Goal: Task Accomplishment & Management: Complete application form

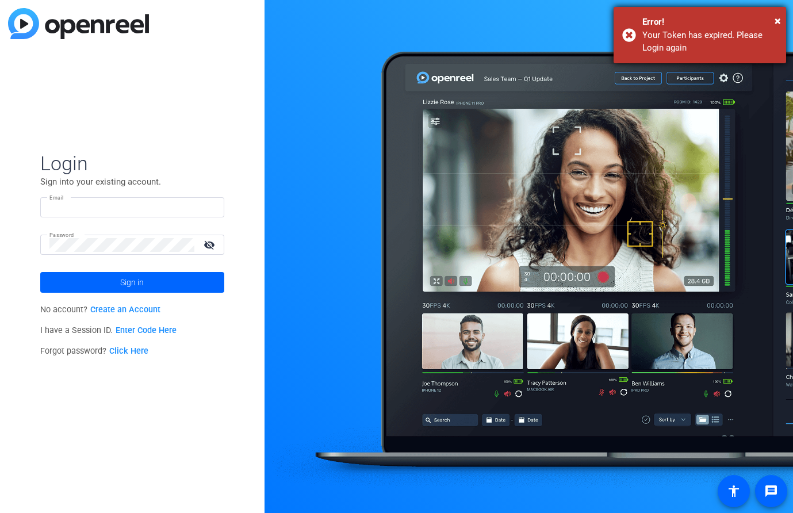
type input "rodney.ross@capitalone.com"
click at [775, 22] on span "×" at bounding box center [778, 21] width 6 height 14
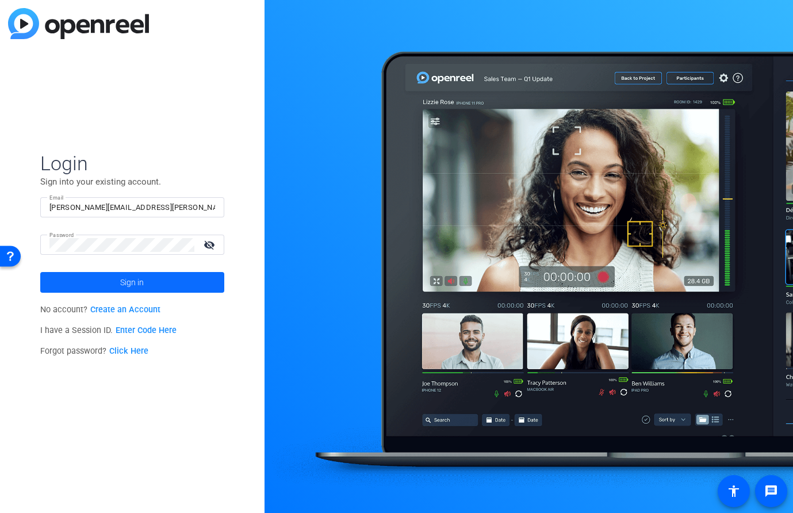
click at [158, 273] on span at bounding box center [132, 283] width 184 height 28
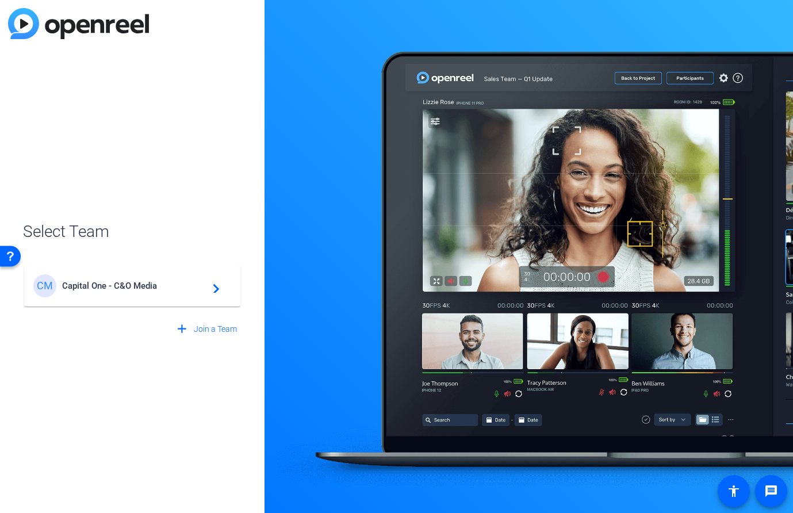
click at [202, 294] on div "CM Capital One - C&O Media navigate_next" at bounding box center [132, 285] width 198 height 23
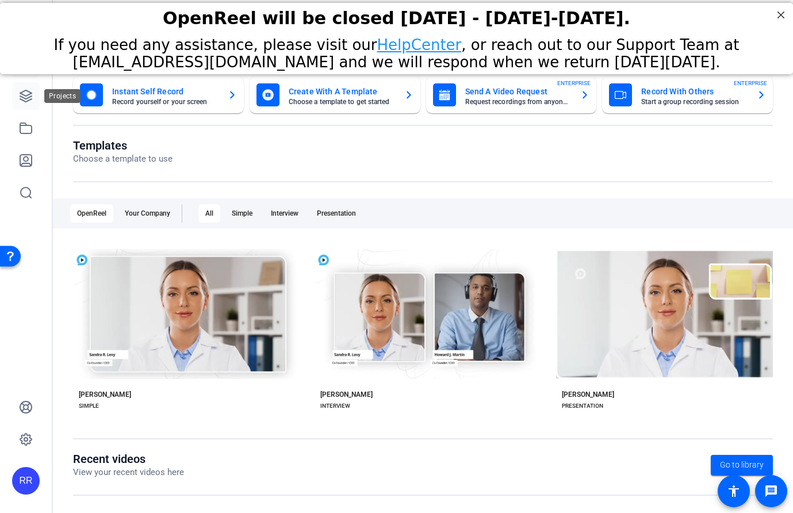
click at [23, 101] on icon at bounding box center [25, 95] width 11 height 11
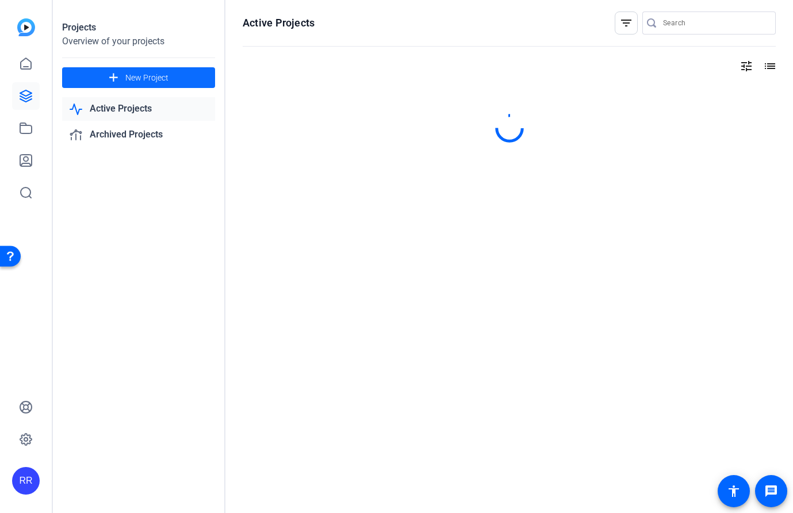
click at [144, 81] on span "New Project" at bounding box center [146, 78] width 43 height 12
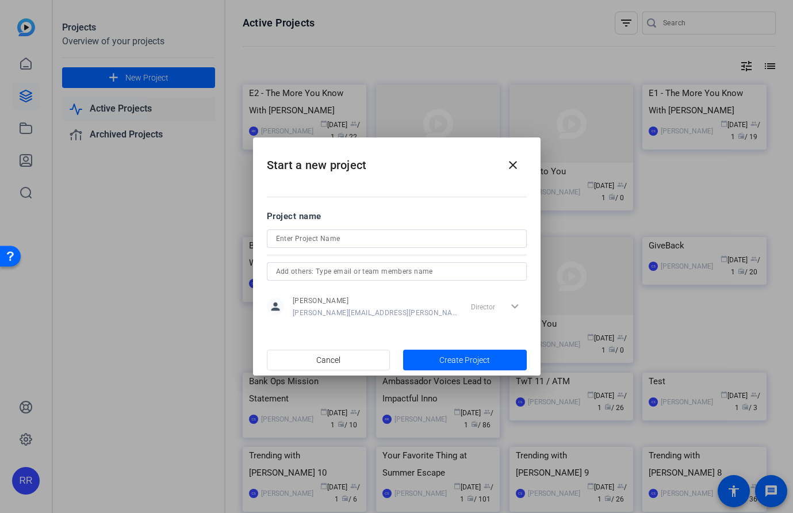
click at [371, 248] on div at bounding box center [397, 254] width 260 height 13
click at [370, 241] on input at bounding box center [396, 239] width 241 height 14
type input "Holy Airball"
click at [486, 359] on span "Create Project" at bounding box center [464, 360] width 51 height 12
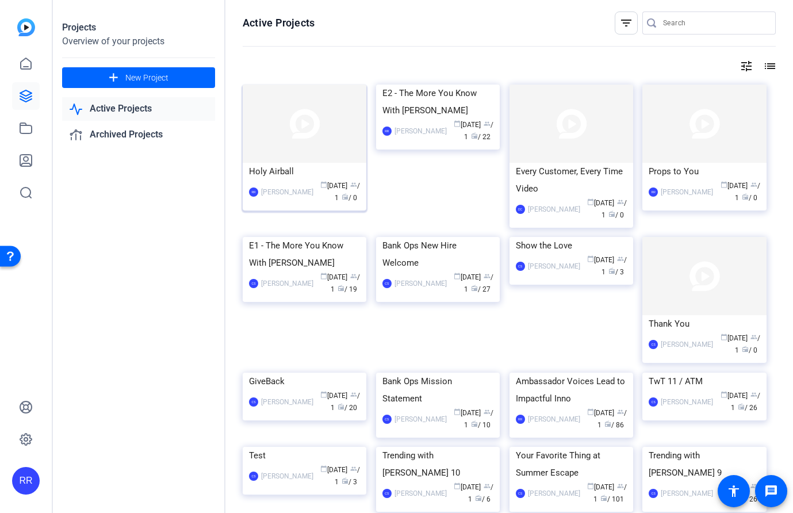
click at [331, 125] on img at bounding box center [305, 124] width 124 height 78
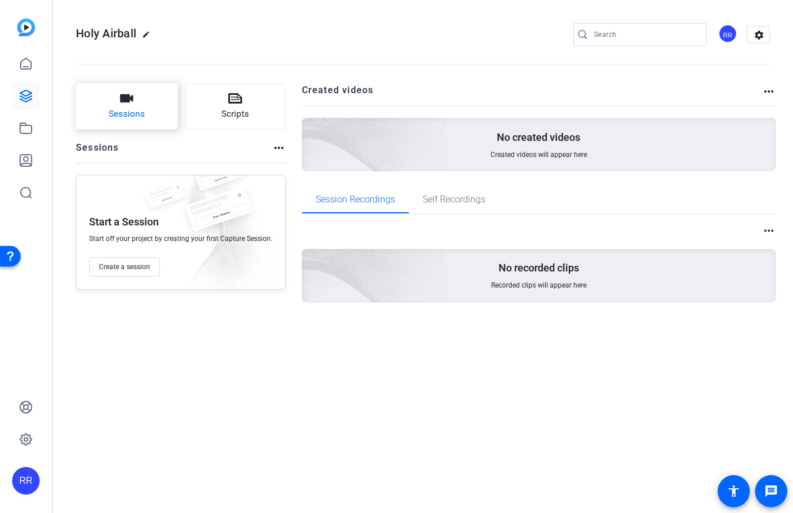
click at [151, 108] on button "Sessions" at bounding box center [127, 106] width 102 height 46
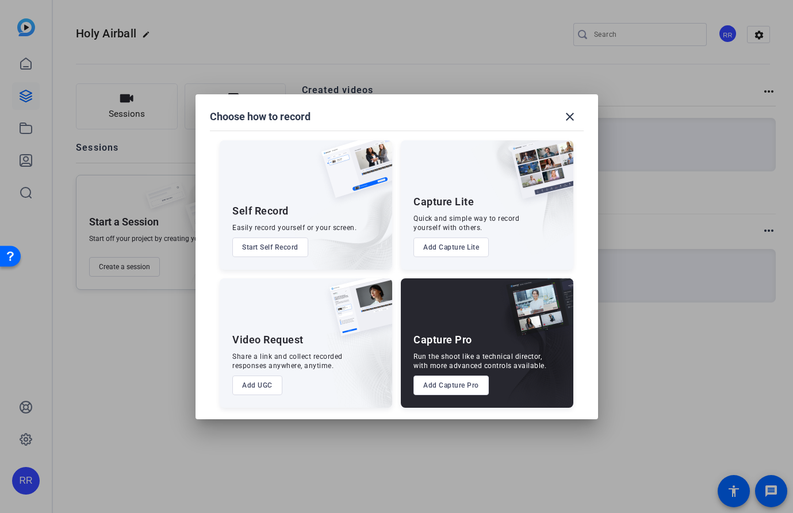
click at [268, 387] on button "Add UGC" at bounding box center [257, 385] width 50 height 20
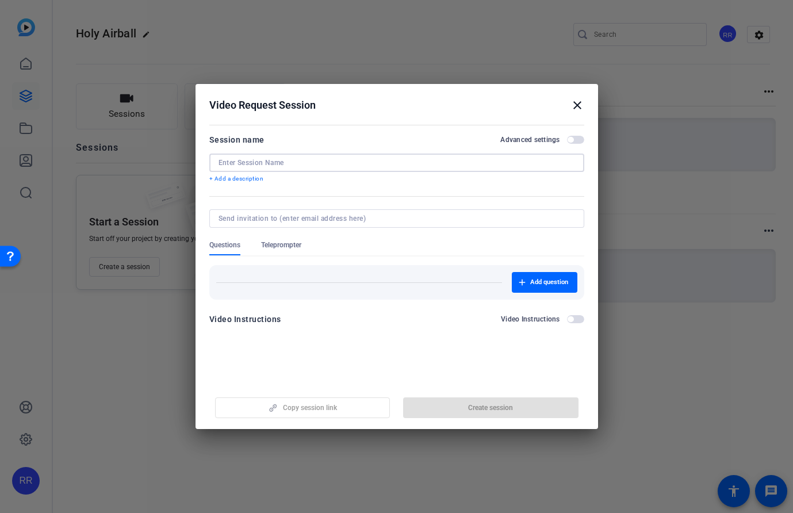
click at [307, 160] on input at bounding box center [396, 162] width 356 height 9
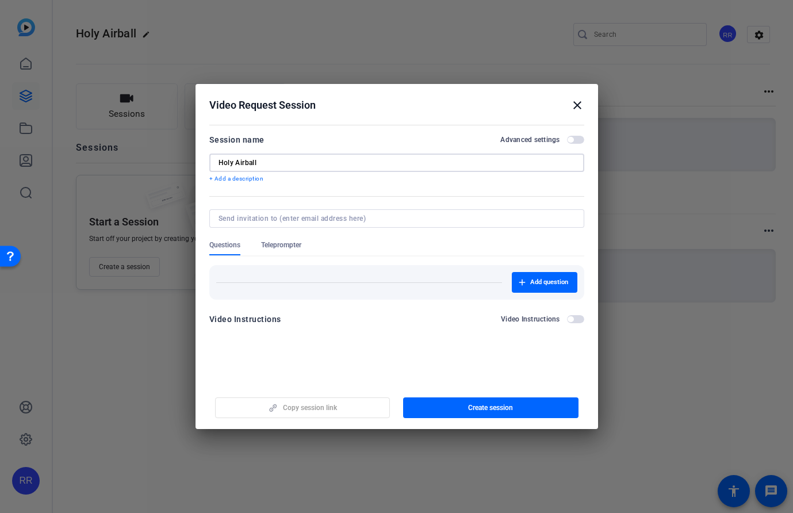
type input "Holy Airball"
click at [318, 216] on input at bounding box center [394, 218] width 352 height 9
type input "rodney.ross@capitalone.com"
click at [461, 411] on span "button" at bounding box center [490, 408] width 175 height 28
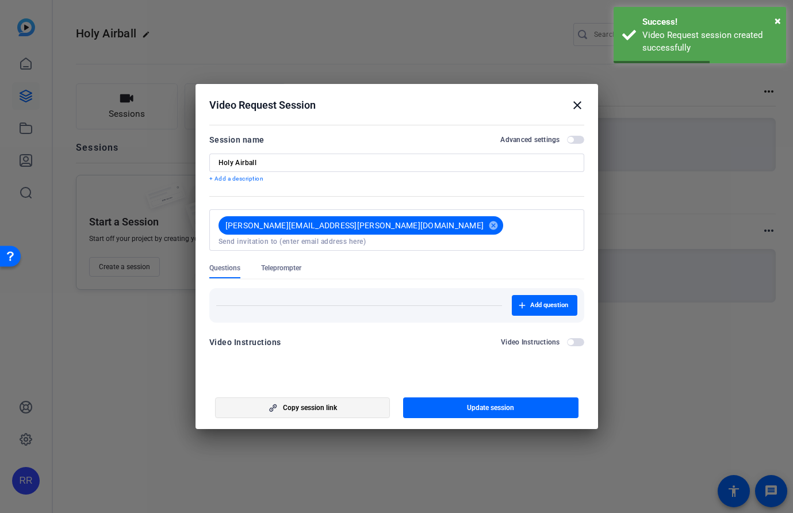
click at [365, 411] on span "button" at bounding box center [303, 408] width 174 height 28
click at [582, 105] on mat-icon "close" at bounding box center [577, 105] width 14 height 14
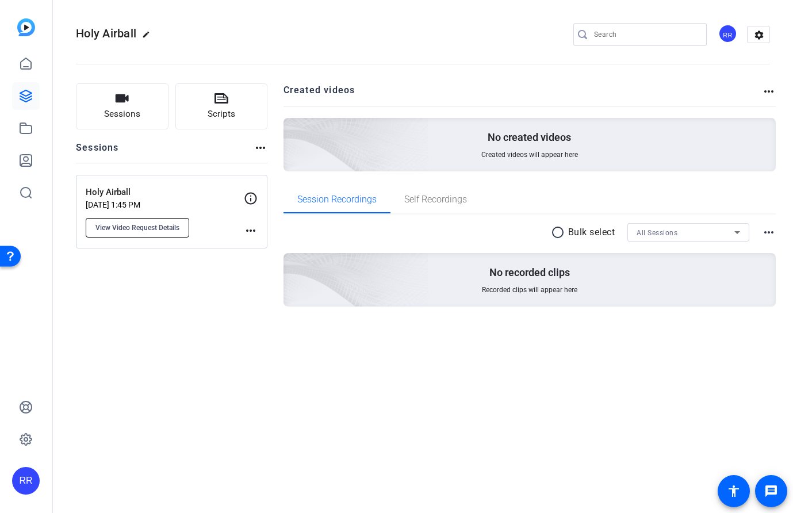
click at [150, 230] on span "View Video Request Details" at bounding box center [137, 227] width 84 height 9
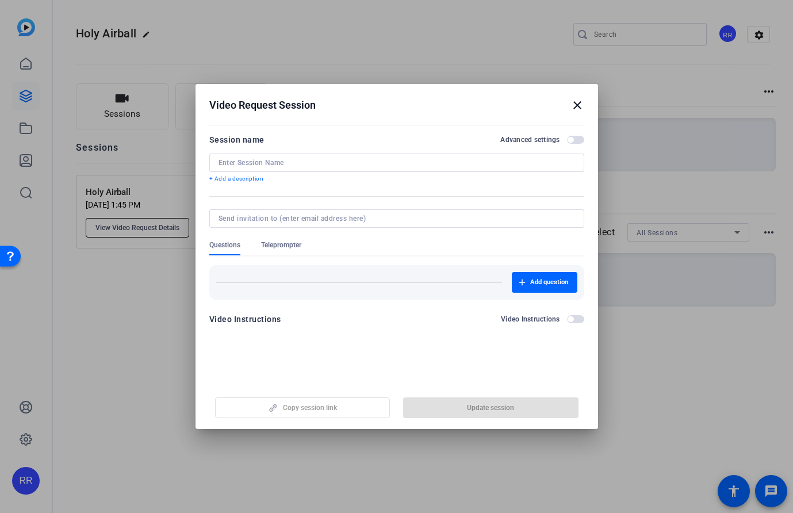
type input "Holy Airball"
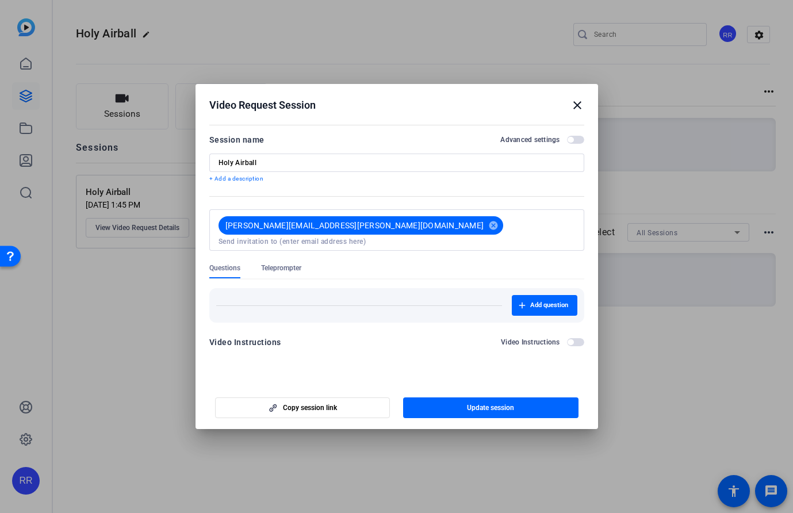
click at [487, 102] on div "Video Request Session close" at bounding box center [396, 105] width 375 height 14
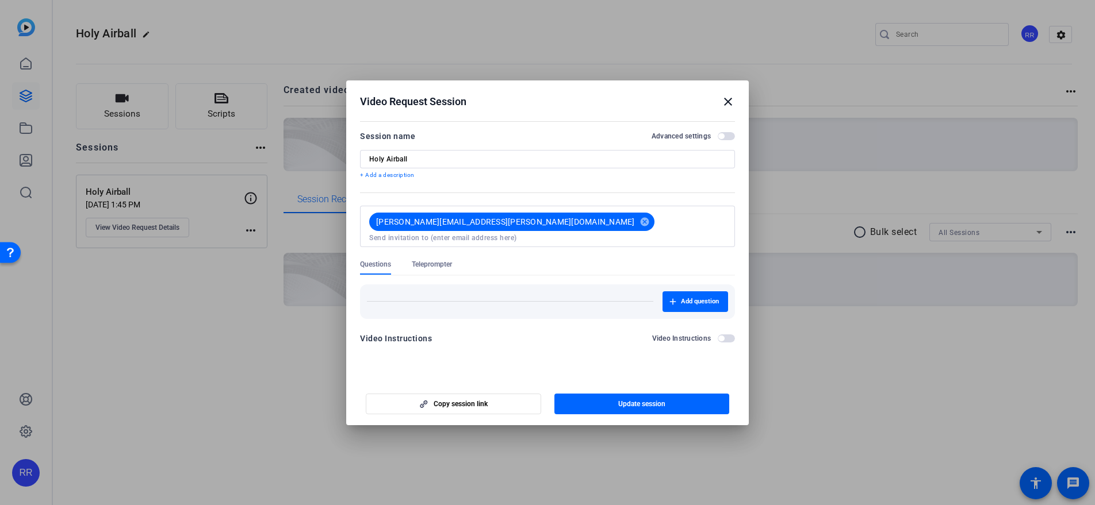
click at [513, 285] on div "Add question" at bounding box center [547, 302] width 375 height 34
click at [726, 335] on span "button" at bounding box center [726, 339] width 17 height 8
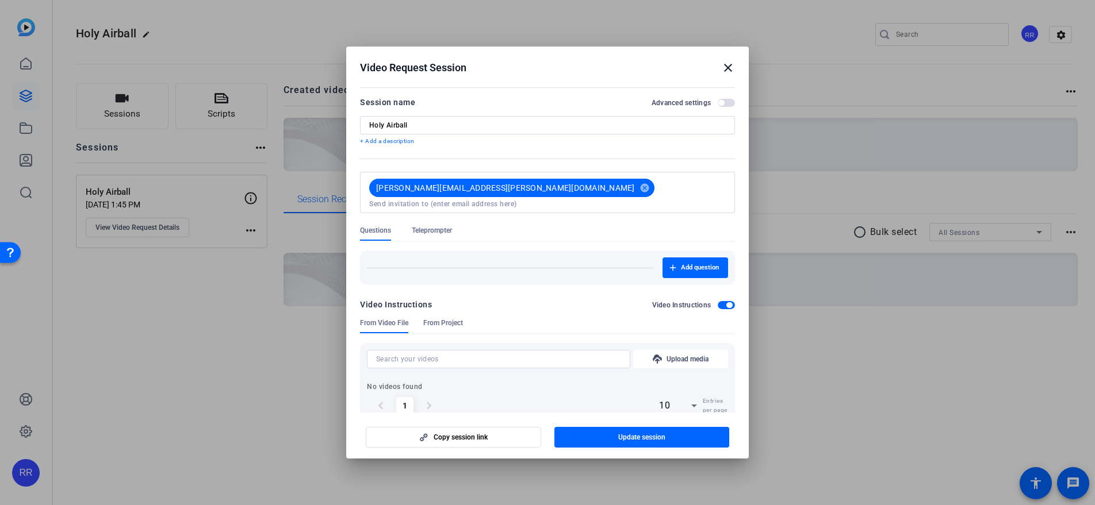
click at [442, 352] on input at bounding box center [498, 359] width 245 height 14
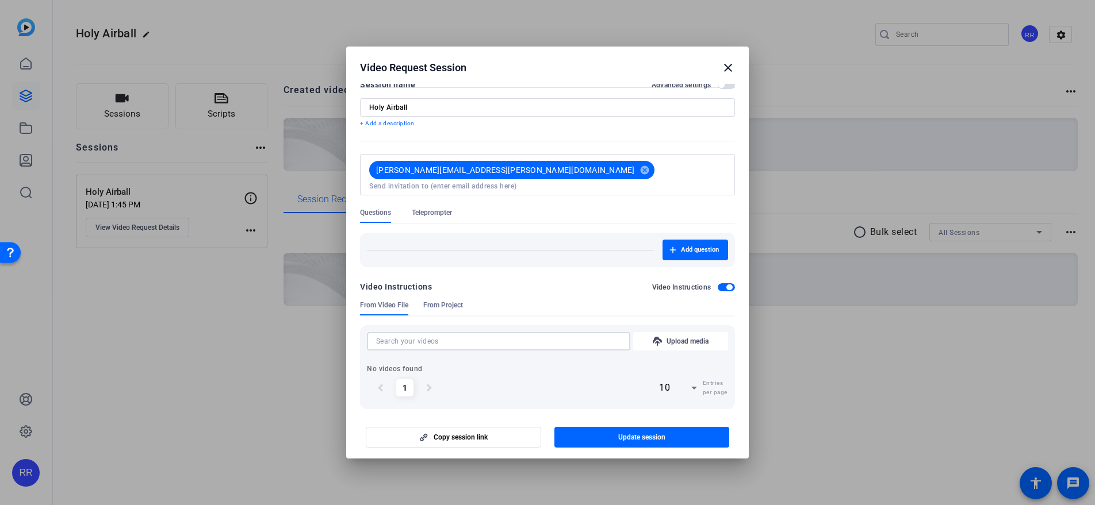
click at [450, 301] on span "From Project" at bounding box center [443, 305] width 40 height 9
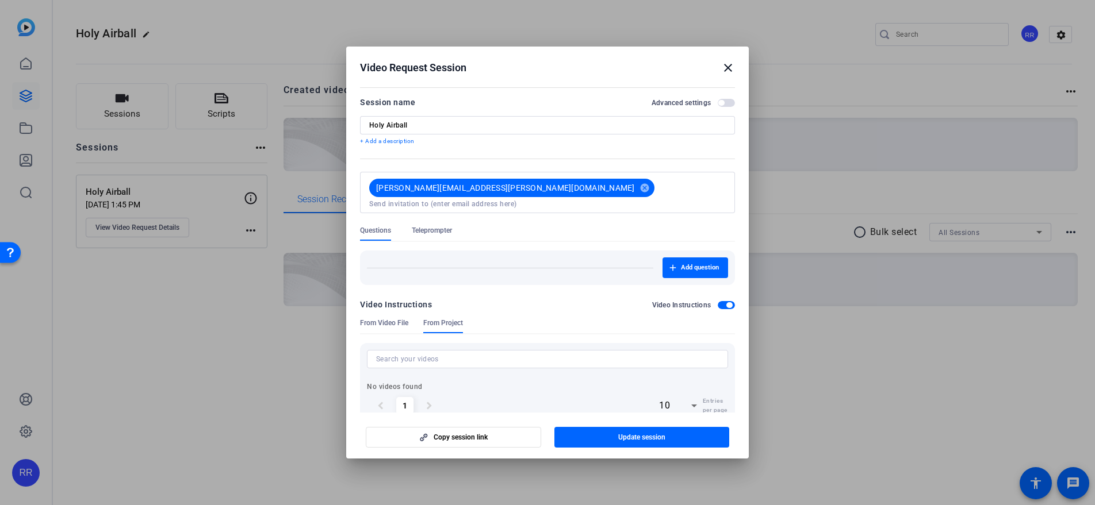
click at [379, 319] on span "From Video File" at bounding box center [384, 326] width 48 height 15
click at [448, 352] on input at bounding box center [498, 359] width 245 height 14
click at [684, 263] on span "Add question" at bounding box center [700, 267] width 38 height 9
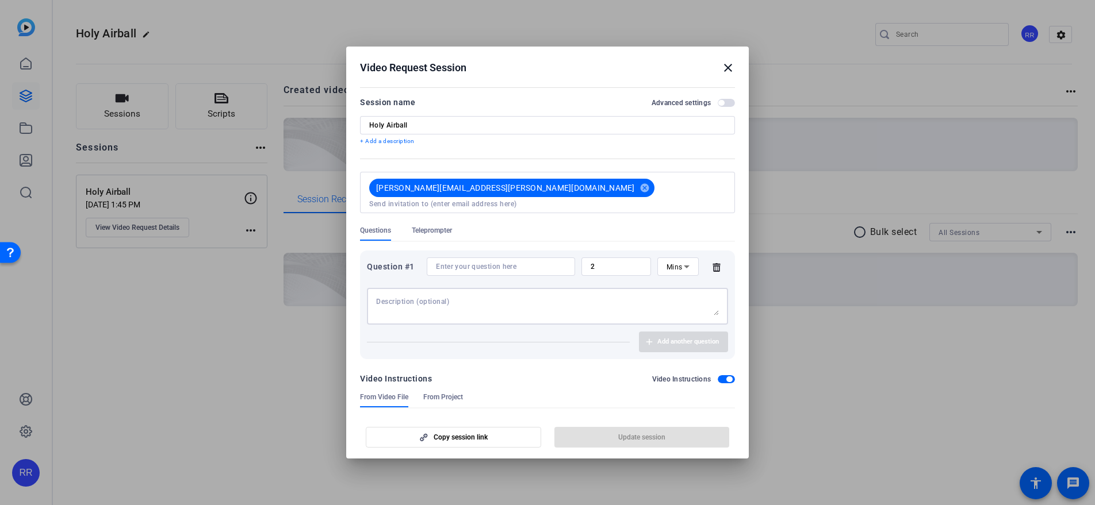
click at [427, 301] on textarea at bounding box center [547, 306] width 343 height 18
click at [376, 297] on textarea "So your an Ambassador? -" at bounding box center [547, 306] width 343 height 18
click at [580, 297] on textarea "-So your an Ambassador? -So are you here to sell me a Capital One Product? -Hol…" at bounding box center [547, 306] width 343 height 18
click at [573, 297] on textarea "-So your an Ambassador? -So are you here to sell me a Capital One Product? -Hol…" at bounding box center [547, 306] width 343 height 18
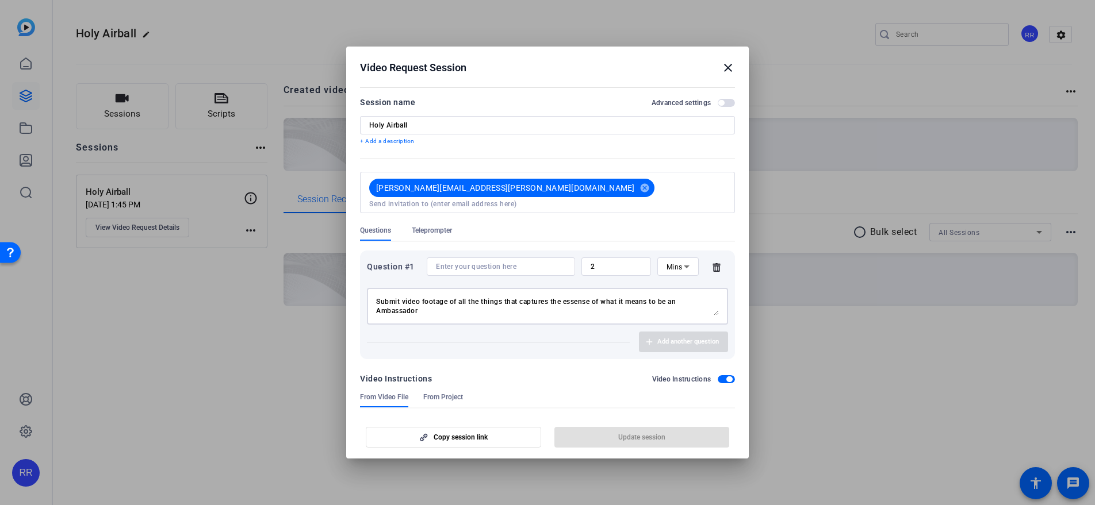
click at [573, 297] on textarea "-So your an Ambassador? -So are you here to sell me a Capital One Product? -Hol…" at bounding box center [547, 306] width 343 height 18
type textarea "-So your an Ambassador? -So are you here to sell me a Capital One Product? -Hol…"
click at [592, 372] on div "Video Instructions Video Instructions" at bounding box center [547, 379] width 375 height 14
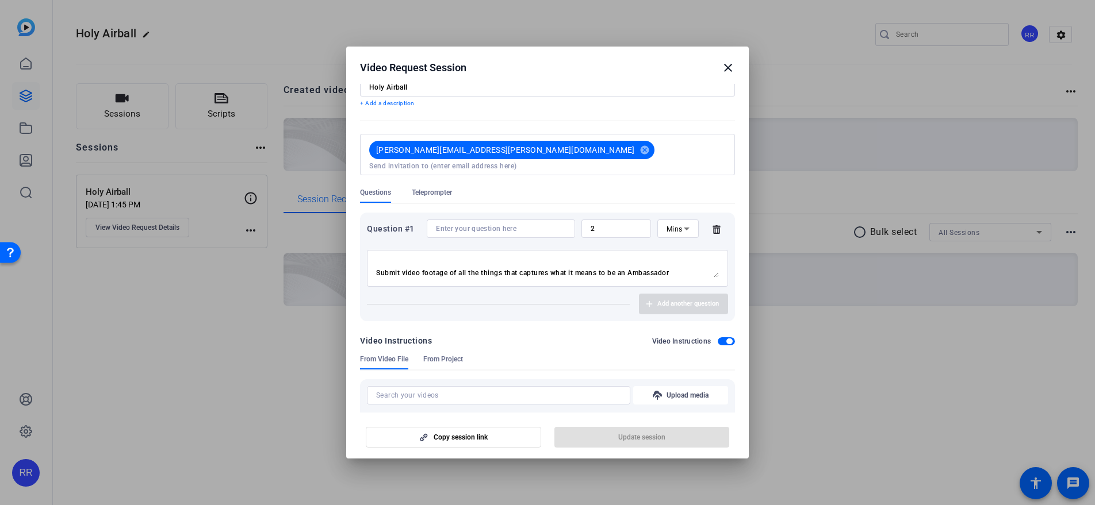
scroll to position [0, 0]
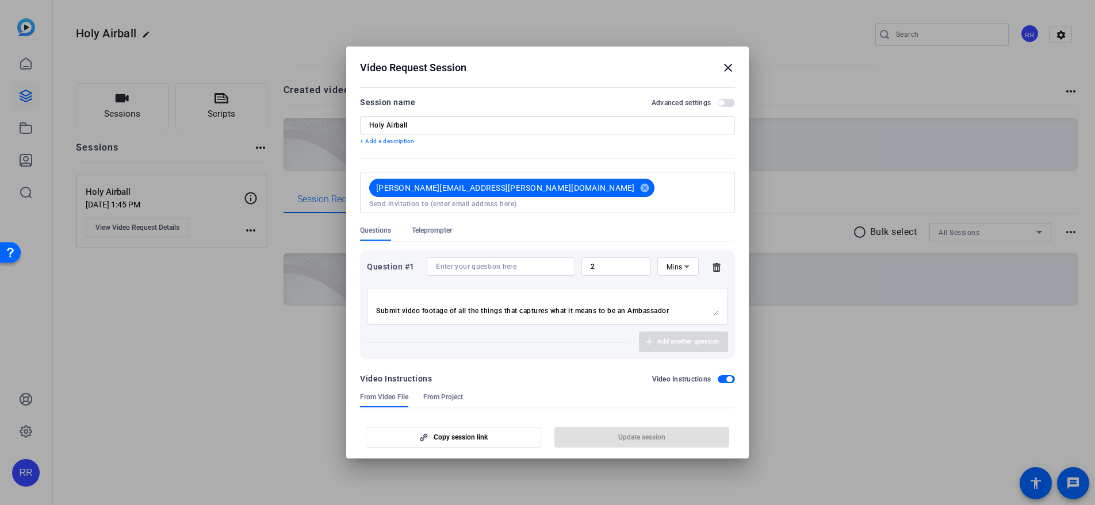
click at [604, 226] on div "Questions Teleprompter" at bounding box center [547, 233] width 375 height 15
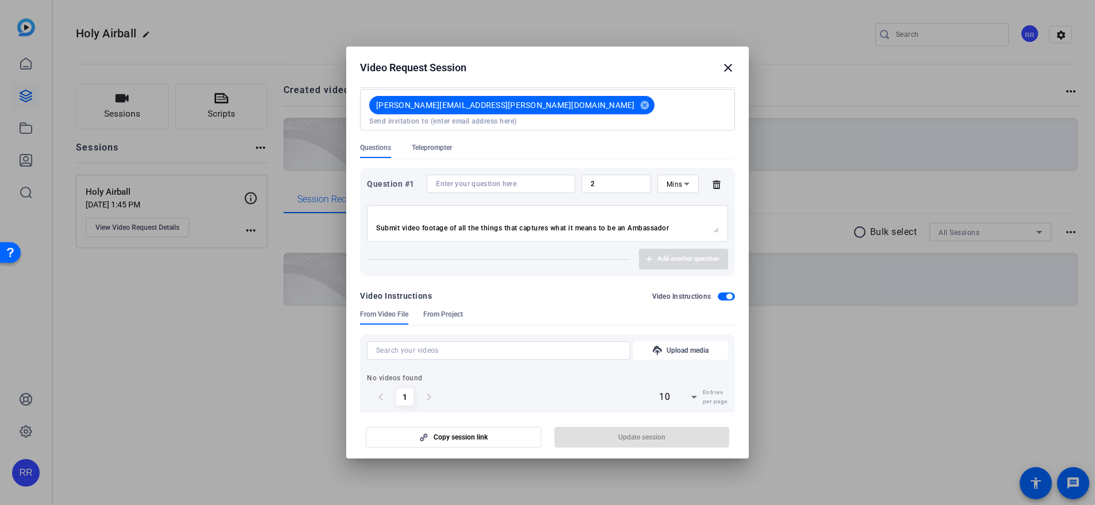
scroll to position [92, 0]
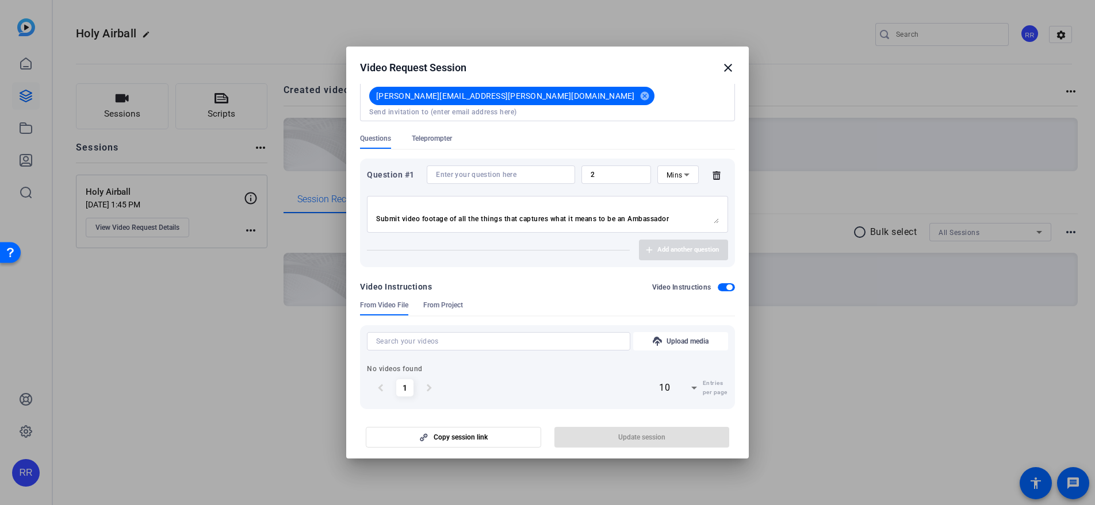
click at [601, 438] on div "Copy session link Update session" at bounding box center [547, 433] width 375 height 29
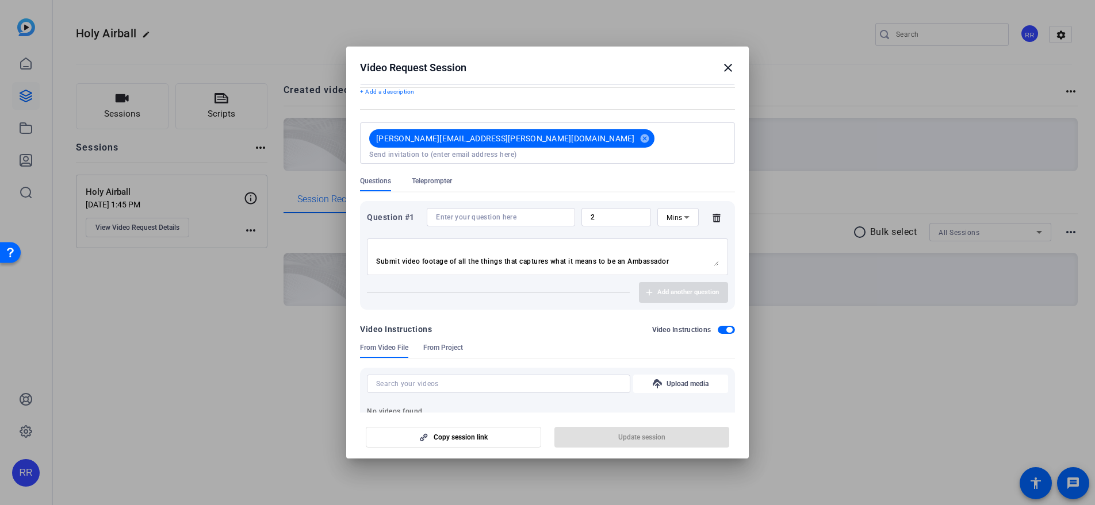
scroll to position [0, 0]
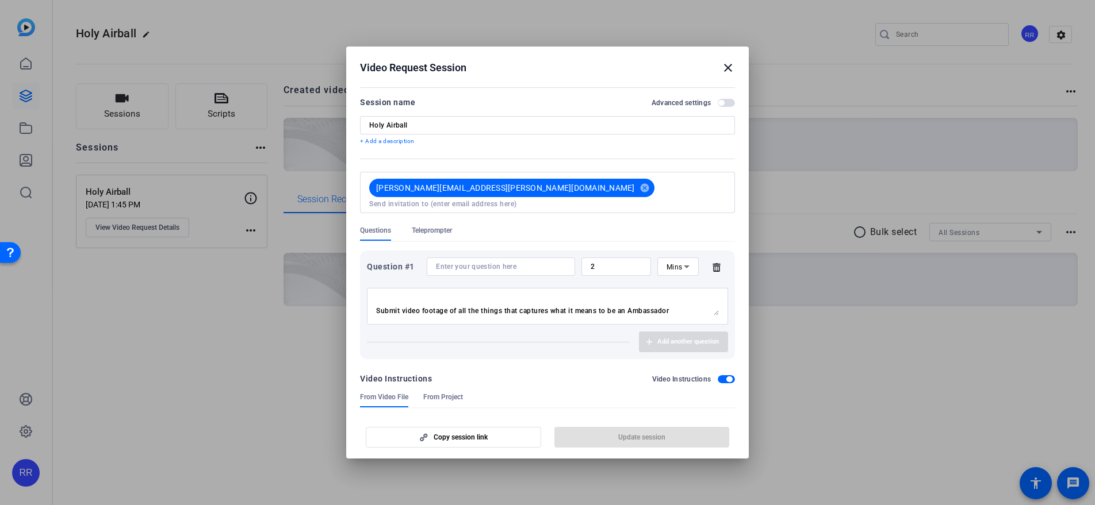
click at [494, 262] on input at bounding box center [501, 266] width 130 height 9
type input "I"
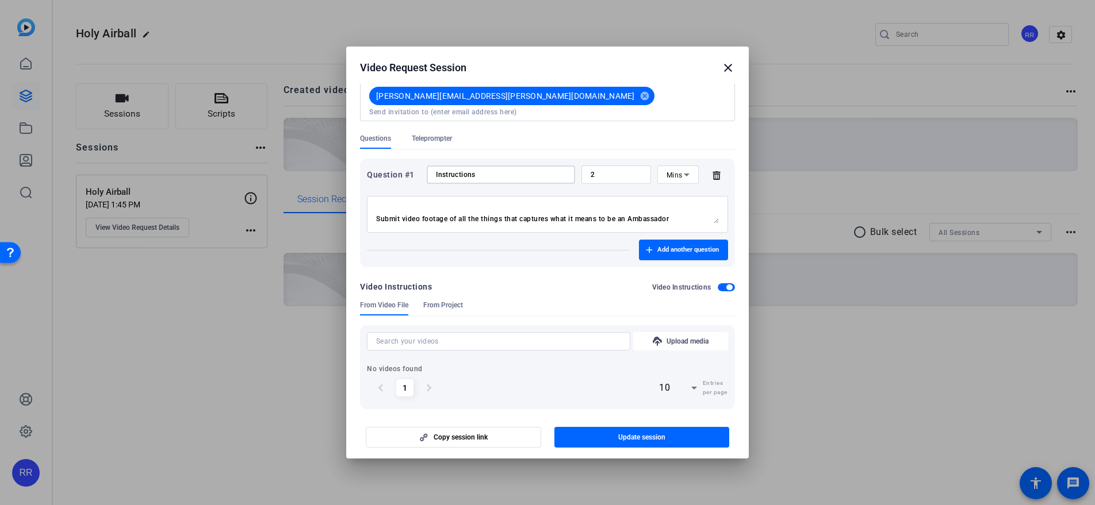
scroll to position [90, 0]
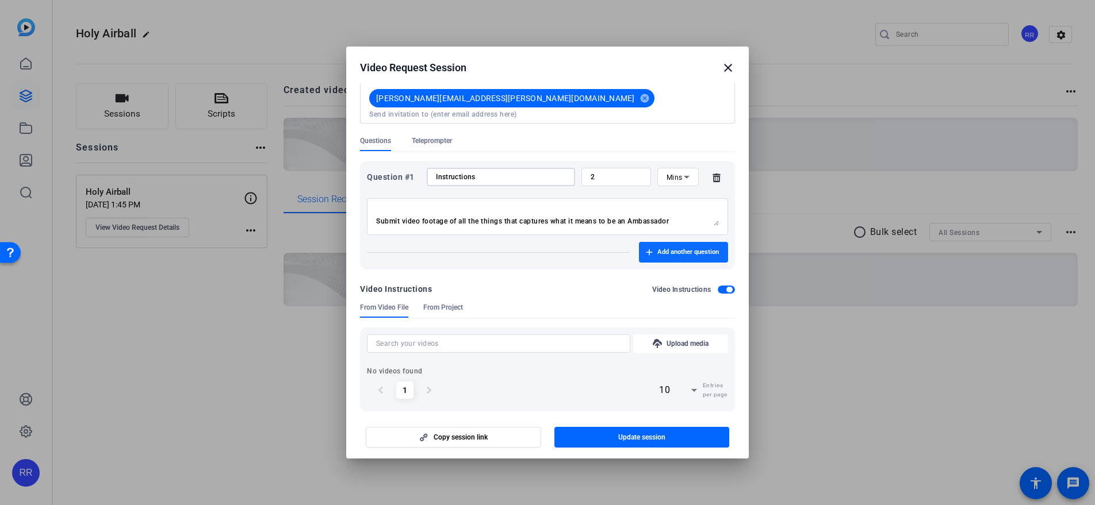
type input "Instructions"
click at [648, 246] on span "button" at bounding box center [683, 253] width 89 height 28
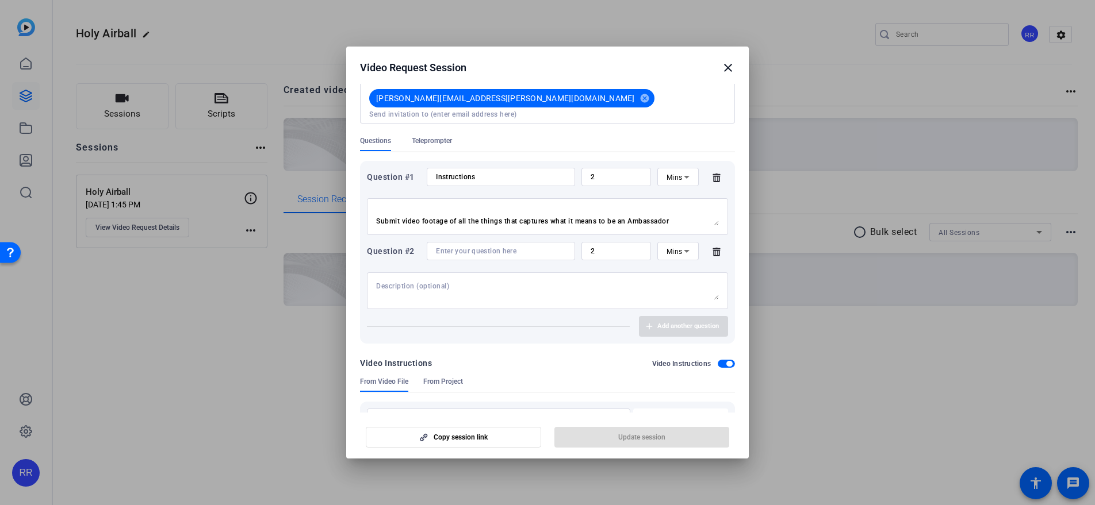
click at [705, 247] on icon at bounding box center [716, 251] width 23 height 9
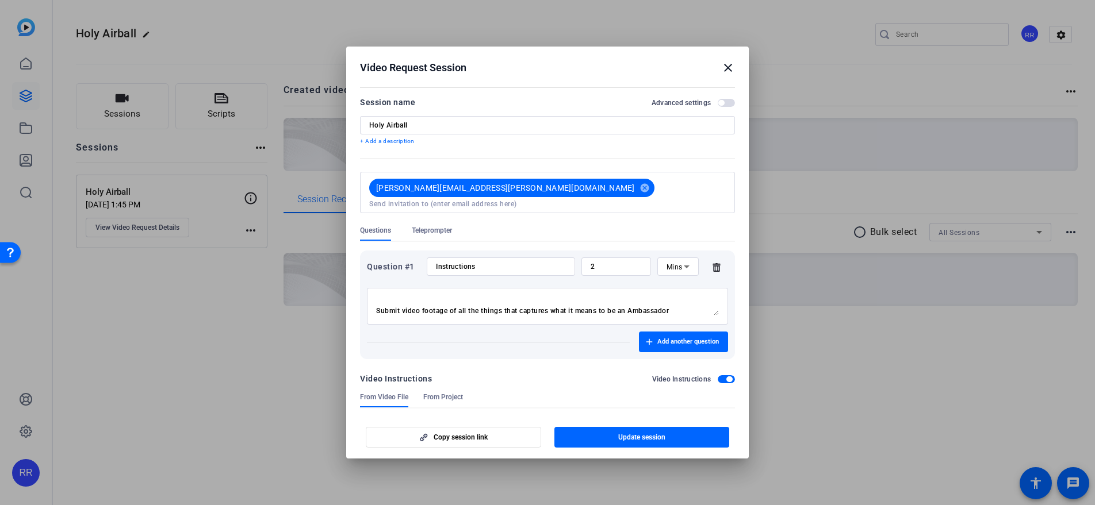
scroll to position [2, 0]
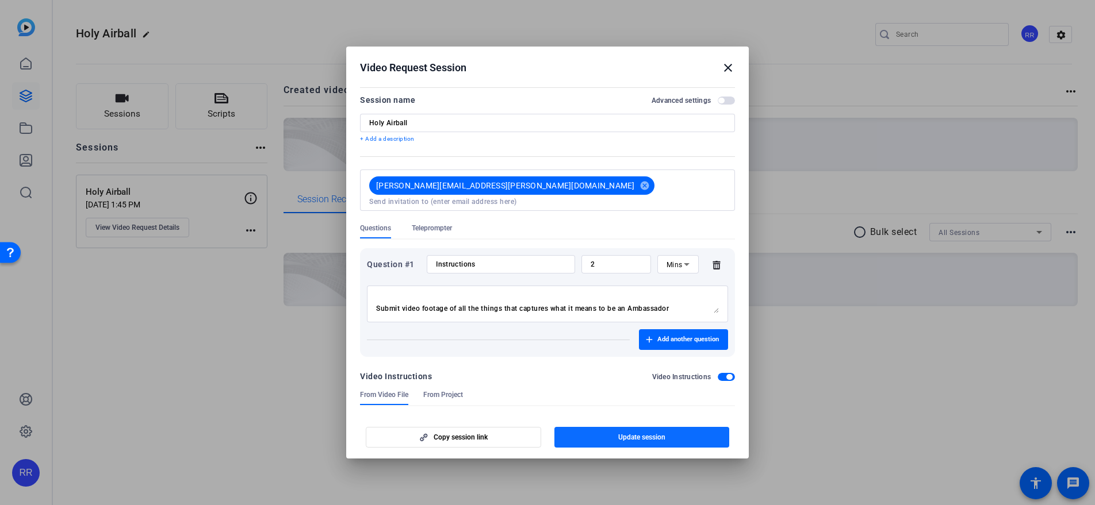
click at [598, 442] on span "button" at bounding box center [641, 438] width 175 height 28
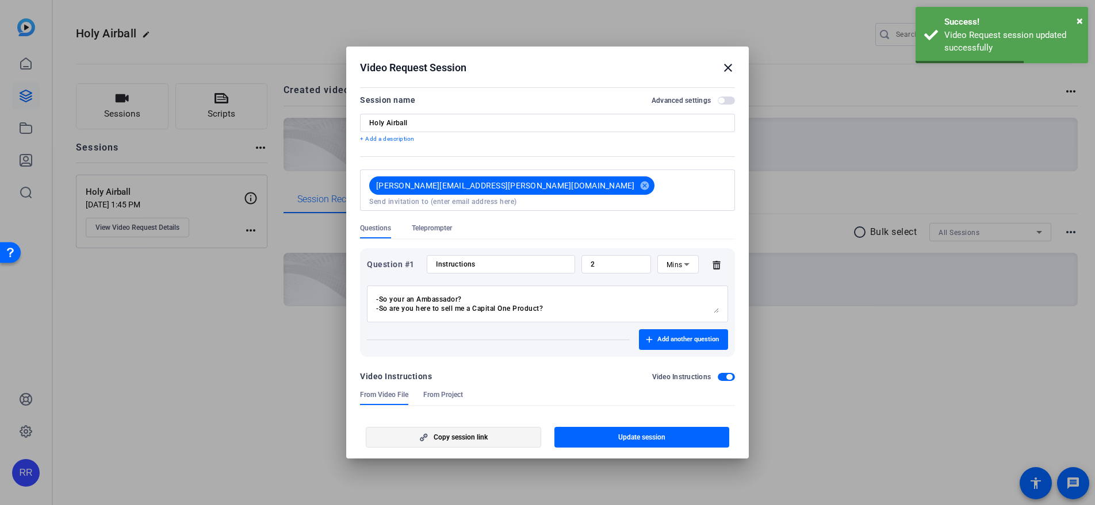
click at [476, 440] on span "Copy session link" at bounding box center [461, 437] width 54 height 9
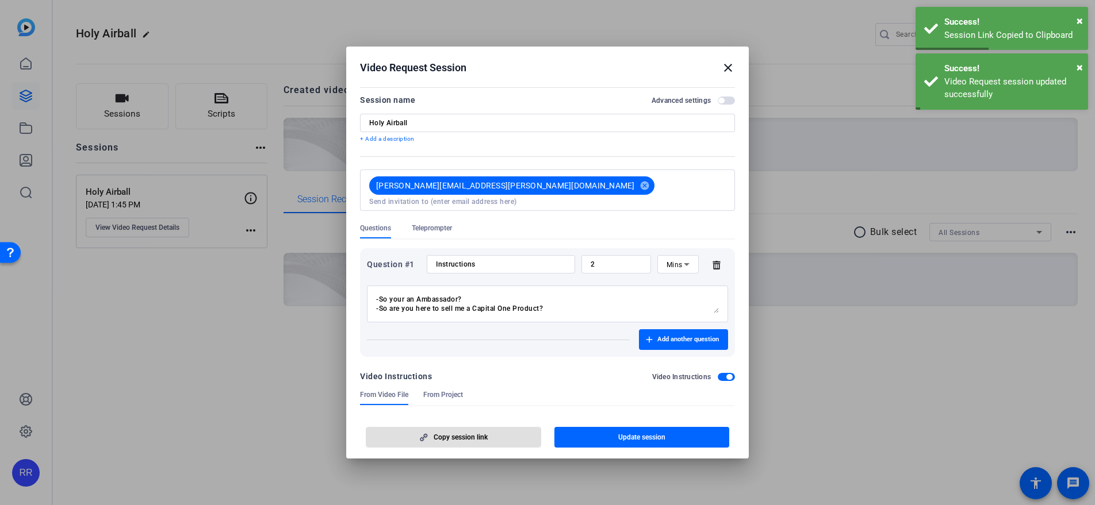
click at [729, 67] on mat-icon "close" at bounding box center [728, 68] width 14 height 14
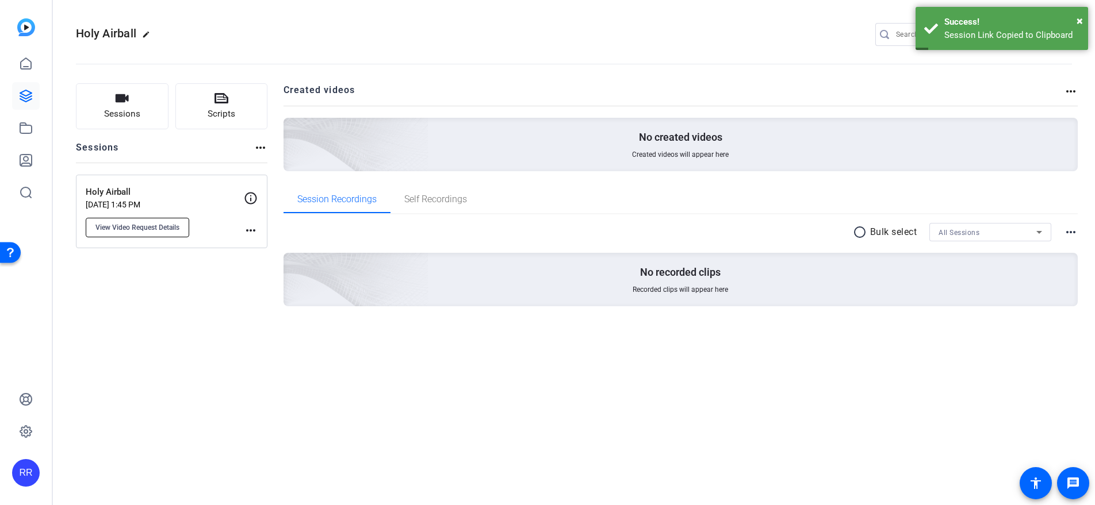
click at [147, 228] on span "View Video Request Details" at bounding box center [137, 227] width 84 height 9
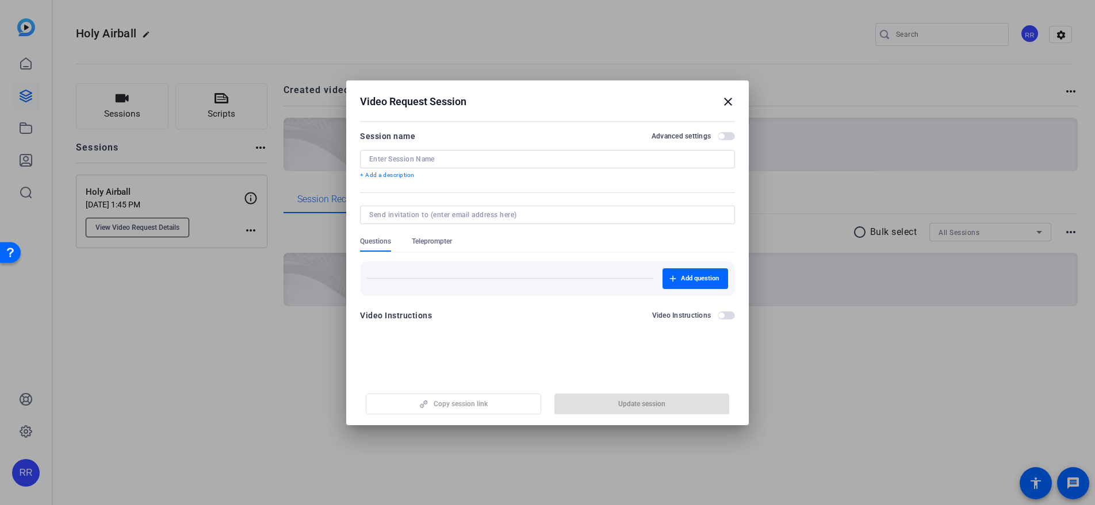
type input "Holy Airball"
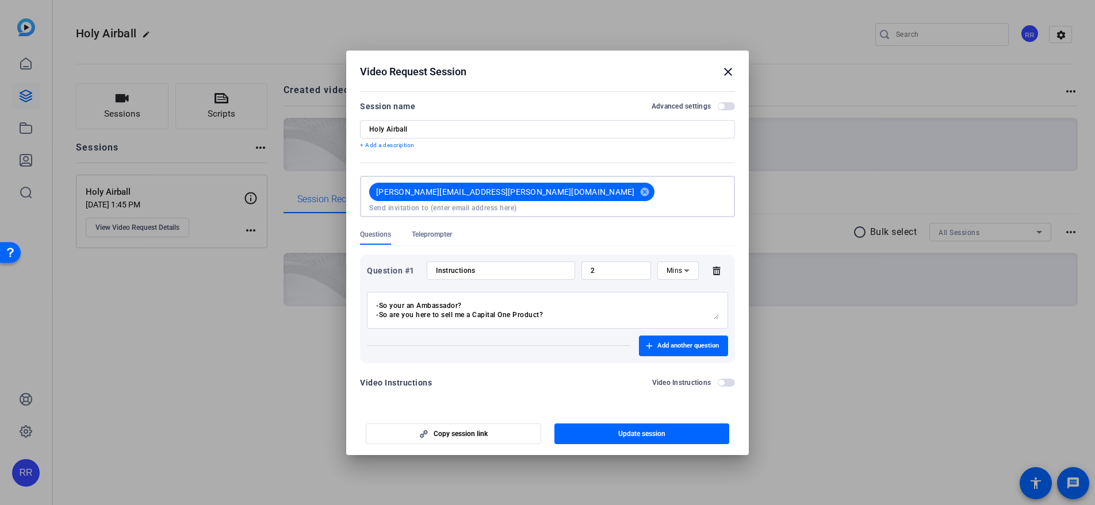
click at [584, 204] on input at bounding box center [547, 208] width 356 height 9
click at [506, 383] on div "Video Instructions Video Instructions" at bounding box center [547, 383] width 375 height 14
click at [599, 426] on span "button" at bounding box center [641, 434] width 175 height 28
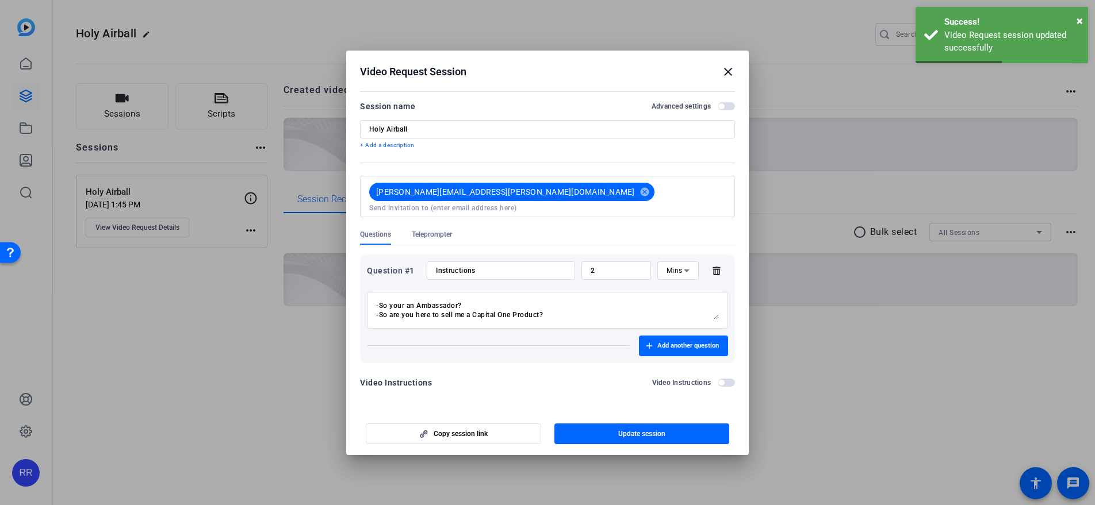
click at [731, 76] on mat-icon "close" at bounding box center [728, 72] width 14 height 14
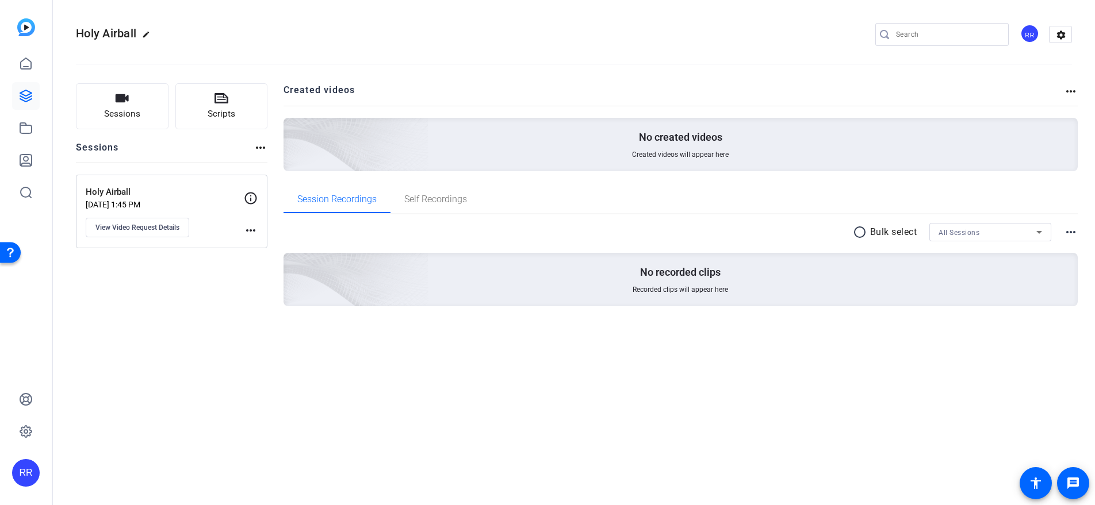
click at [251, 228] on mat-icon "more_horiz" at bounding box center [251, 231] width 14 height 14
click at [168, 227] on div at bounding box center [547, 252] width 1095 height 505
click at [163, 228] on span "View Video Request Details" at bounding box center [137, 227] width 84 height 9
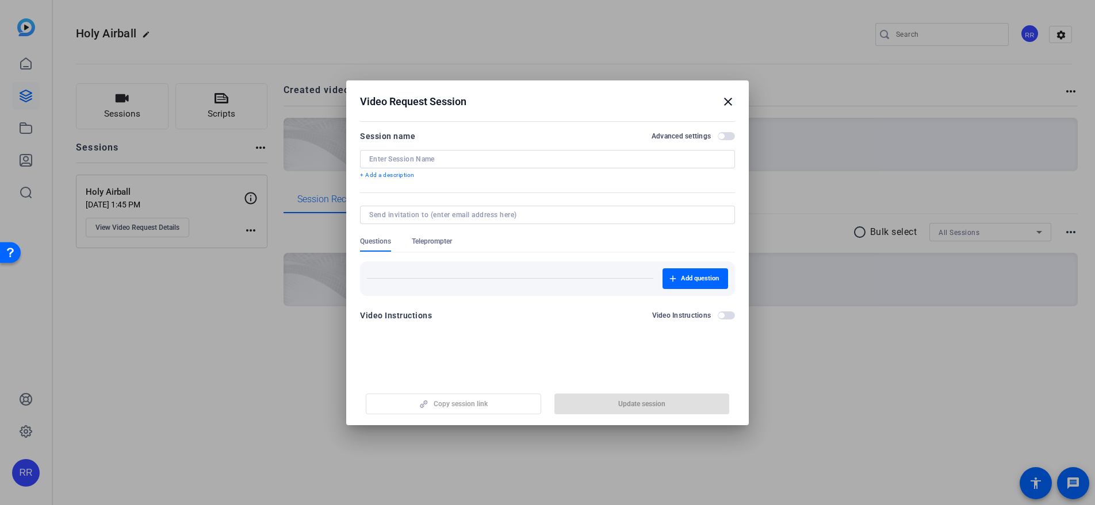
type input "Holy Airball"
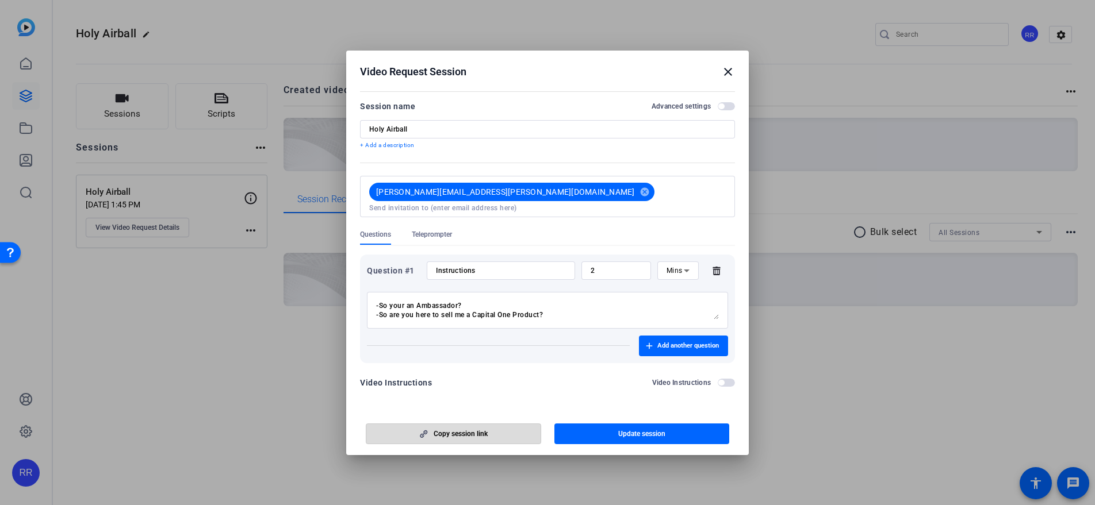
click at [478, 432] on span "Copy session link" at bounding box center [461, 434] width 54 height 9
click at [729, 108] on span "button" at bounding box center [726, 106] width 17 height 8
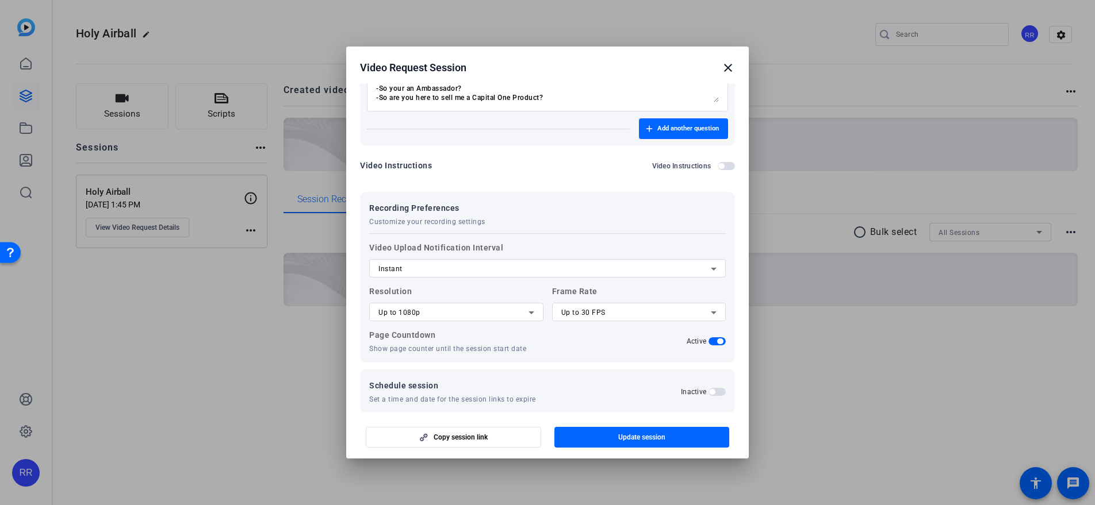
scroll to position [217, 0]
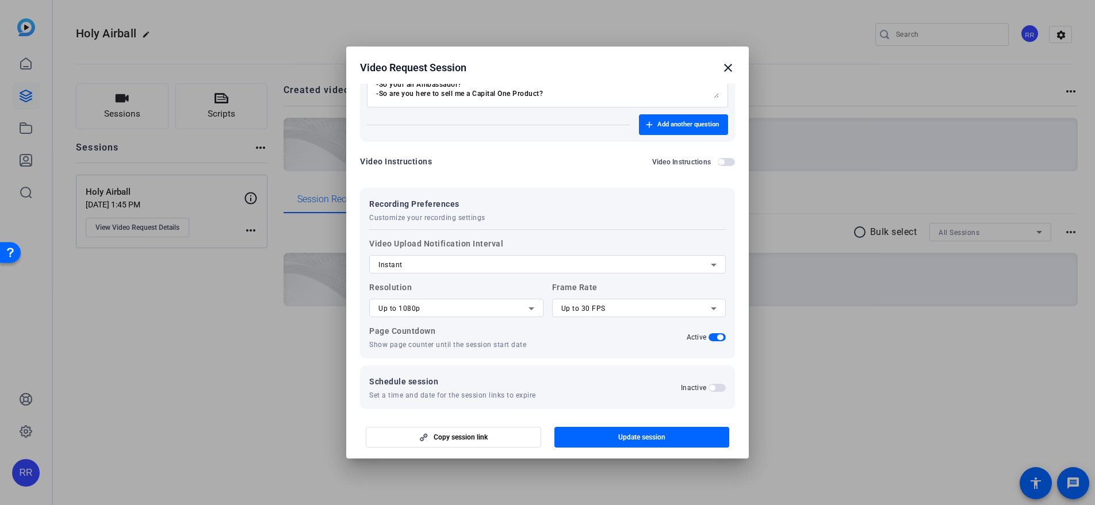
click at [503, 259] on div "Instant" at bounding box center [544, 265] width 332 height 14
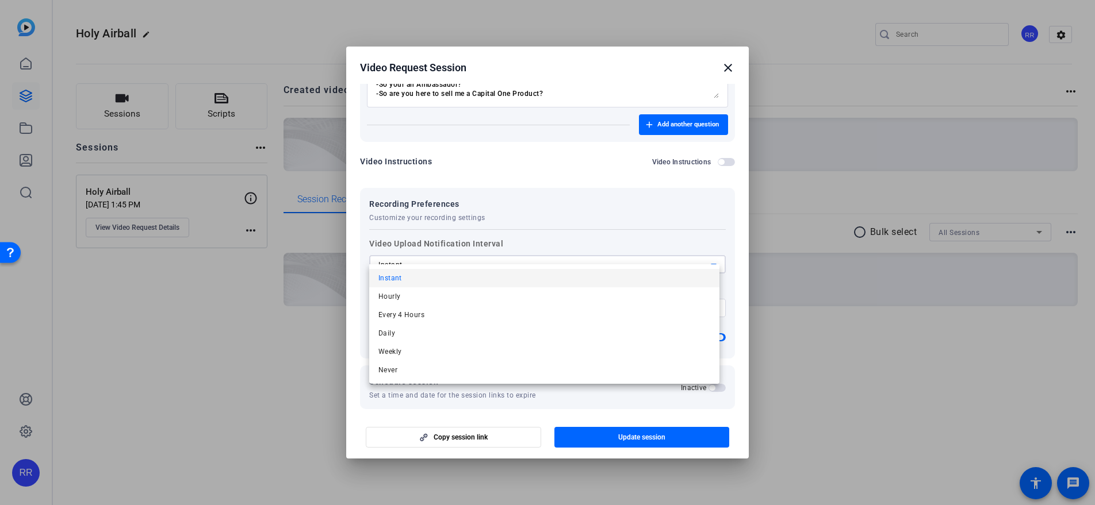
click at [503, 256] on div at bounding box center [547, 252] width 1095 height 505
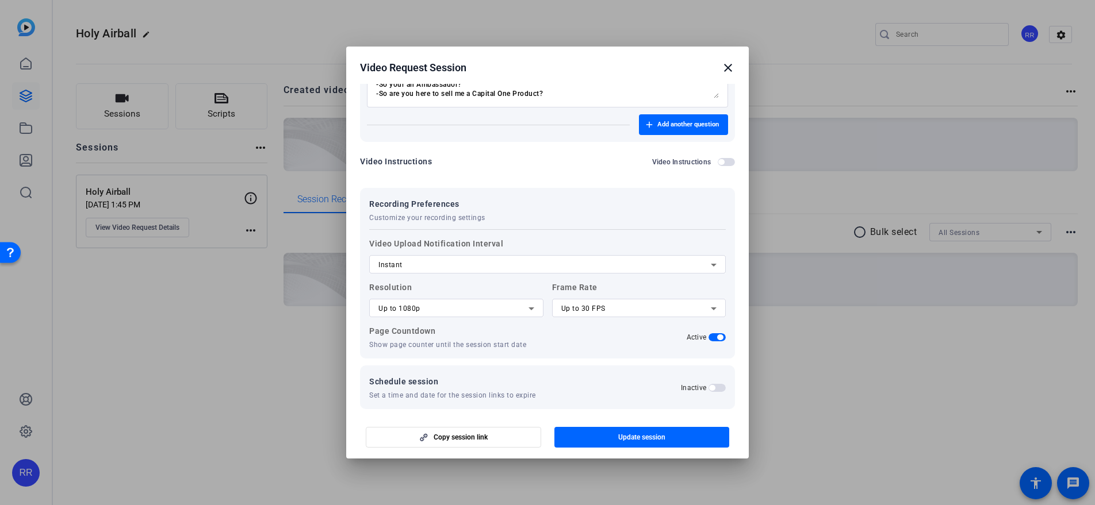
click at [544, 197] on div "Recording Preferences Customize your recording settings" at bounding box center [547, 209] width 356 height 25
click at [693, 384] on h2 "Inactive" at bounding box center [693, 388] width 25 height 9
click at [708, 384] on button "Inactive" at bounding box center [716, 388] width 17 height 8
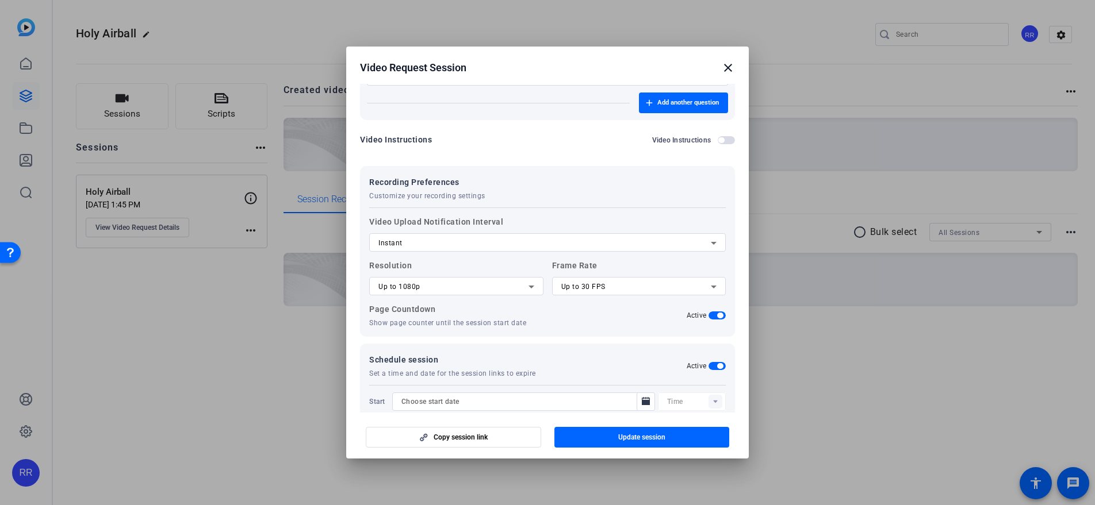
scroll to position [275, 0]
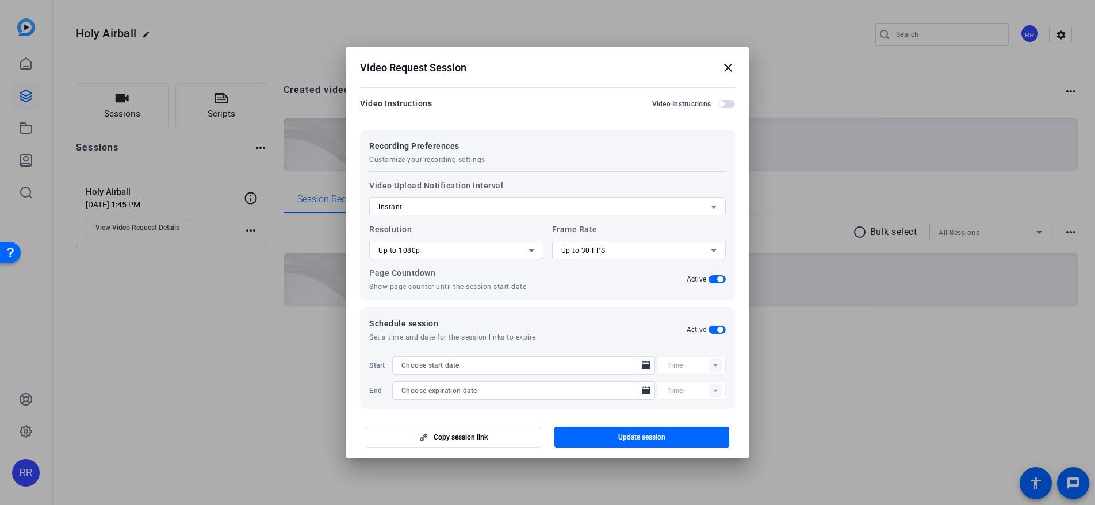
click at [732, 64] on mat-icon "close" at bounding box center [728, 68] width 14 height 14
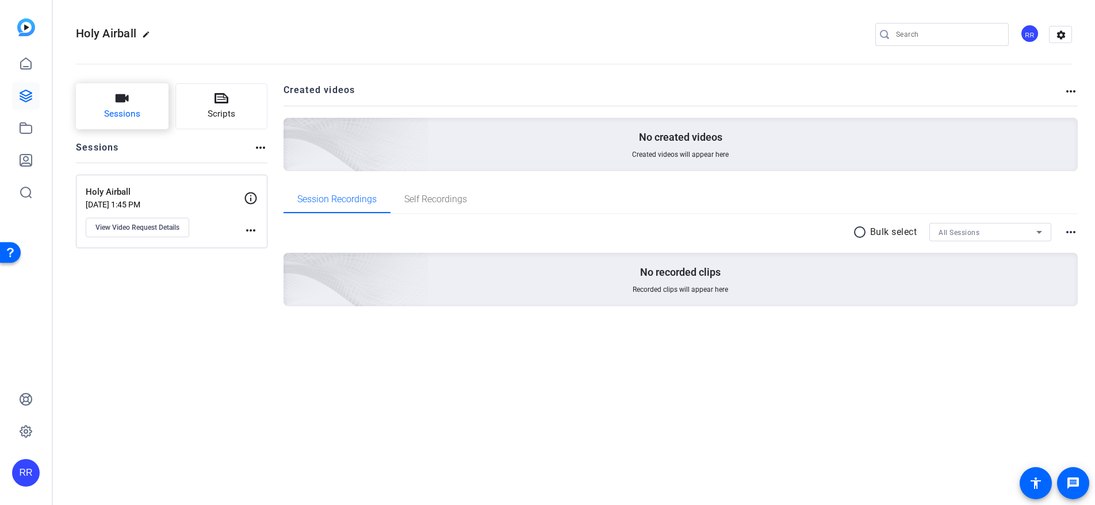
click at [136, 112] on span "Sessions" at bounding box center [122, 114] width 36 height 13
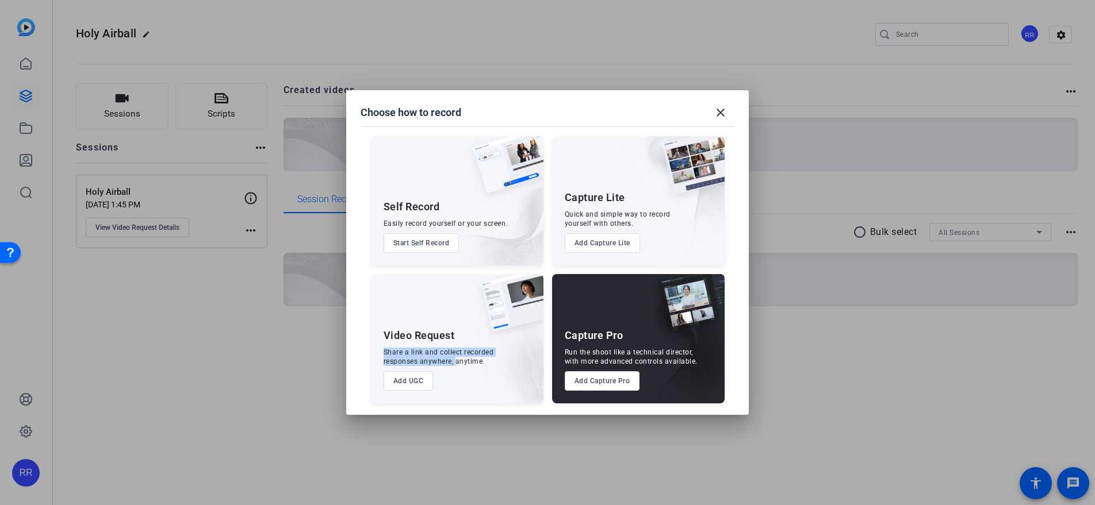
drag, startPoint x: 454, startPoint y: 356, endPoint x: 438, endPoint y: 342, distance: 21.6
click at [439, 342] on div "Video Request Share a link and collect recorded responses anywhere, anytime. Ad…" at bounding box center [457, 338] width 172 height 129
click at [438, 341] on div "Video Request" at bounding box center [419, 336] width 71 height 14
click at [430, 246] on button "Start Self Record" at bounding box center [422, 243] width 76 height 20
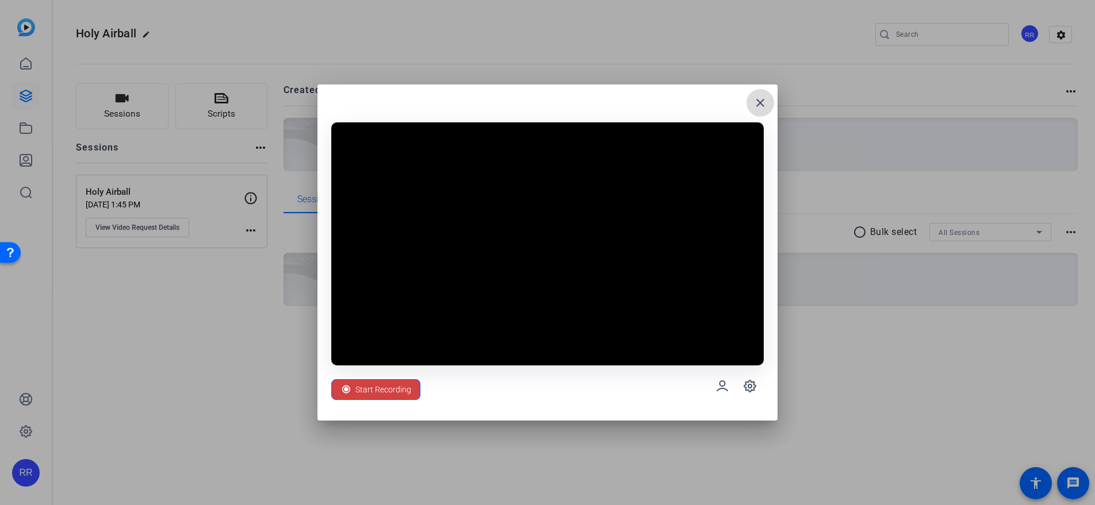
click at [754, 106] on mat-icon "close" at bounding box center [760, 103] width 14 height 14
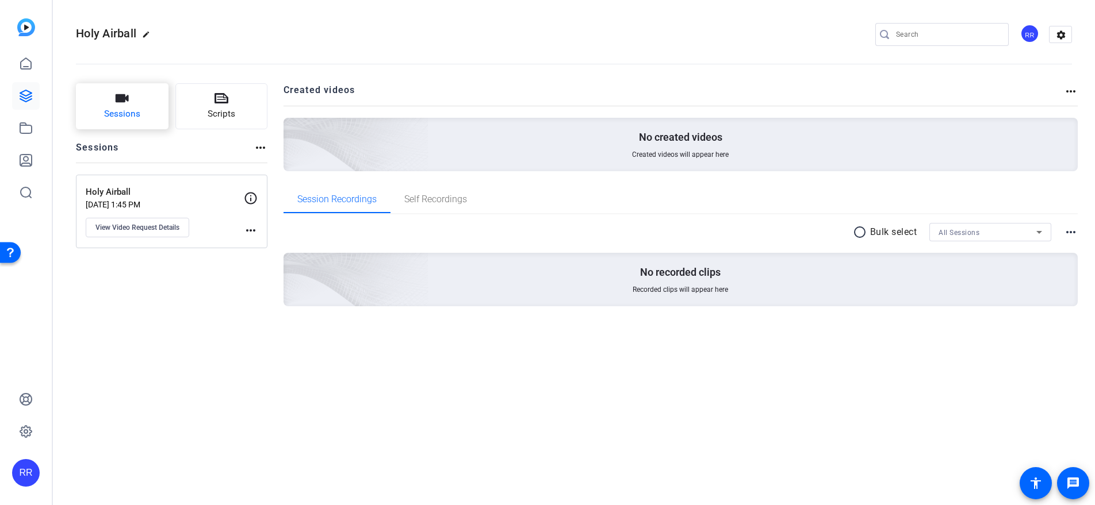
click at [129, 111] on span "Sessions" at bounding box center [122, 114] width 36 height 13
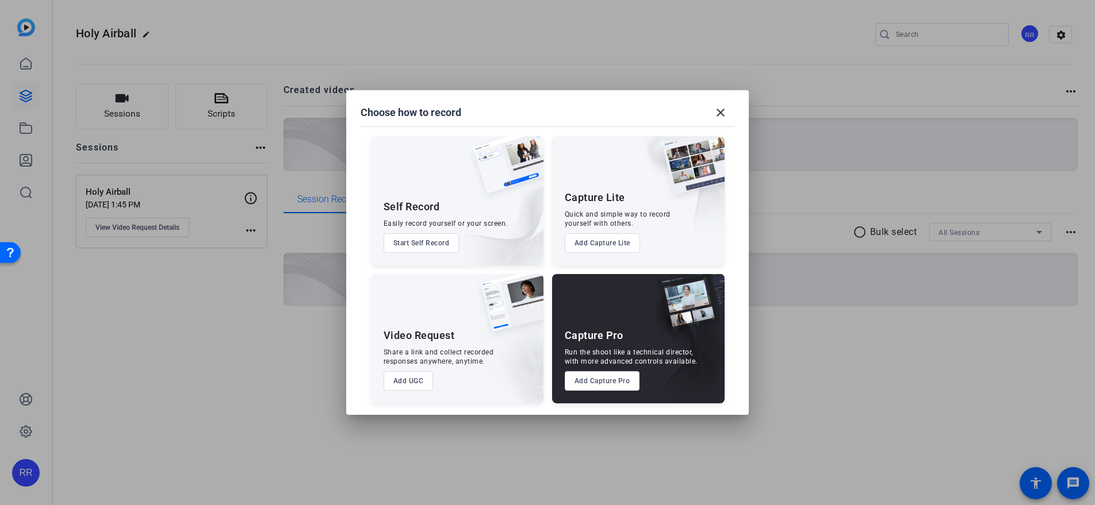
click at [460, 361] on div "Share a link and collect recorded responses anywhere, anytime." at bounding box center [439, 357] width 110 height 18
click at [402, 383] on button "Add UGC" at bounding box center [409, 381] width 50 height 20
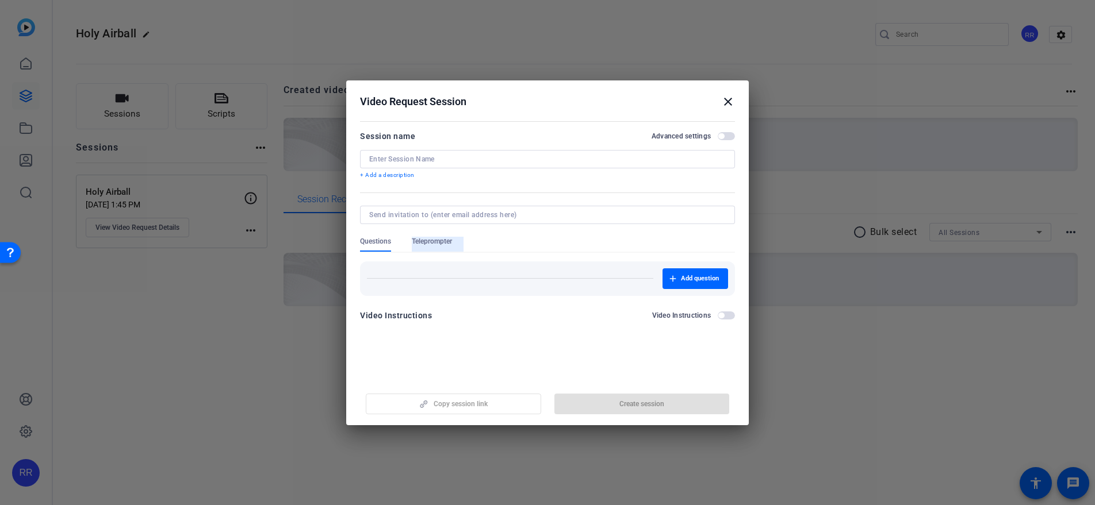
click at [440, 244] on span "Teleprompter" at bounding box center [432, 241] width 40 height 9
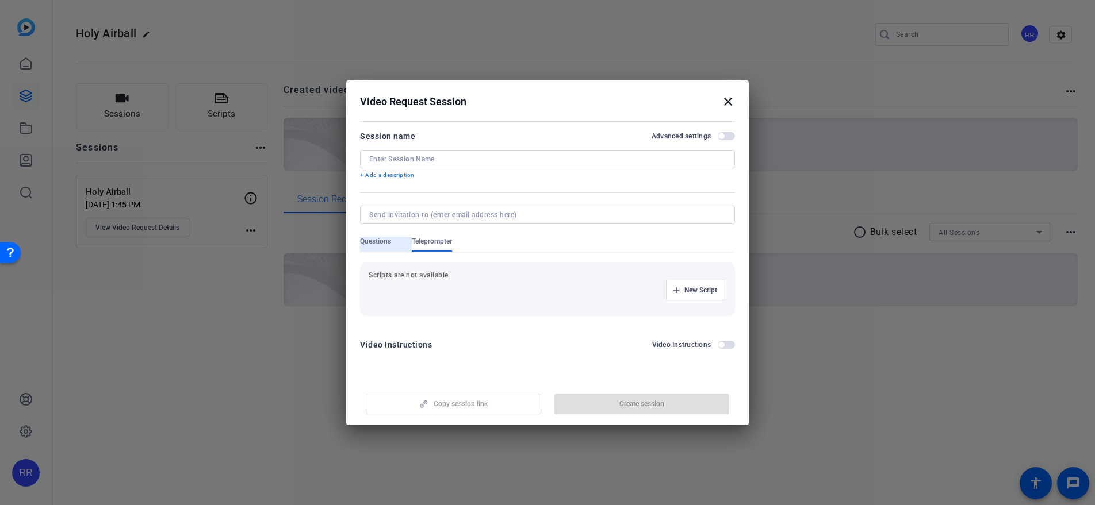
click at [379, 244] on span "Questions" at bounding box center [375, 241] width 31 height 9
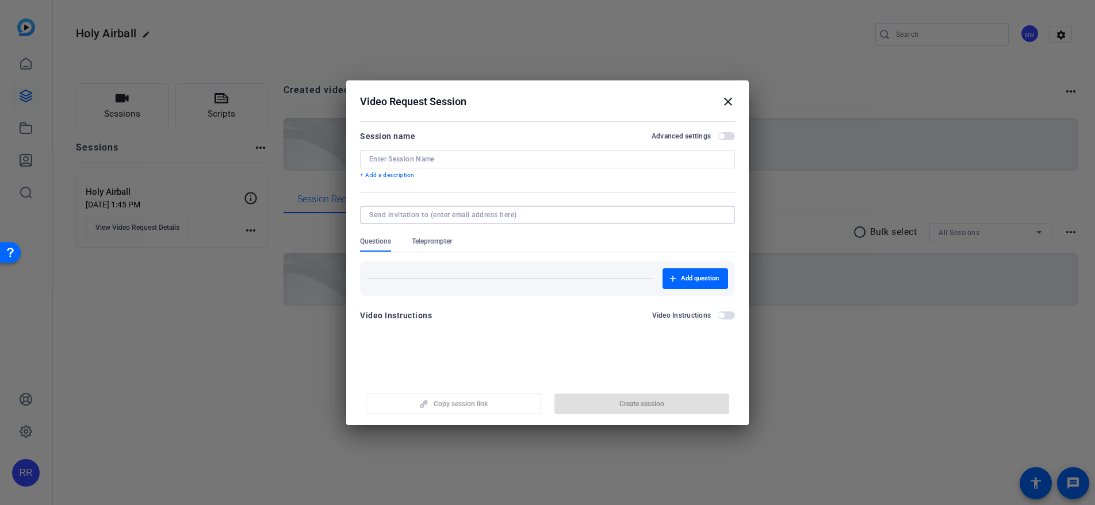
click at [481, 216] on input at bounding box center [545, 214] width 352 height 9
click at [473, 167] on div at bounding box center [547, 159] width 356 height 18
click at [712, 137] on label "Advanced settings" at bounding box center [684, 136] width 66 height 9
click at [718, 137] on button "Advanced settings" at bounding box center [726, 136] width 17 height 8
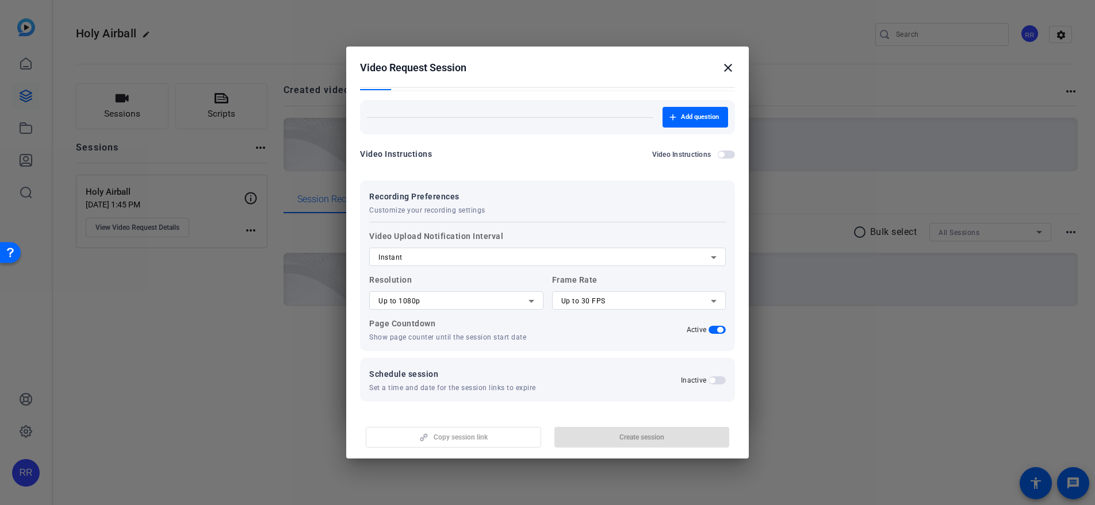
scroll to position [141, 0]
click at [685, 262] on div "Instant" at bounding box center [544, 256] width 332 height 14
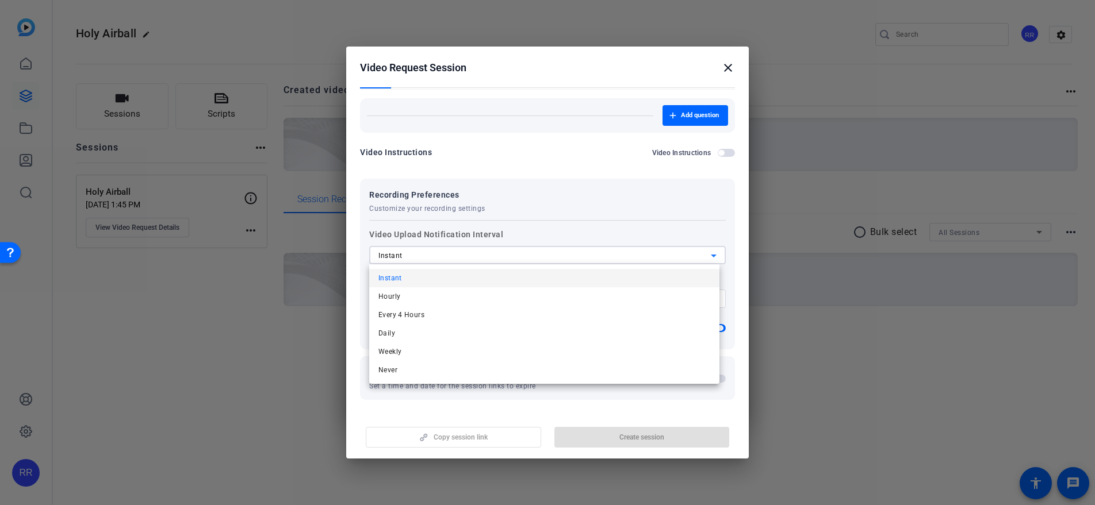
click at [686, 262] on div at bounding box center [547, 252] width 1095 height 505
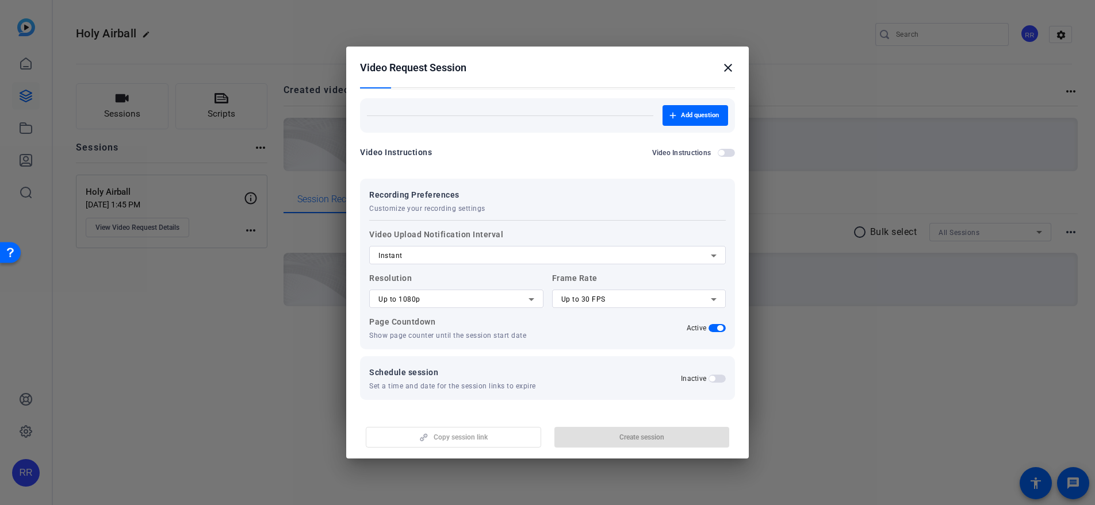
drag, startPoint x: 718, startPoint y: 143, endPoint x: 714, endPoint y: 149, distance: 8.0
click at [718, 143] on form "Session name Advanced settings Session name required + Add a description Questi…" at bounding box center [547, 178] width 375 height 446
click at [718, 151] on span "button" at bounding box center [721, 153] width 6 height 6
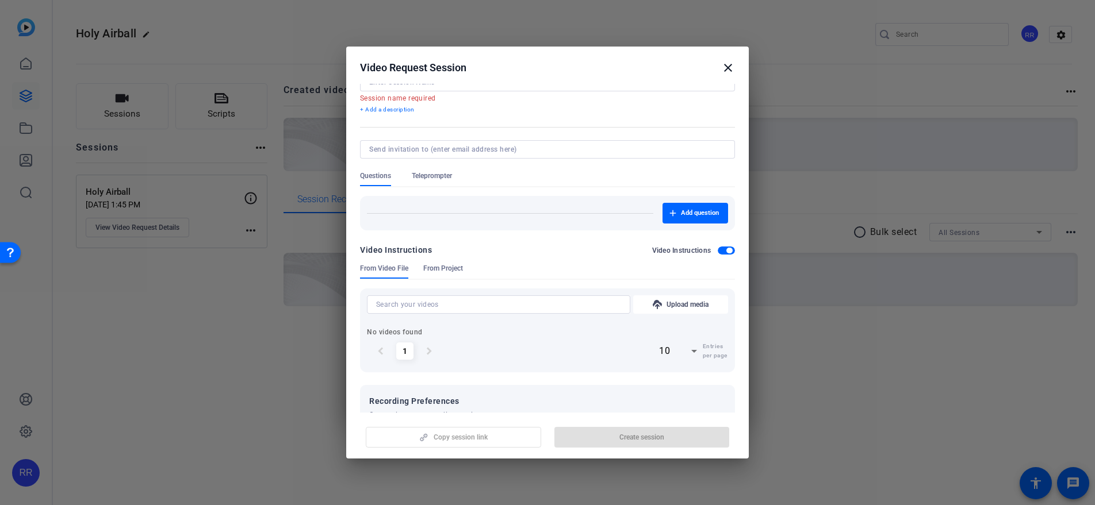
scroll to position [0, 0]
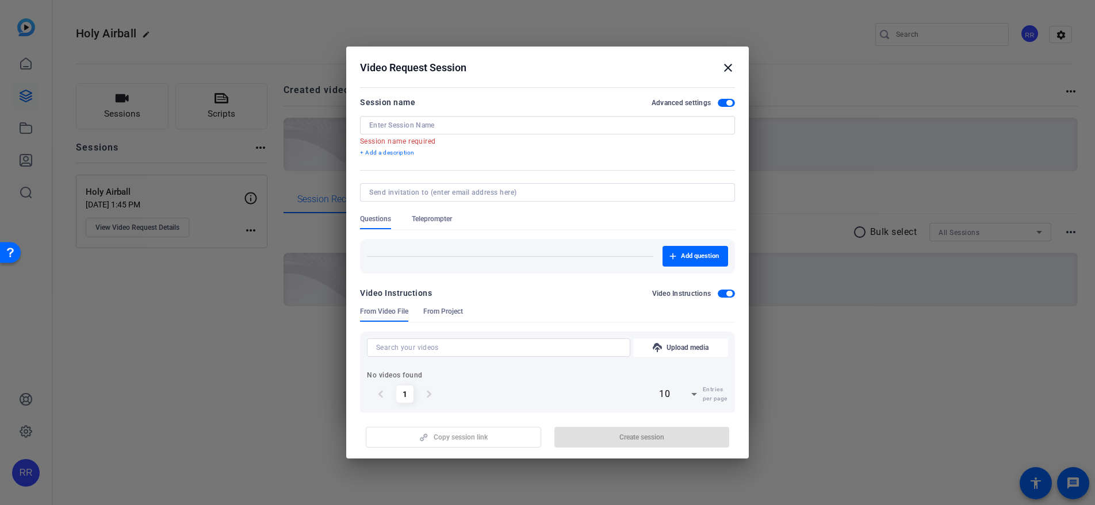
click at [438, 311] on span "From Project" at bounding box center [443, 311] width 40 height 9
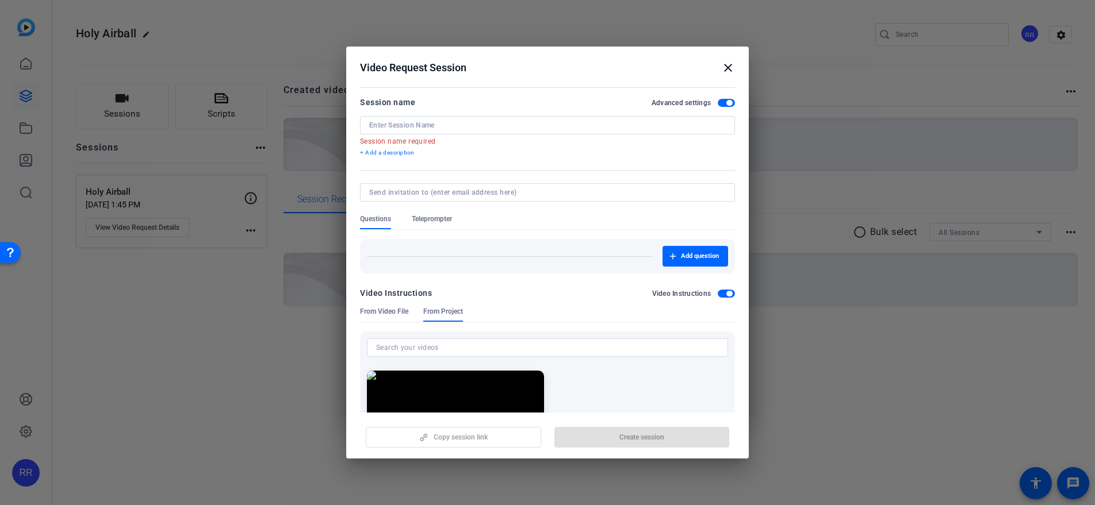
drag, startPoint x: 383, startPoint y: 316, endPoint x: 516, endPoint y: 301, distance: 134.2
click at [516, 301] on form "Session name Advanced settings Session name required + Add a description Questi…" at bounding box center [547, 431] width 375 height 672
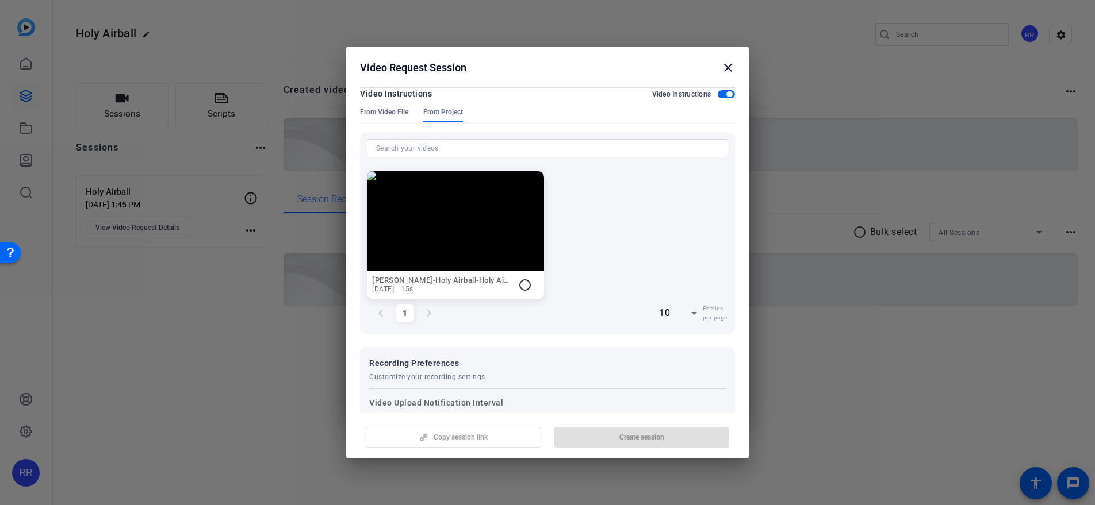
scroll to position [144, 0]
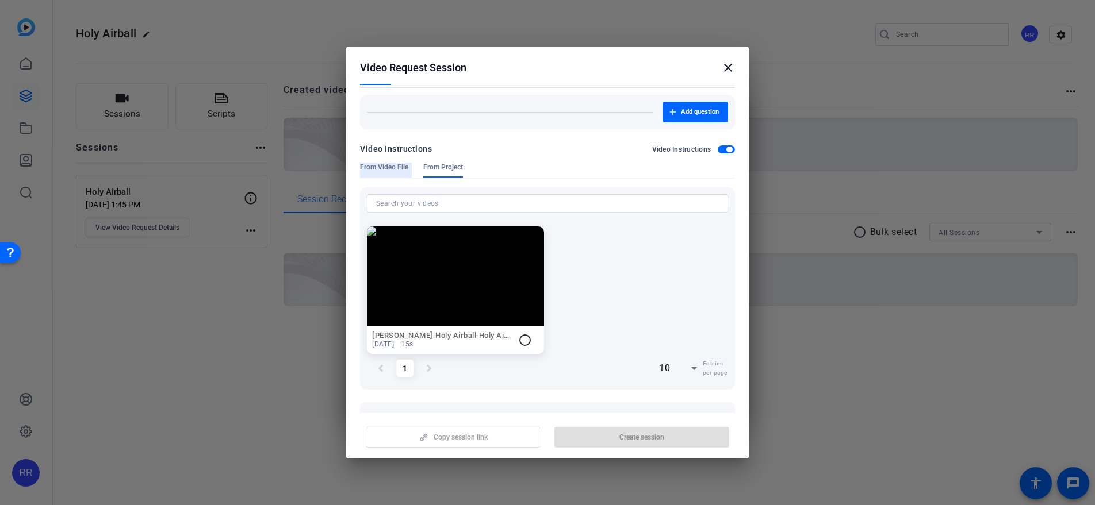
click at [400, 172] on span "From Video File" at bounding box center [384, 167] width 48 height 9
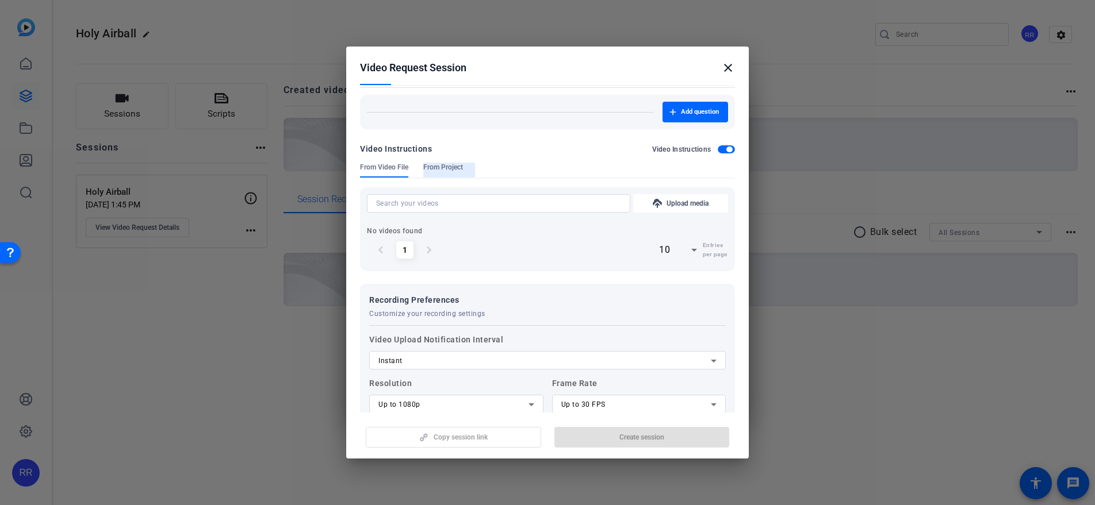
click at [437, 163] on span "From Project" at bounding box center [443, 167] width 40 height 9
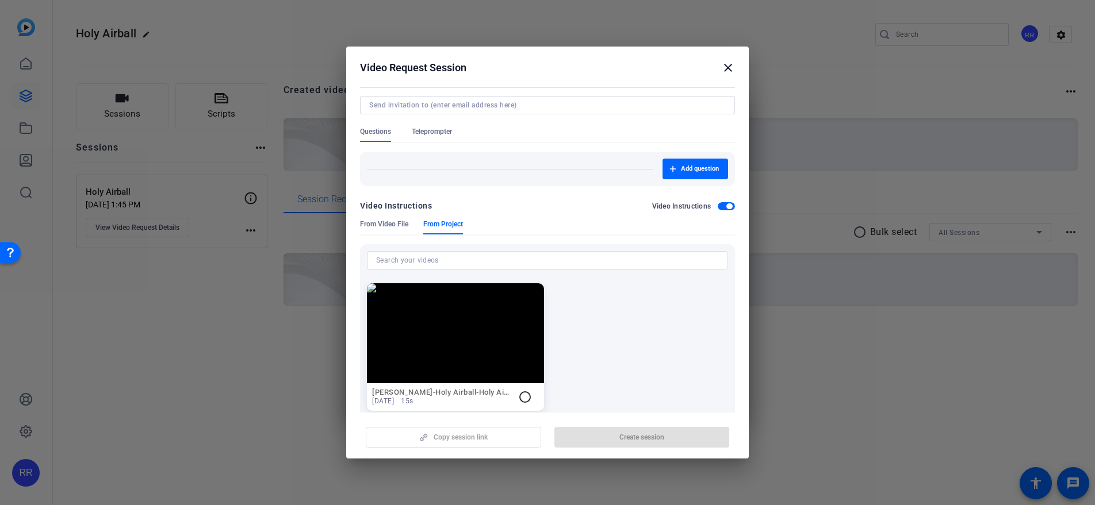
scroll to position [0, 0]
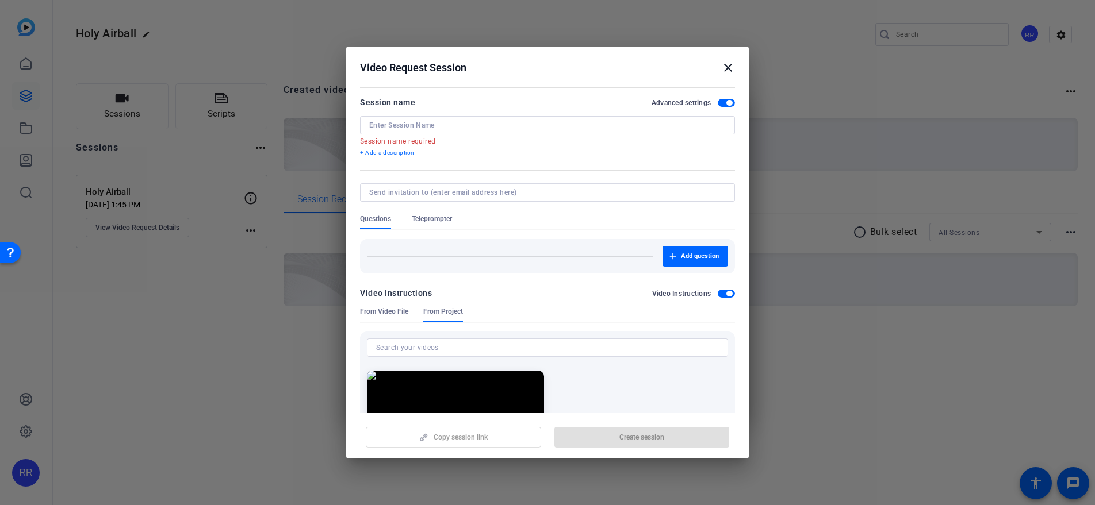
click at [419, 199] on div at bounding box center [547, 192] width 356 height 18
click at [421, 217] on span "Teleprompter" at bounding box center [432, 218] width 40 height 9
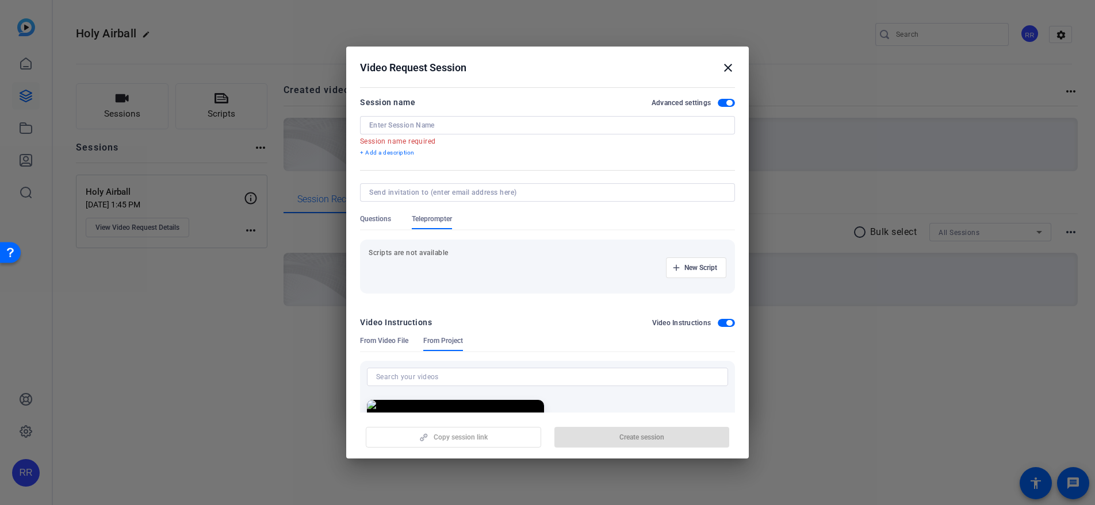
click at [372, 219] on span "Questions" at bounding box center [375, 218] width 31 height 9
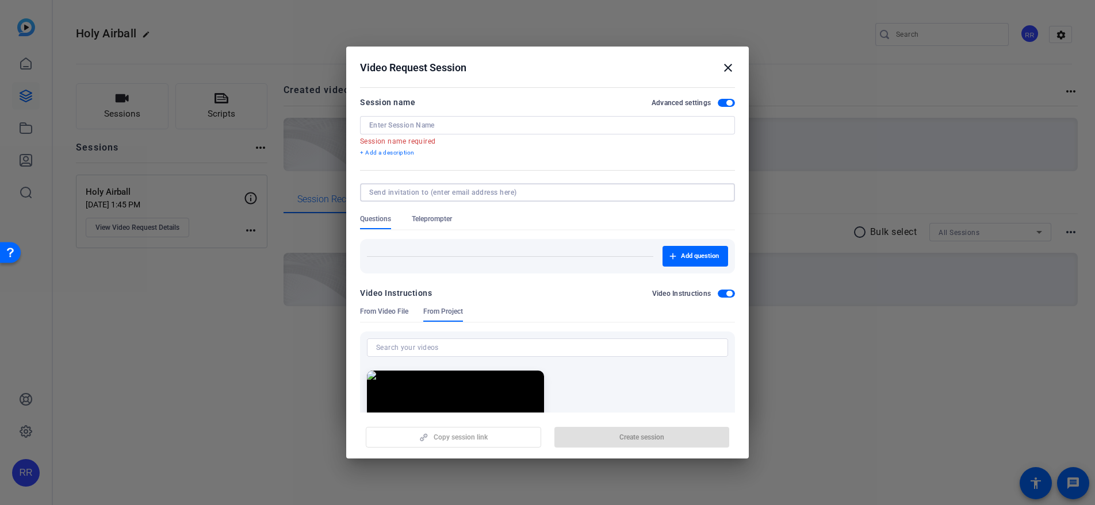
click at [420, 190] on input at bounding box center [545, 192] width 352 height 9
click at [550, 123] on input at bounding box center [547, 125] width 356 height 9
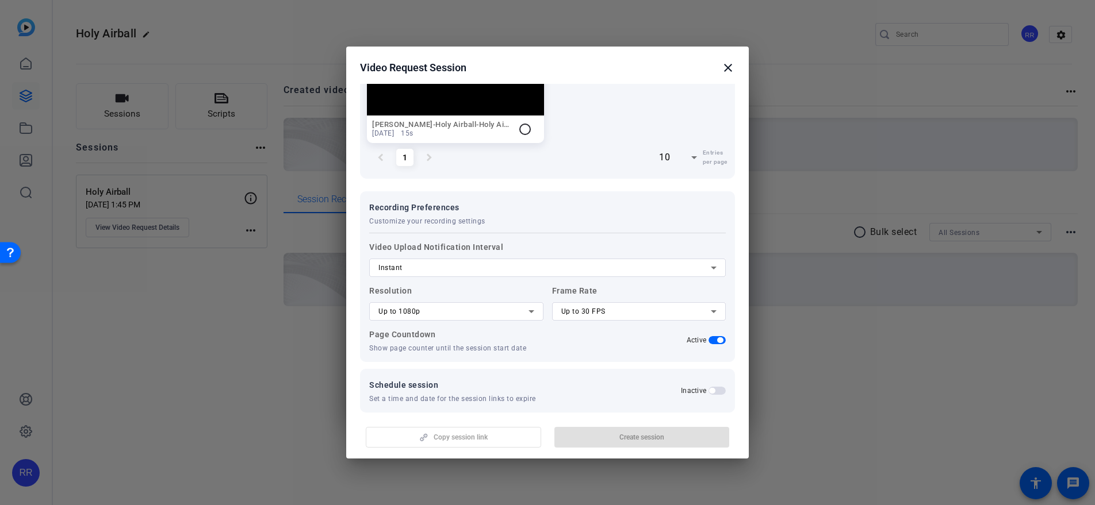
scroll to position [366, 0]
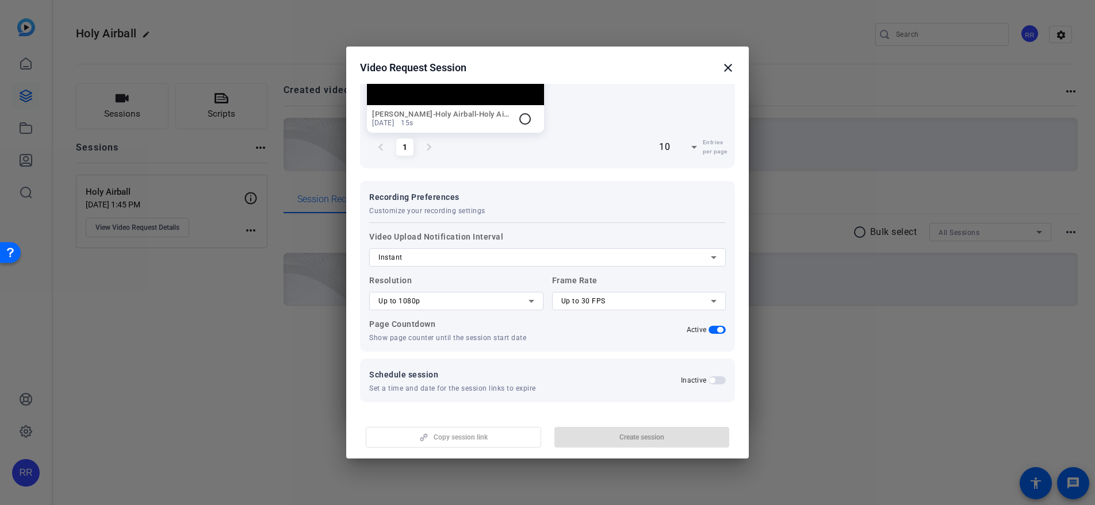
click at [731, 71] on mat-icon "close" at bounding box center [728, 68] width 14 height 14
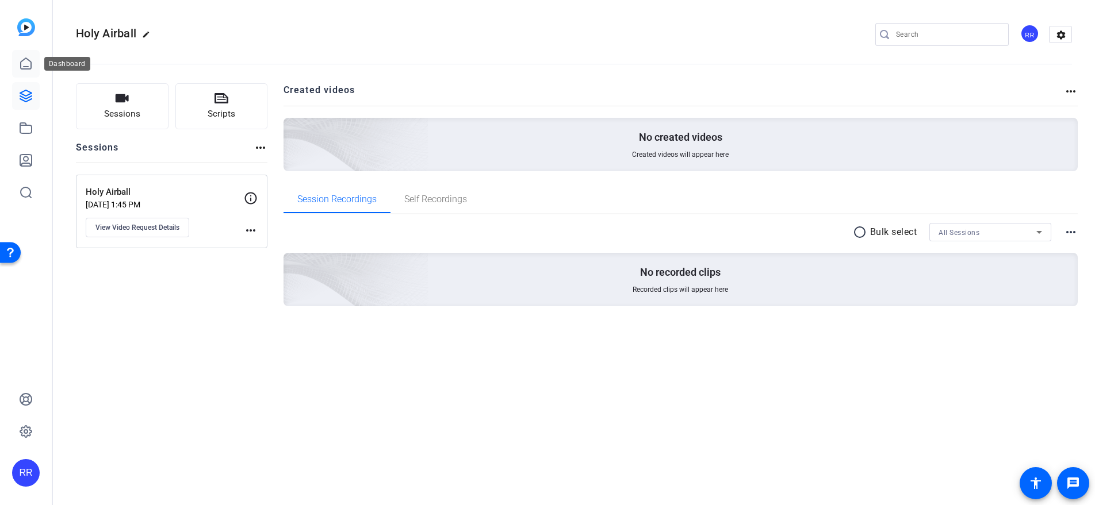
click at [33, 67] on link at bounding box center [26, 64] width 28 height 28
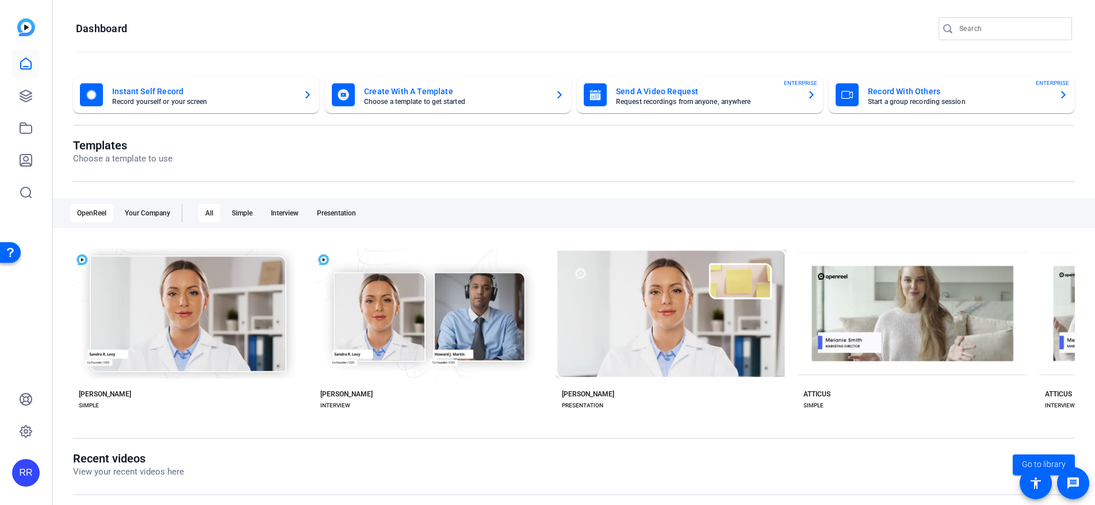
click at [677, 94] on mat-card-title "Send A Video Request" at bounding box center [707, 92] width 182 height 14
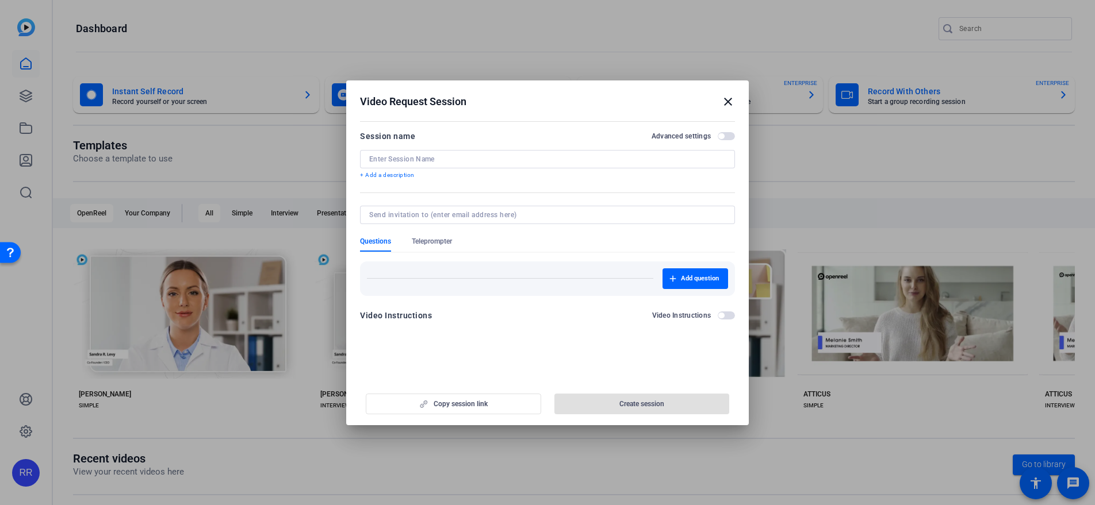
click at [454, 222] on div at bounding box center [547, 215] width 356 height 18
click at [455, 218] on input at bounding box center [545, 214] width 352 height 9
click at [458, 209] on div at bounding box center [547, 215] width 356 height 18
click at [724, 98] on mat-icon "close" at bounding box center [728, 102] width 14 height 14
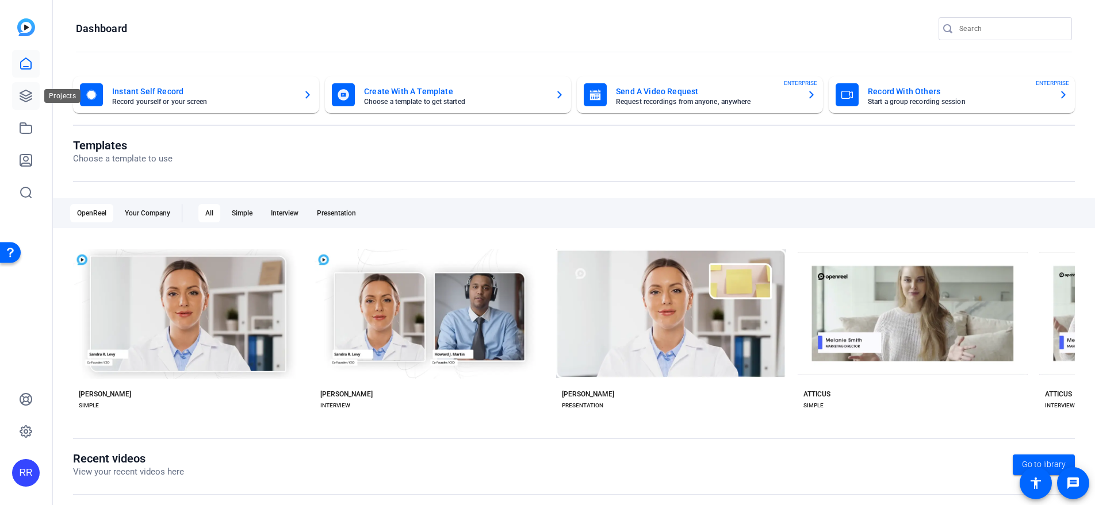
click at [20, 90] on icon at bounding box center [26, 96] width 14 height 14
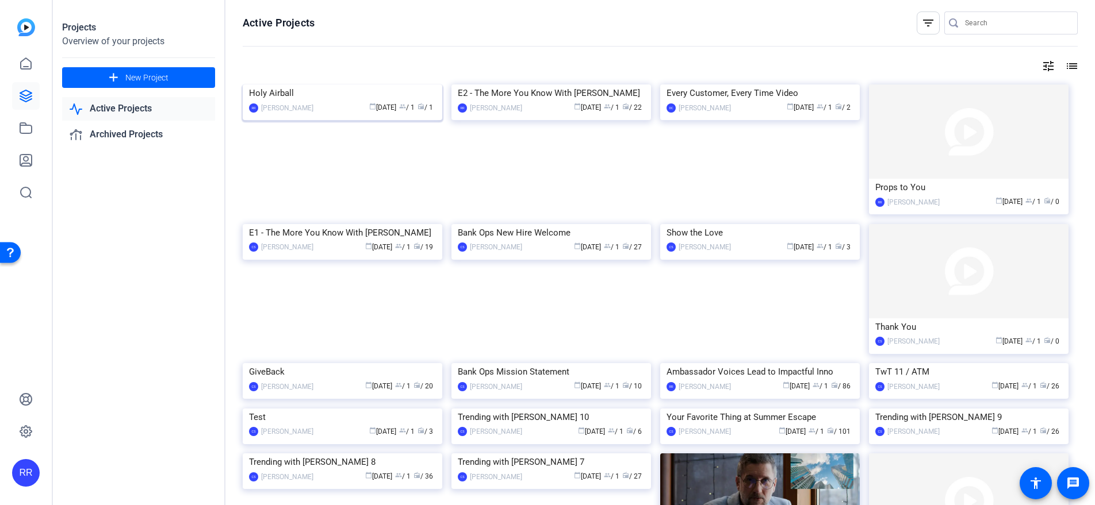
click at [322, 85] on img at bounding box center [343, 85] width 200 height 0
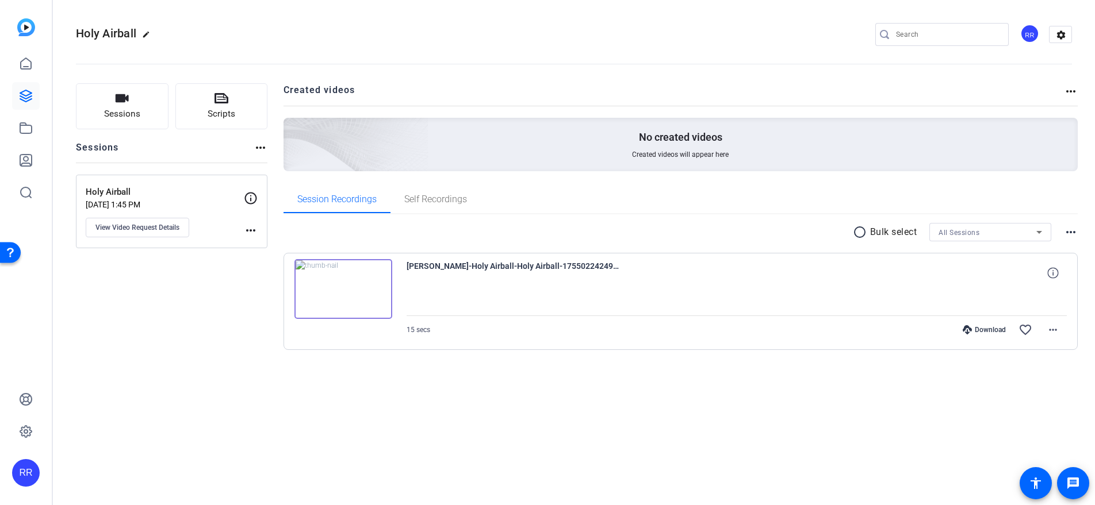
click at [355, 286] on img at bounding box center [343, 289] width 98 height 60
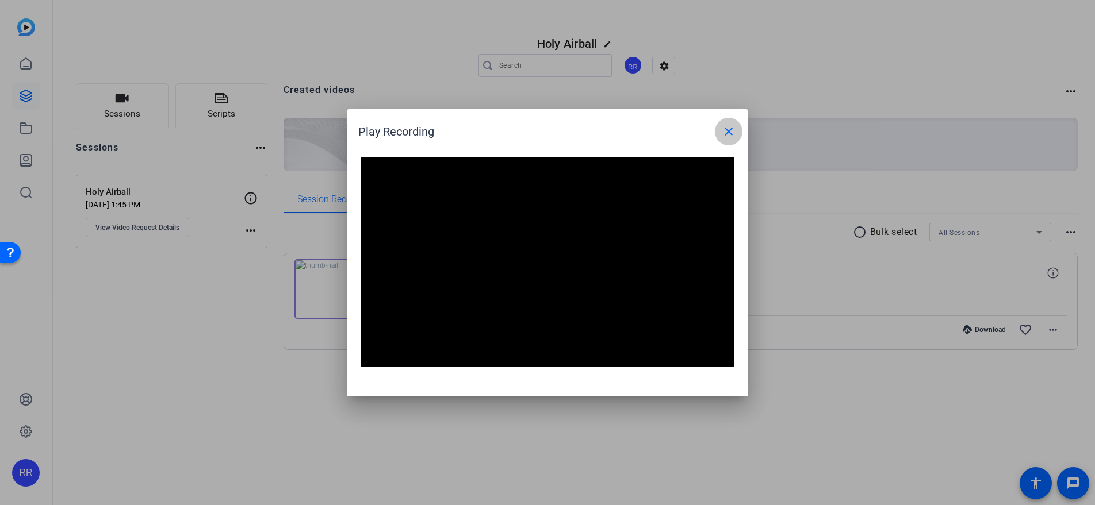
click at [732, 135] on mat-icon "close" at bounding box center [729, 132] width 14 height 14
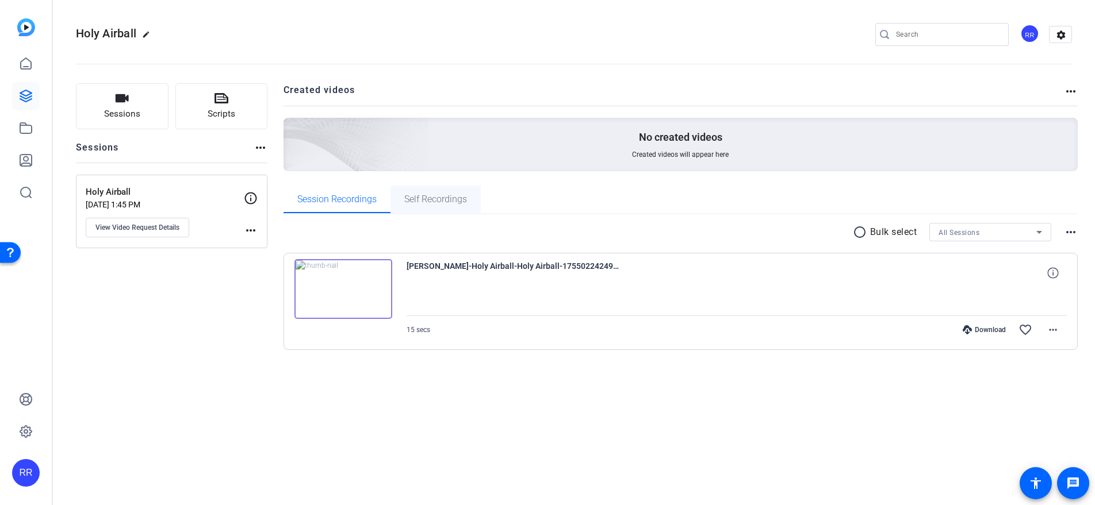
click at [428, 197] on span "Self Recordings" at bounding box center [435, 199] width 63 height 9
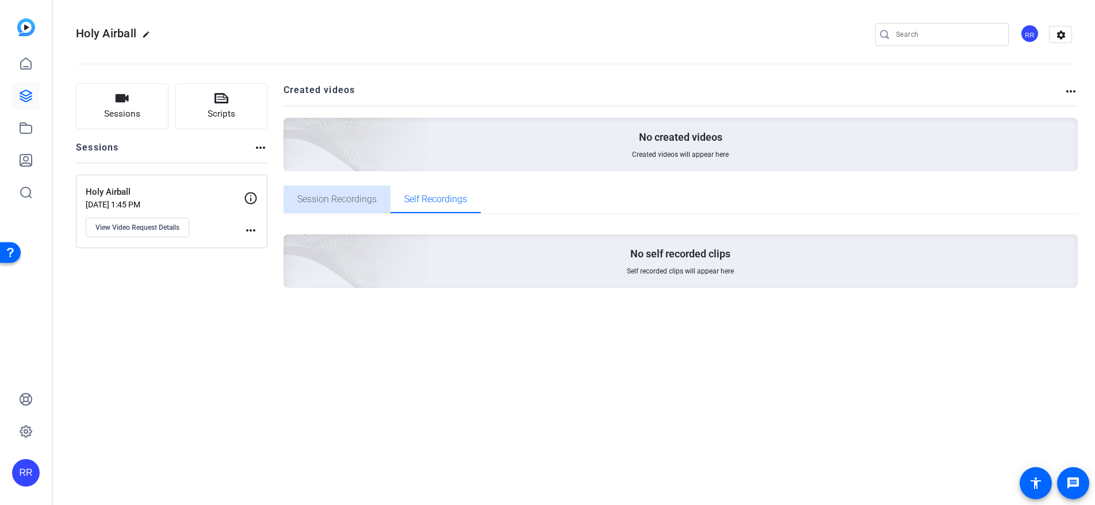
click at [359, 206] on span "Session Recordings" at bounding box center [336, 200] width 79 height 28
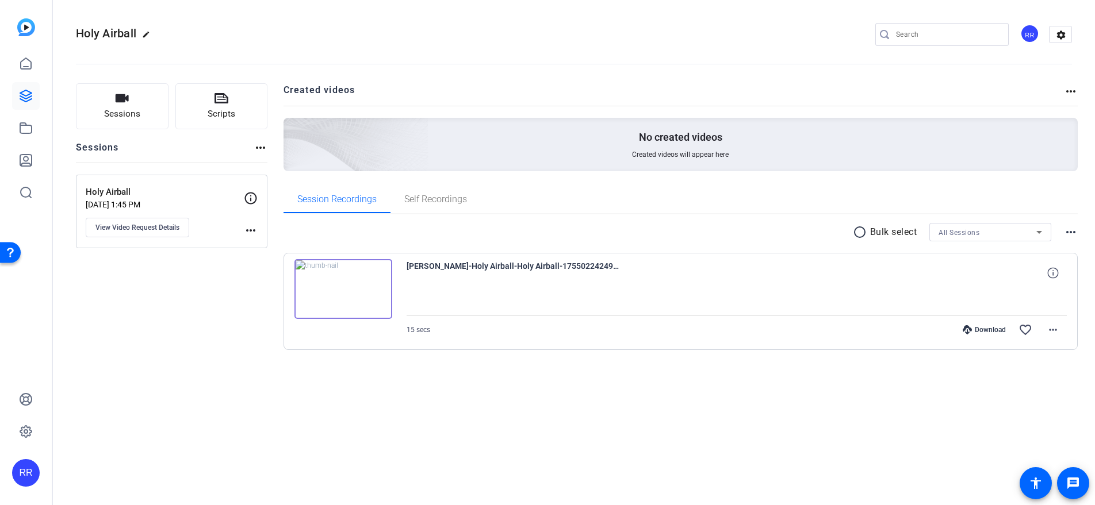
click at [212, 188] on div "Holy Airball Aug 12, 2025 @ 1:45 PM View Video Request Details more_horiz" at bounding box center [171, 212] width 191 height 74
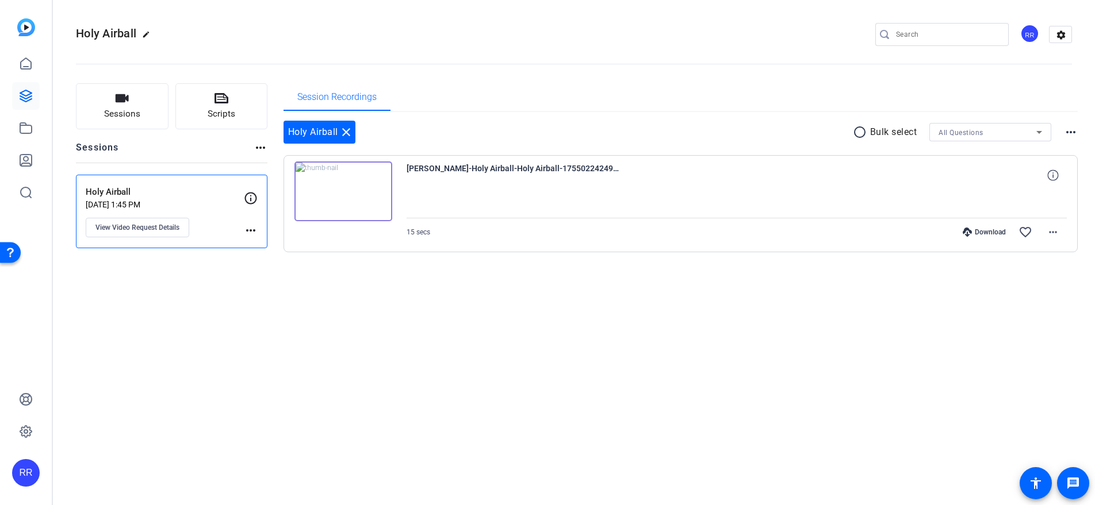
click at [270, 332] on div "Holy Airball edit RR settings Sessions Scripts Sessions more_horiz Holy Airball…" at bounding box center [574, 252] width 1042 height 505
click at [155, 227] on span "View Video Request Details" at bounding box center [137, 227] width 84 height 9
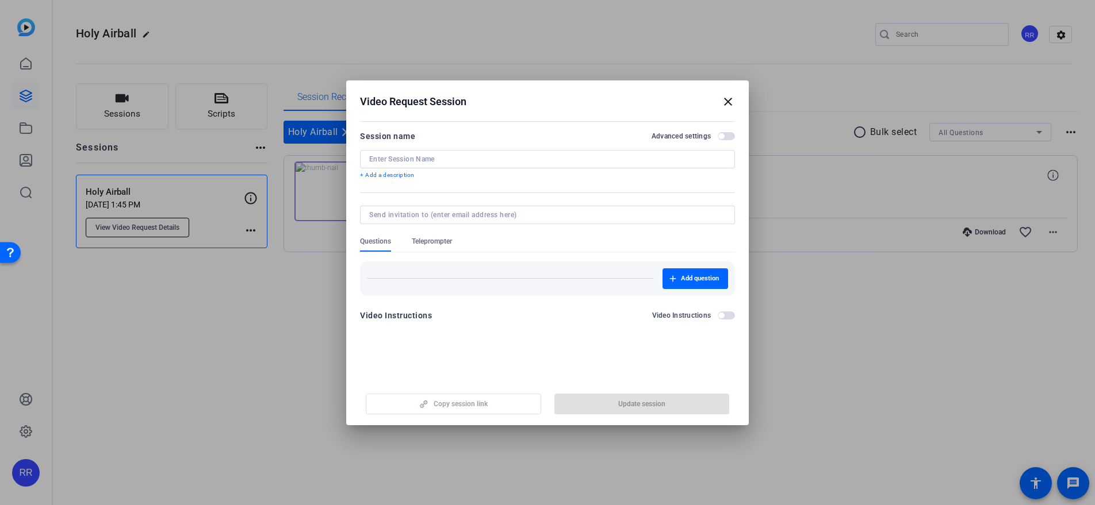
type input "Holy Airball"
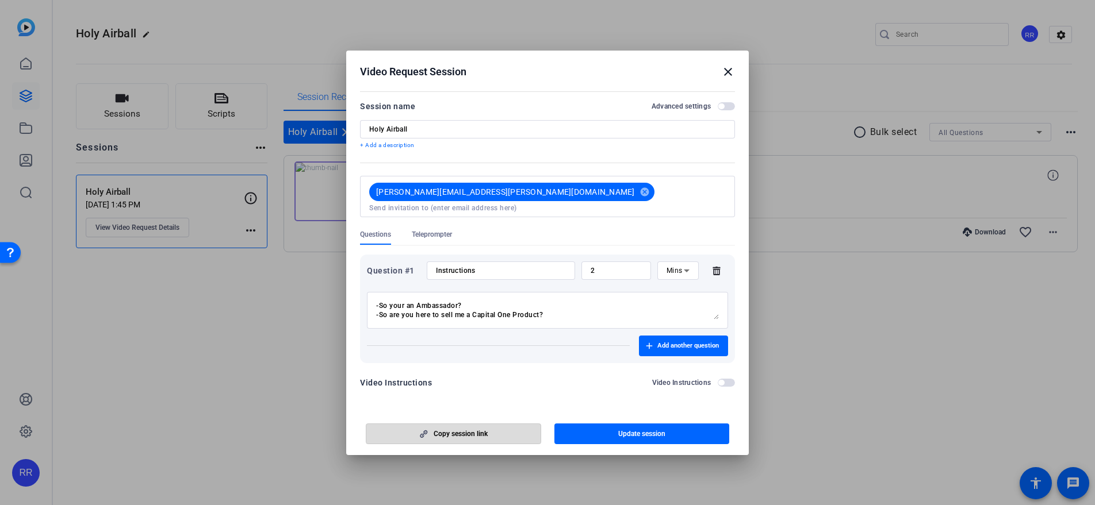
click at [492, 425] on span "button" at bounding box center [453, 434] width 174 height 28
click at [719, 72] on div "Video Request Session close" at bounding box center [547, 72] width 375 height 14
click at [726, 76] on mat-icon "close" at bounding box center [728, 72] width 14 height 14
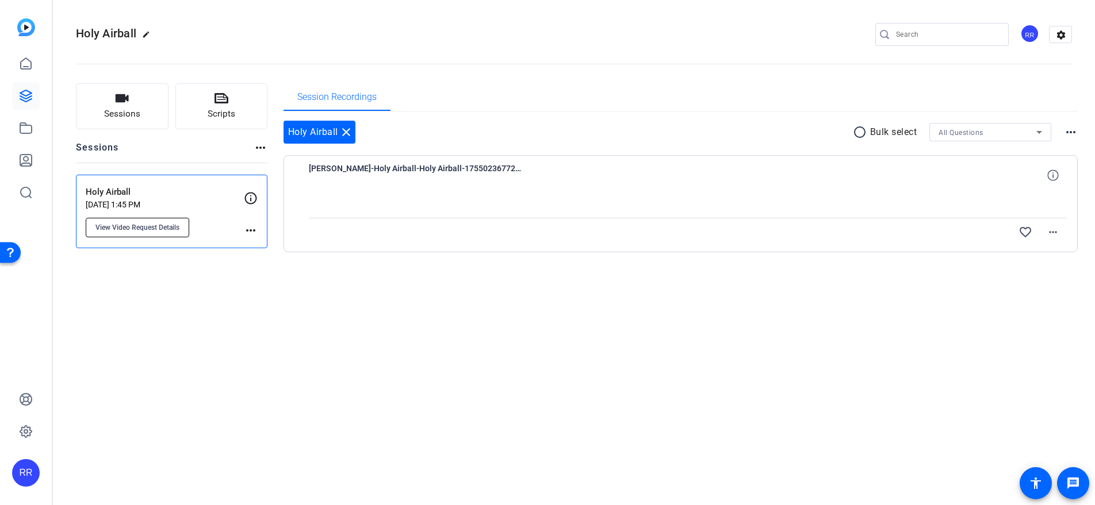
click at [152, 227] on span "View Video Request Details" at bounding box center [137, 227] width 84 height 9
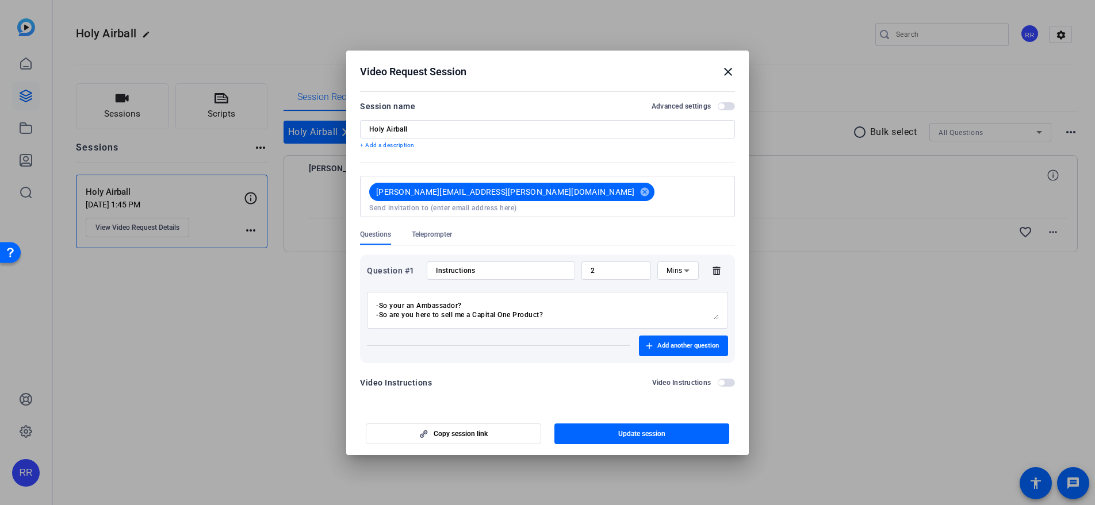
click at [612, 266] on input "2" at bounding box center [616, 270] width 51 height 9
click at [550, 266] on input "Instructions" at bounding box center [501, 270] width 130 height 9
click at [599, 267] on input "2" at bounding box center [616, 270] width 51 height 9
click at [689, 267] on icon at bounding box center [687, 271] width 14 height 14
click at [676, 358] on span "No Time Limit" at bounding box center [677, 355] width 23 height 41
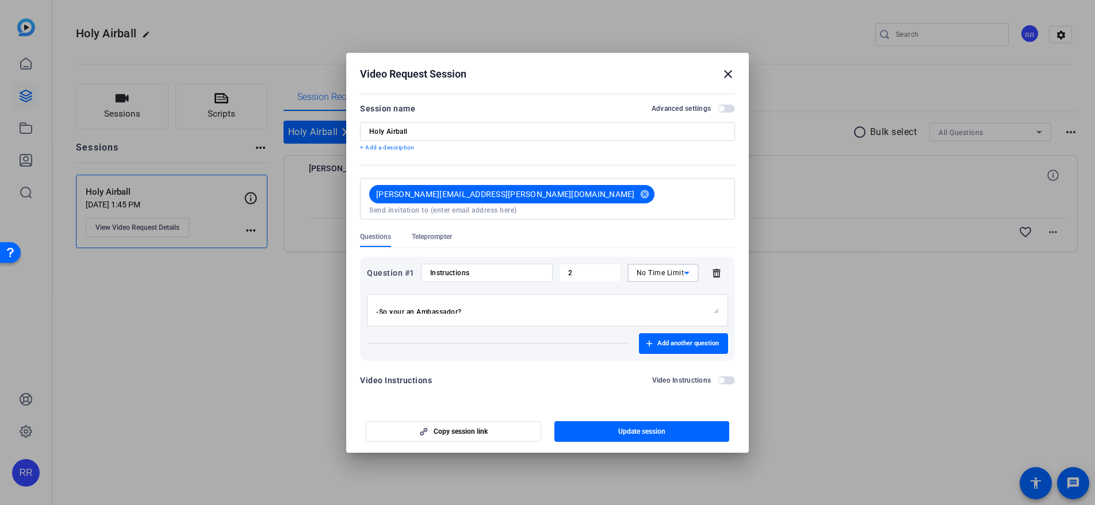
drag, startPoint x: 717, startPoint y: 309, endPoint x: 724, endPoint y: 245, distance: 64.8
click at [724, 248] on div "Question #1 Instructions 2 No Time Limit -So your an Ambassador? -So are you he…" at bounding box center [547, 304] width 375 height 113
click at [386, 233] on span "Questions" at bounding box center [375, 236] width 31 height 9
click at [716, 269] on icon at bounding box center [716, 273] width 23 height 9
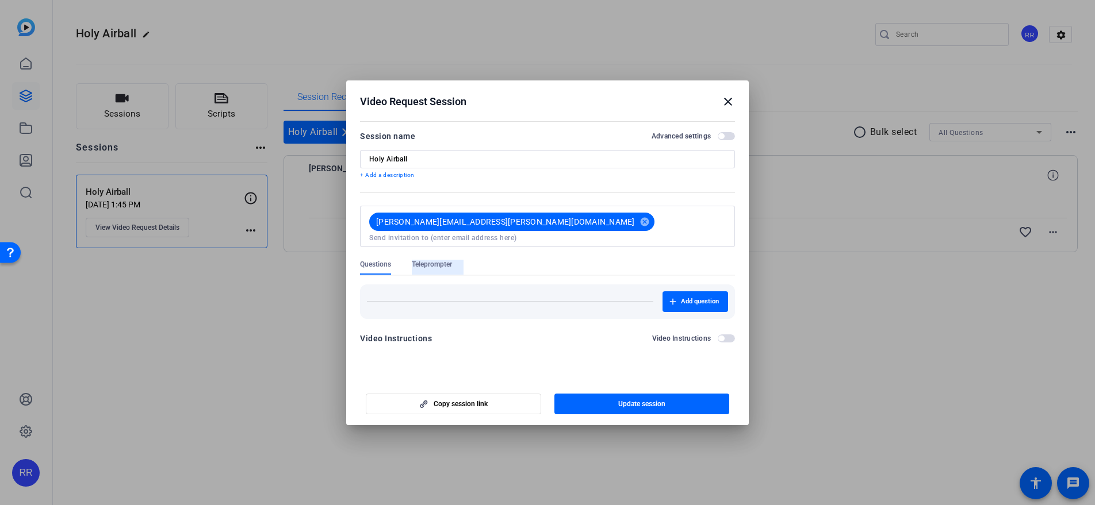
click at [434, 260] on span "Teleprompter" at bounding box center [432, 264] width 40 height 9
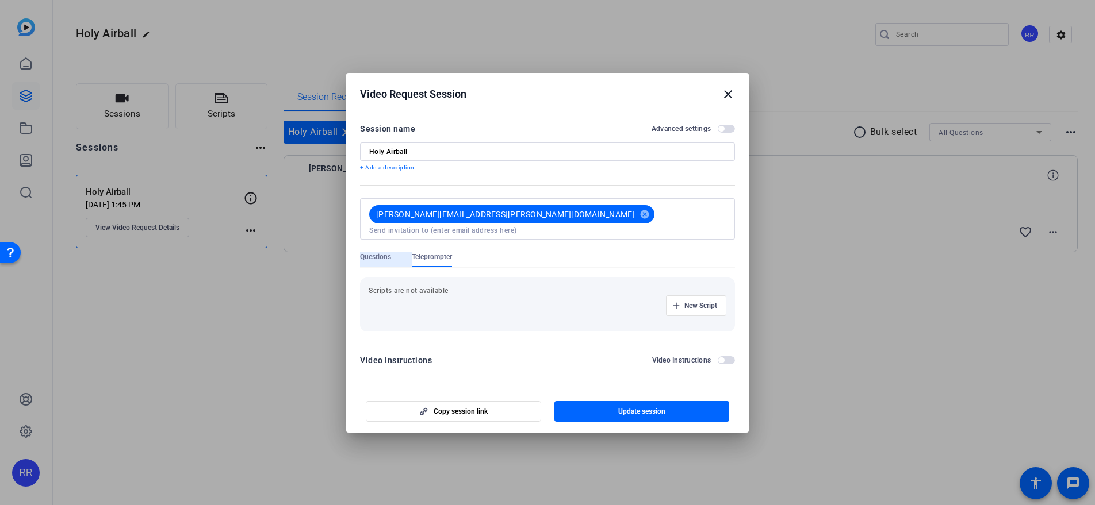
click at [372, 254] on span "Questions" at bounding box center [375, 256] width 31 height 9
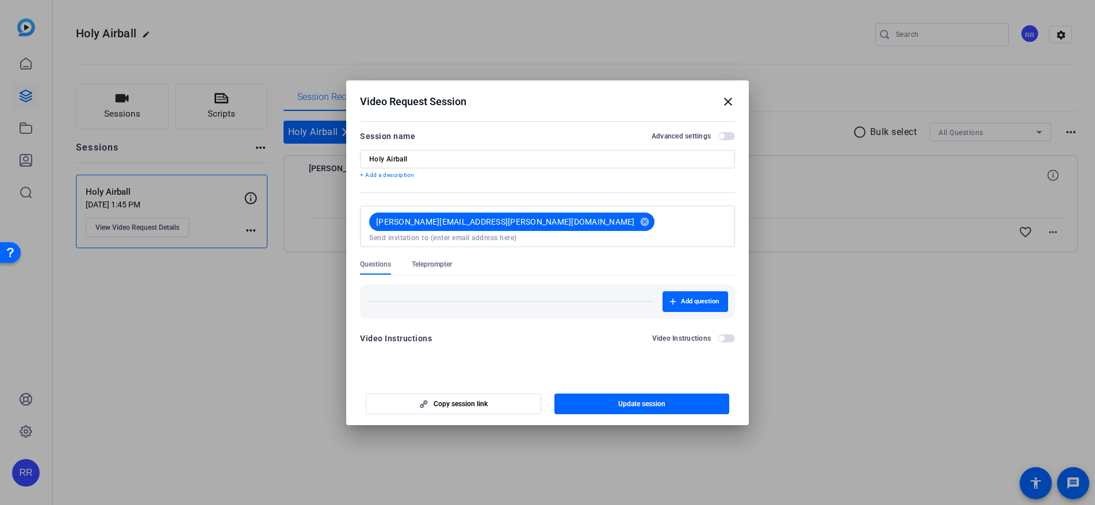
click at [452, 260] on span "Teleprompter" at bounding box center [432, 264] width 40 height 9
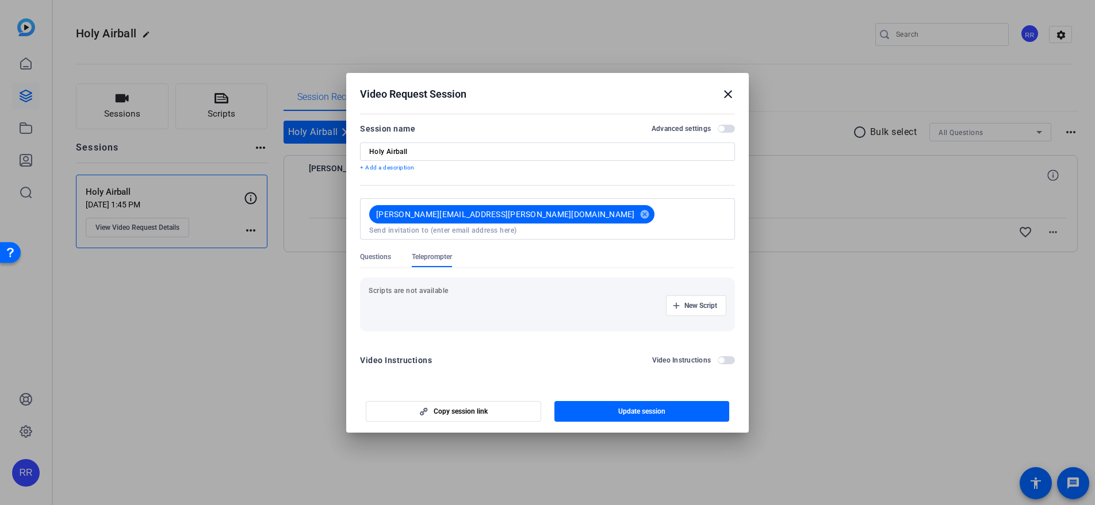
click at [400, 172] on p "+ Add a description" at bounding box center [547, 167] width 375 height 9
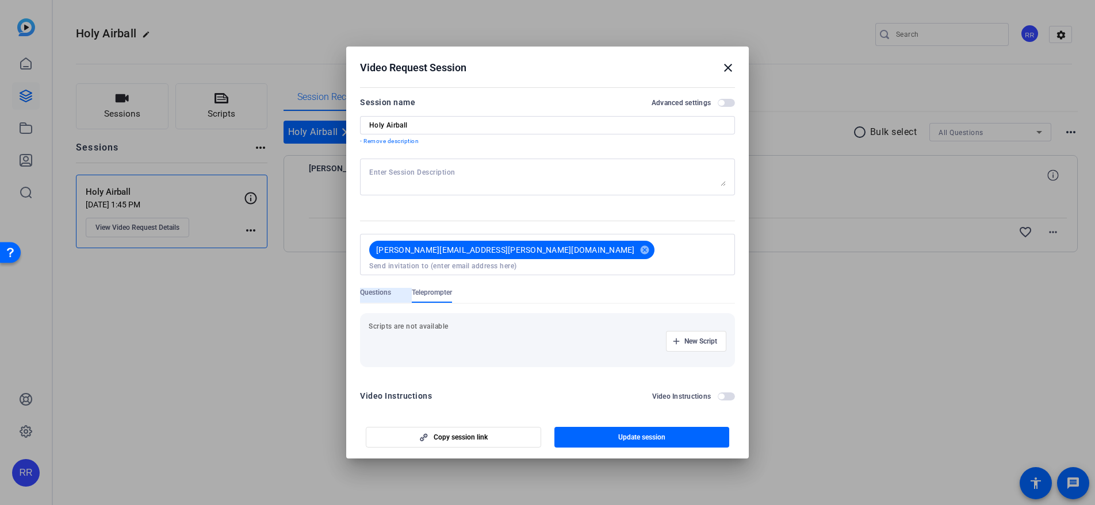
click at [387, 288] on span "Questions" at bounding box center [375, 292] width 31 height 9
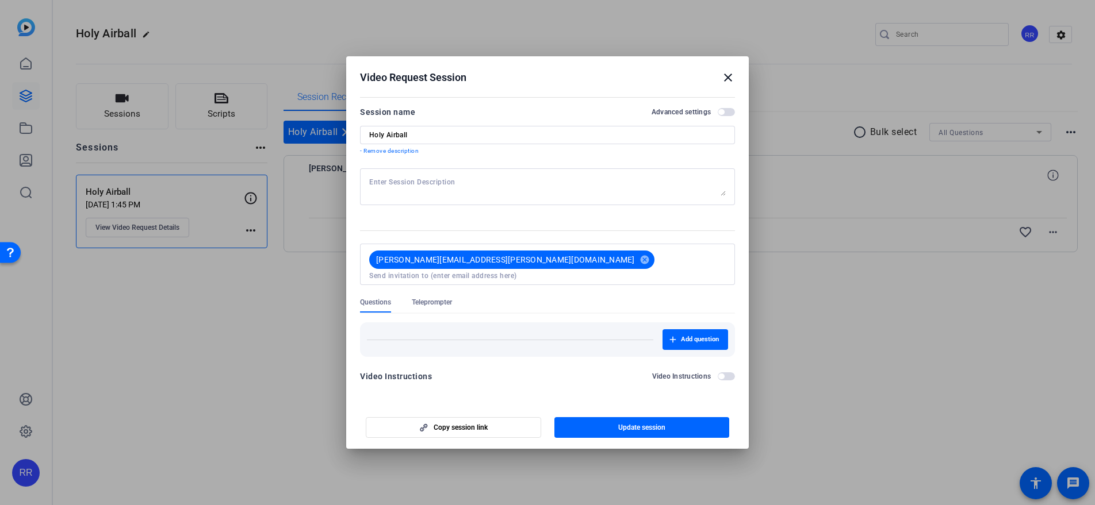
click at [446, 138] on input "Holy Airball" at bounding box center [547, 135] width 356 height 9
click at [435, 186] on textarea at bounding box center [547, 187] width 356 height 18
paste textarea "https://docs.google.com/document/d/1Vep0G6nVCu-DkSjxq3j1rZlqKRht5-F16bMA_AqXoBY…"
type textarea "https://docs.google.com/document/d/1Vep0G6nVCu-DkSjxq3j1rZlqKRht5-F16bMA_AqXoBY…"
click at [465, 191] on textarea at bounding box center [547, 187] width 356 height 18
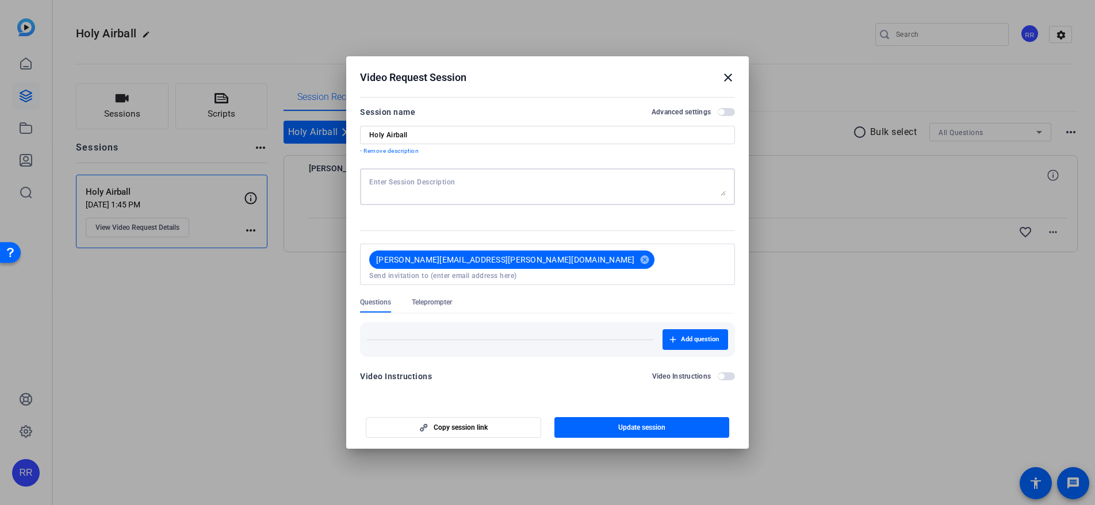
paste textarea "Your video should tell the story of your team getting hyped up to go out on the…"
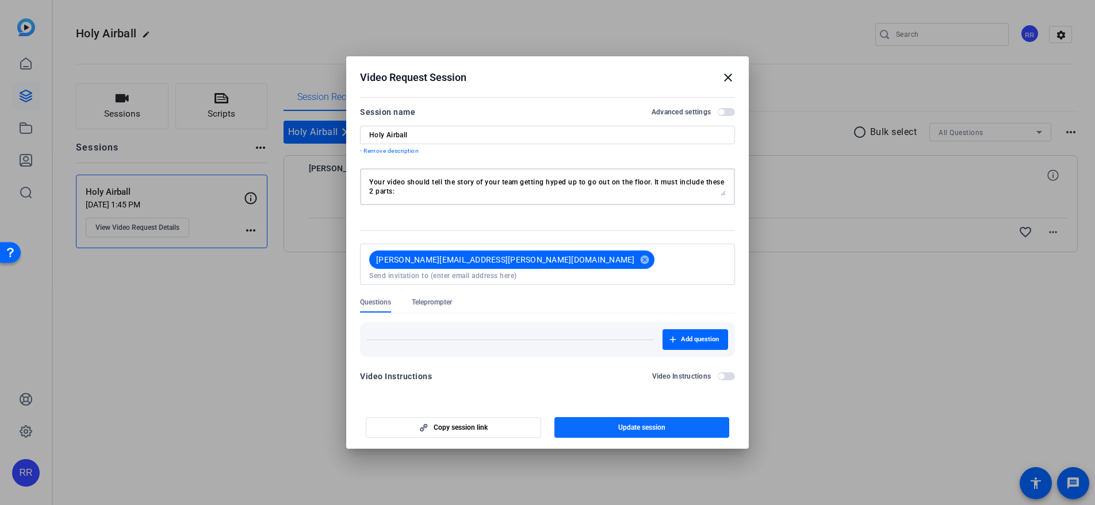
type textarea "Your video should tell the story of your team getting hyped up to go out on the…"
click at [647, 423] on span "Update session" at bounding box center [641, 427] width 47 height 9
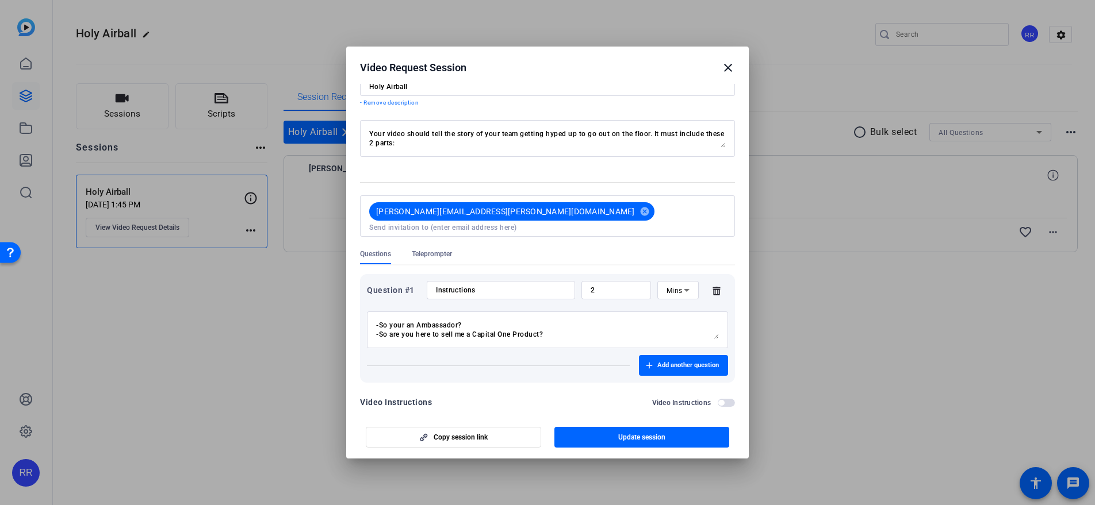
scroll to position [45, 0]
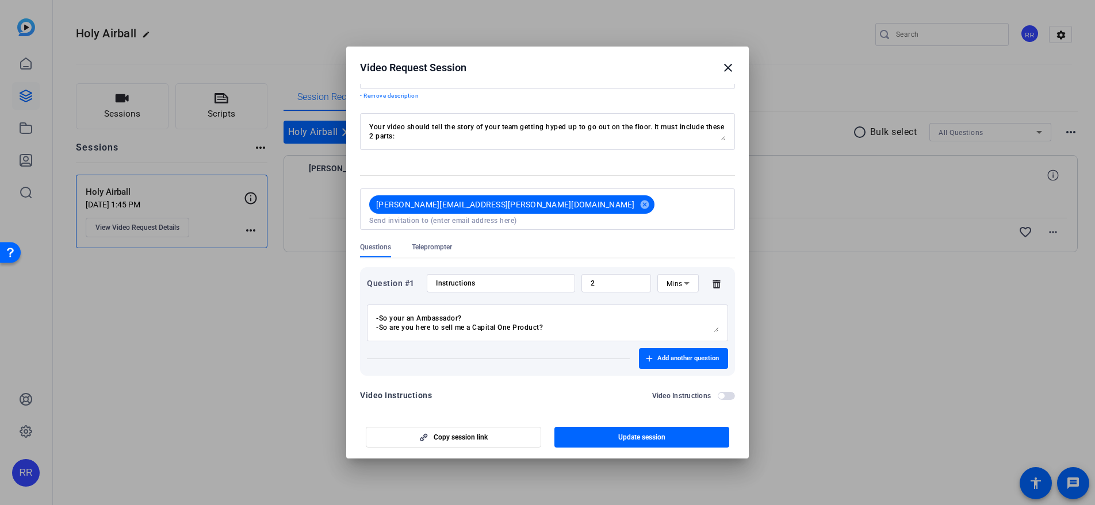
click at [711, 279] on icon at bounding box center [716, 283] width 23 height 9
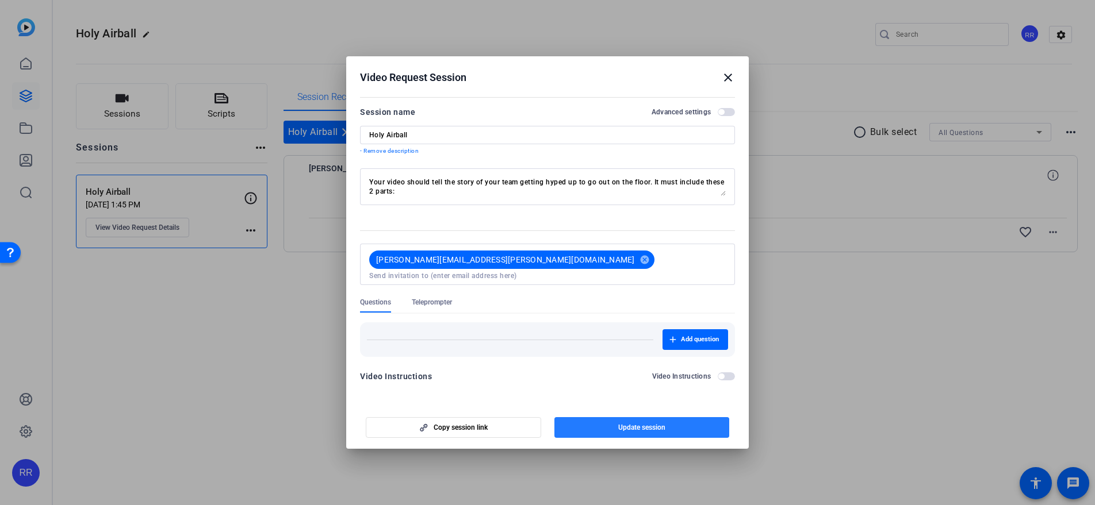
click at [626, 425] on span "Update session" at bounding box center [641, 427] width 47 height 9
click at [626, 424] on span "Update session" at bounding box center [641, 427] width 47 height 9
click at [626, 424] on div "Copy session link Update session" at bounding box center [547, 423] width 375 height 29
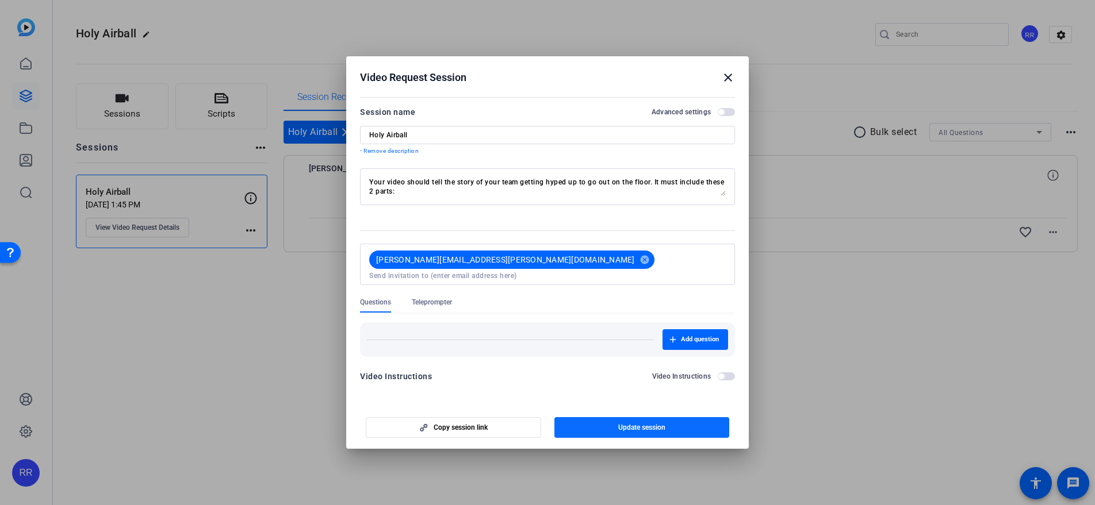
click at [626, 424] on span "Update session" at bounding box center [641, 427] width 47 height 9
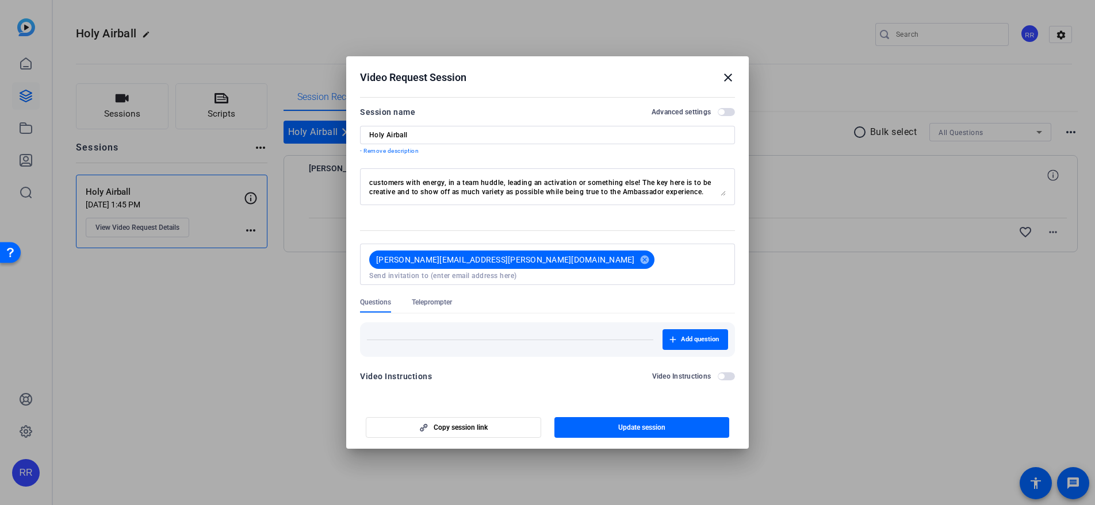
scroll to position [55, 0]
click at [734, 114] on span "button" at bounding box center [726, 112] width 17 height 8
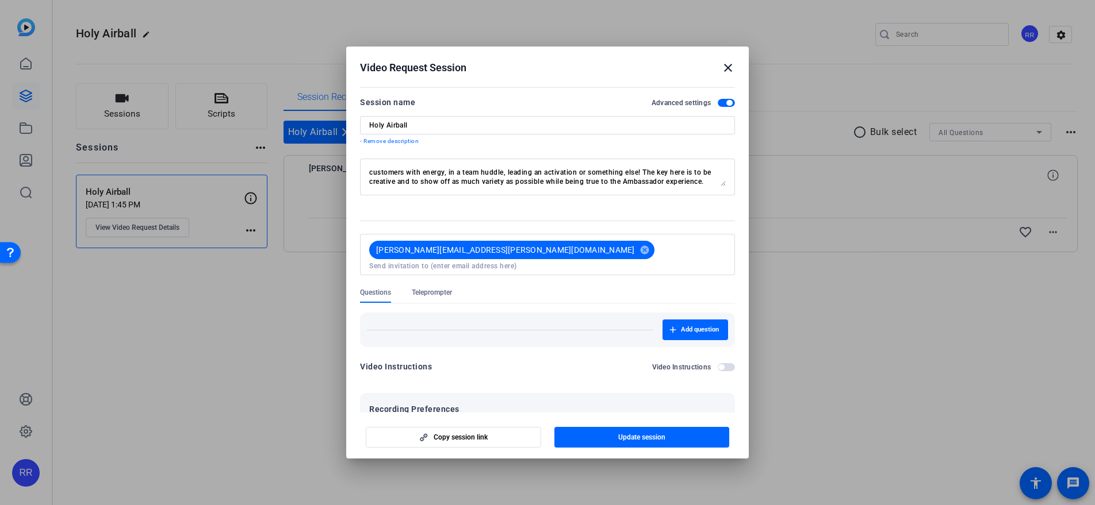
scroll to position [205, 0]
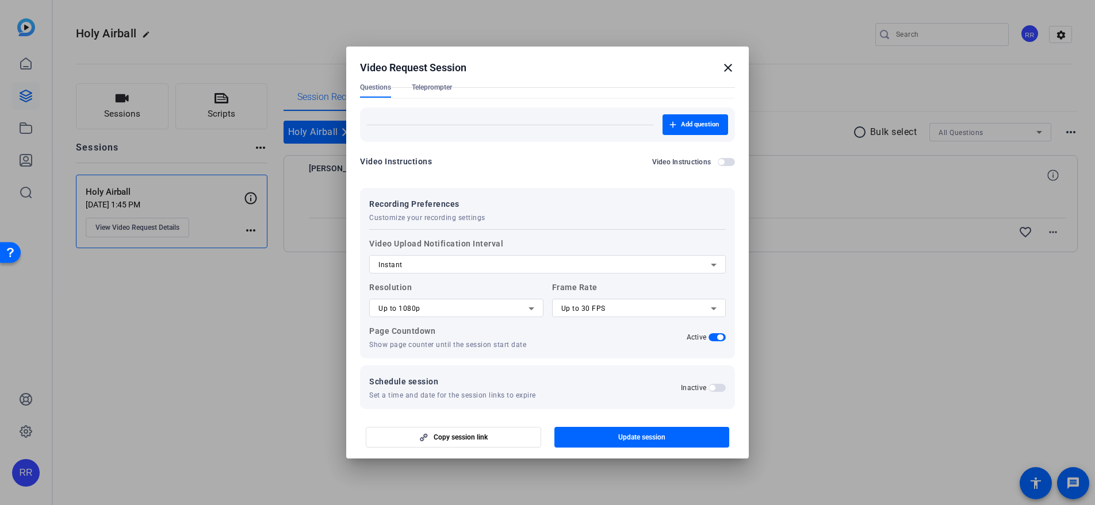
click at [457, 258] on div "Instant" at bounding box center [544, 265] width 332 height 14
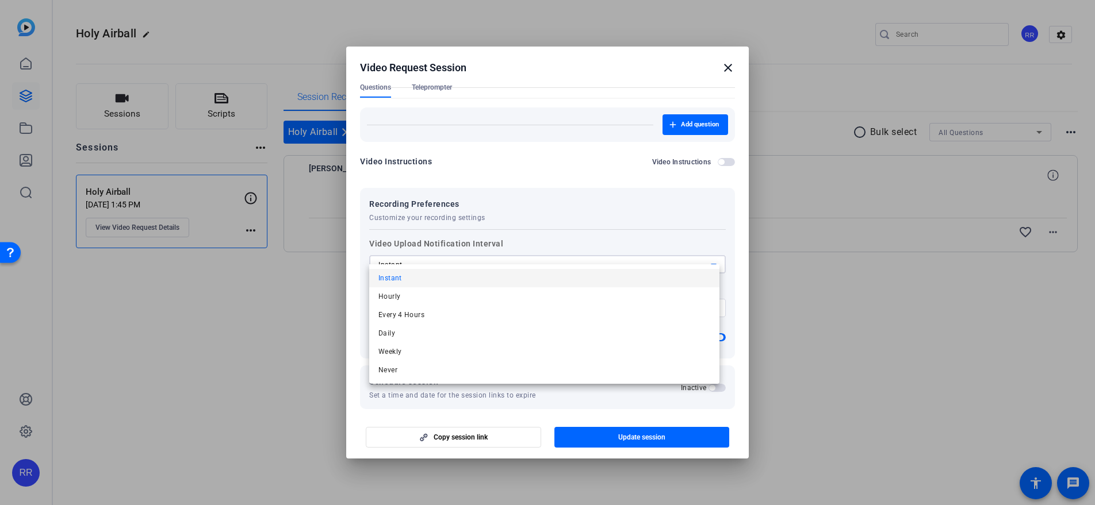
click at [457, 252] on div at bounding box center [547, 252] width 1095 height 505
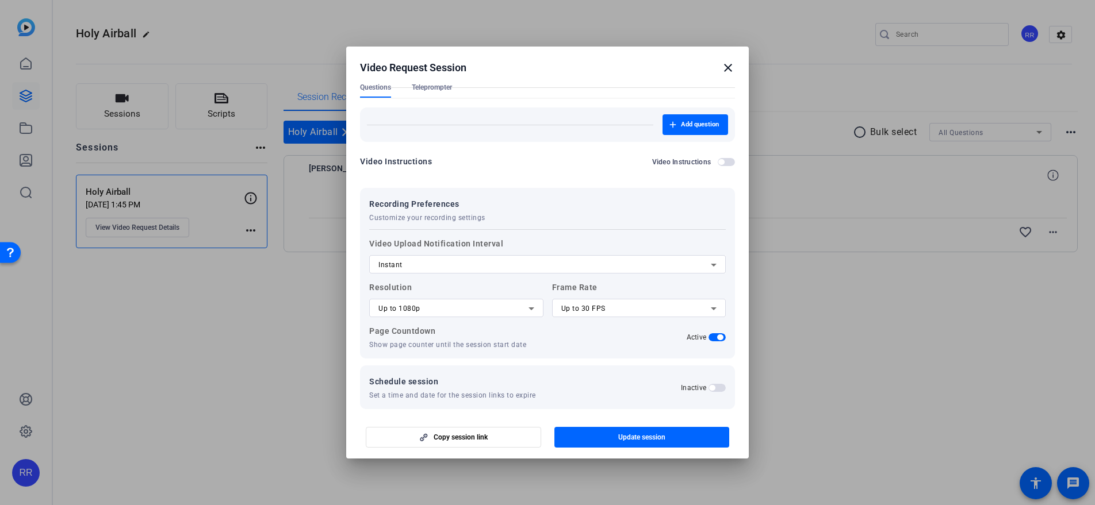
click at [494, 213] on div "Recording Preferences Customize your recording settings" at bounding box center [547, 209] width 356 height 25
click at [632, 434] on span "Update session" at bounding box center [641, 437] width 47 height 9
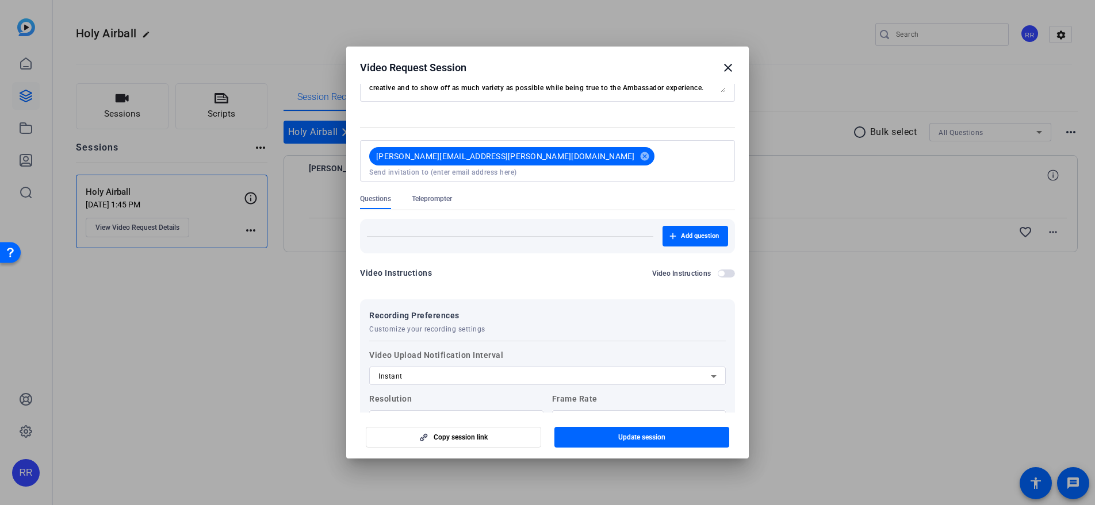
scroll to position [0, 0]
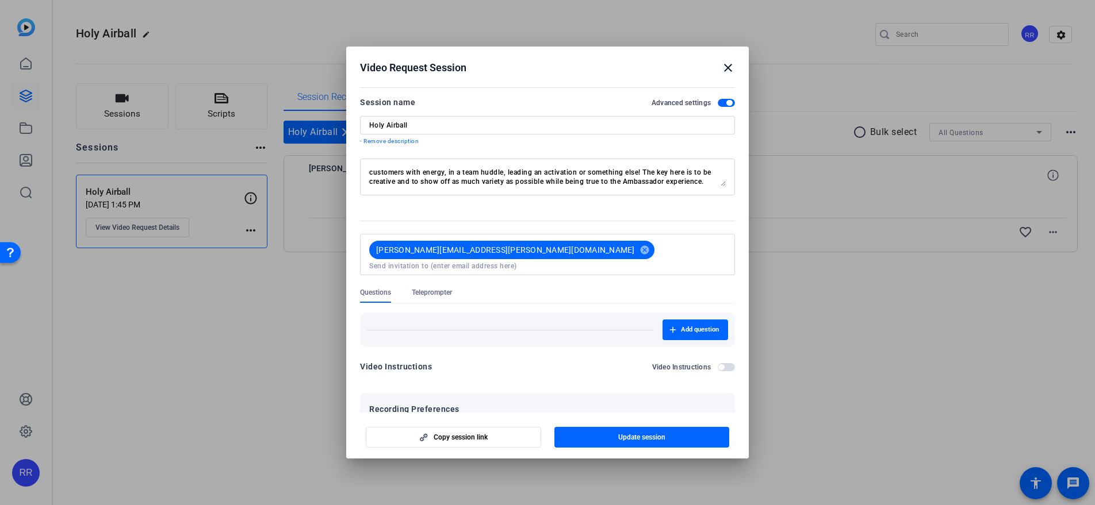
click at [718, 365] on span "button" at bounding box center [721, 368] width 6 height 6
click at [718, 363] on span "button" at bounding box center [726, 367] width 17 height 8
click at [635, 247] on mat-icon "cancel" at bounding box center [645, 250] width 20 height 10
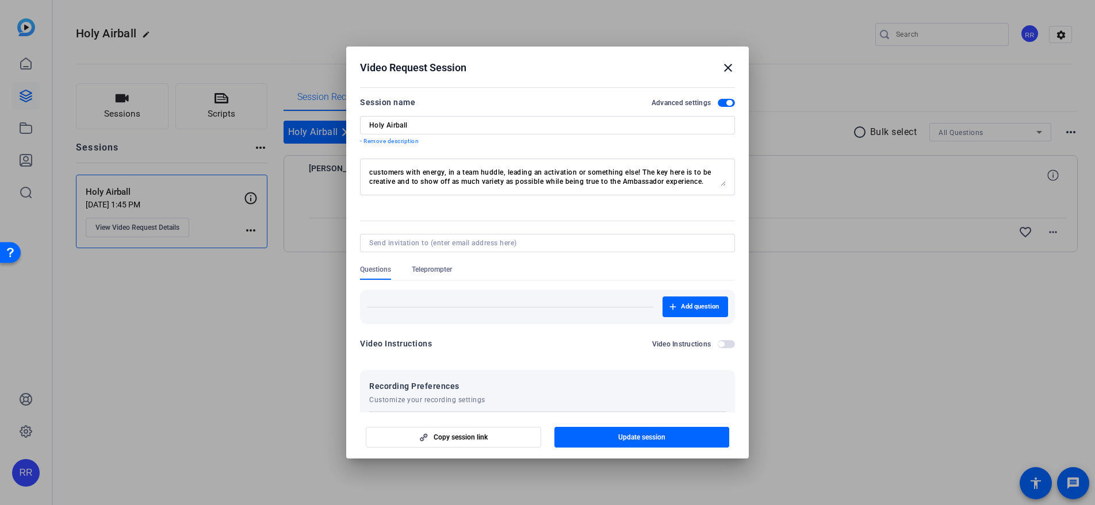
click at [496, 248] on div at bounding box center [547, 243] width 356 height 18
click at [494, 246] on input at bounding box center [545, 243] width 352 height 9
click at [622, 436] on span "Update session" at bounding box center [641, 437] width 47 height 9
click at [622, 436] on div "Copy session link Update session" at bounding box center [547, 433] width 375 height 29
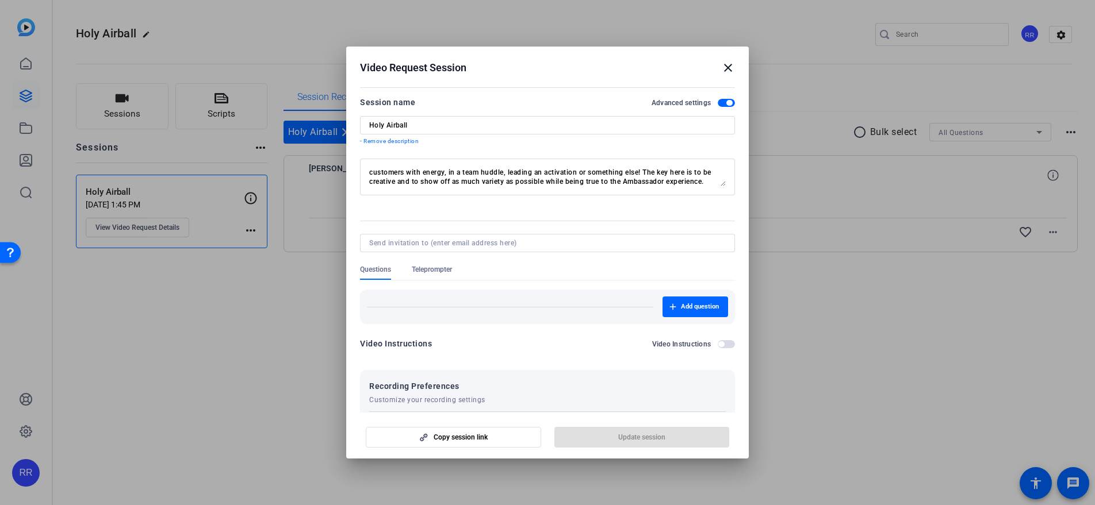
click at [622, 436] on div "Copy session link Update session" at bounding box center [547, 433] width 375 height 29
click at [622, 436] on span "Update session" at bounding box center [641, 437] width 47 height 9
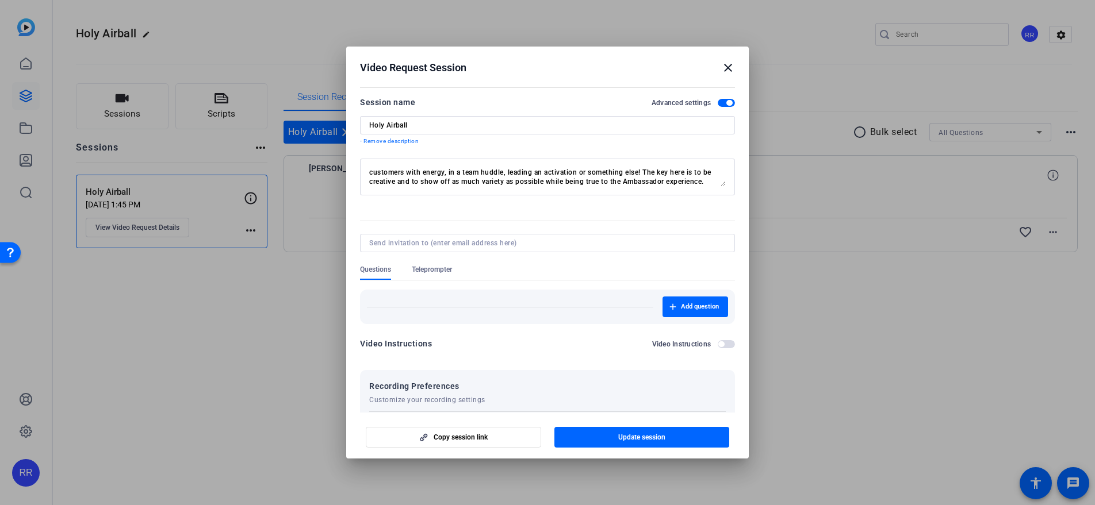
click at [726, 60] on h2 "Video Request Session close" at bounding box center [547, 65] width 402 height 37
click at [729, 71] on mat-icon "close" at bounding box center [728, 68] width 14 height 14
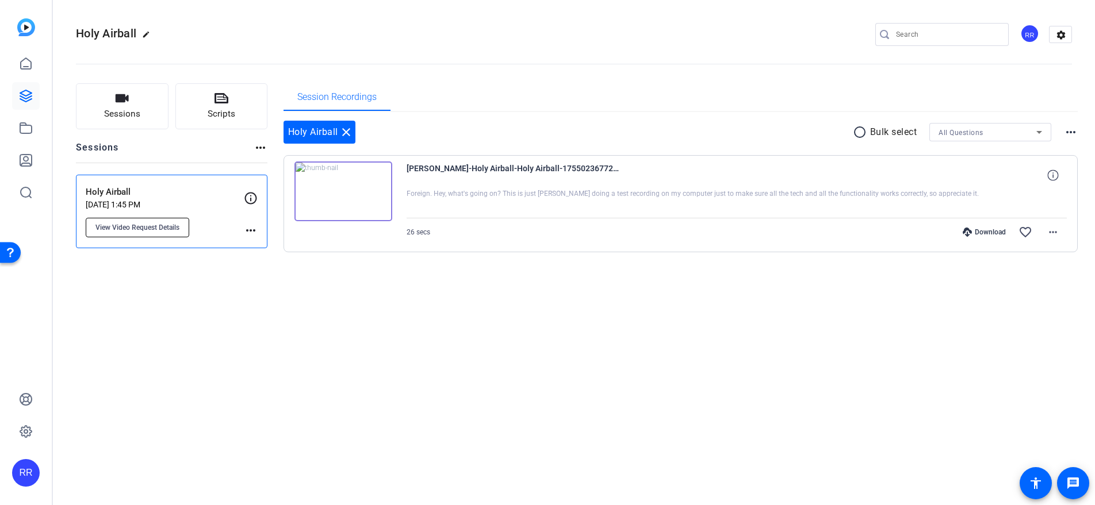
click at [155, 232] on button "View Video Request Details" at bounding box center [137, 228] width 103 height 20
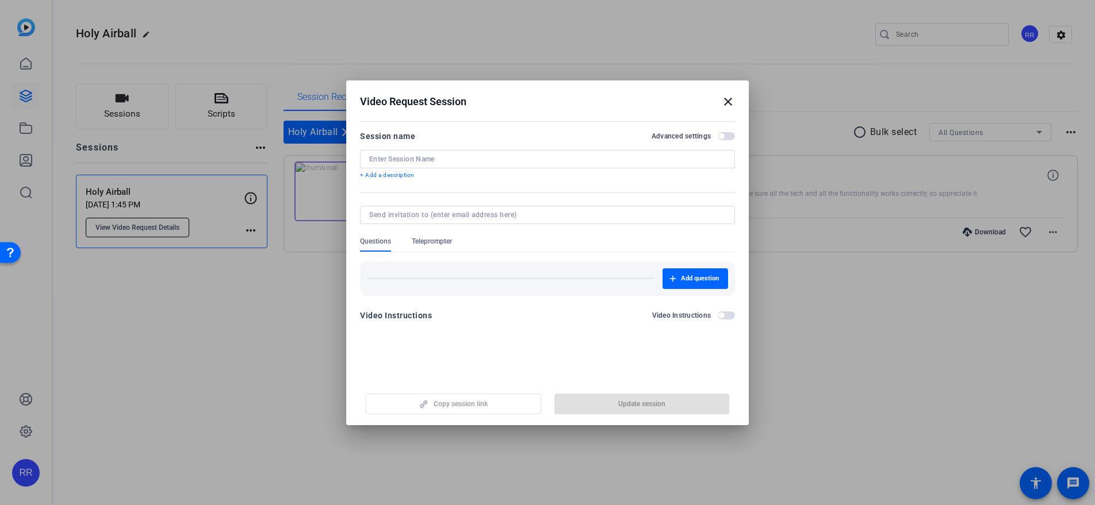
type input "Holy Airball"
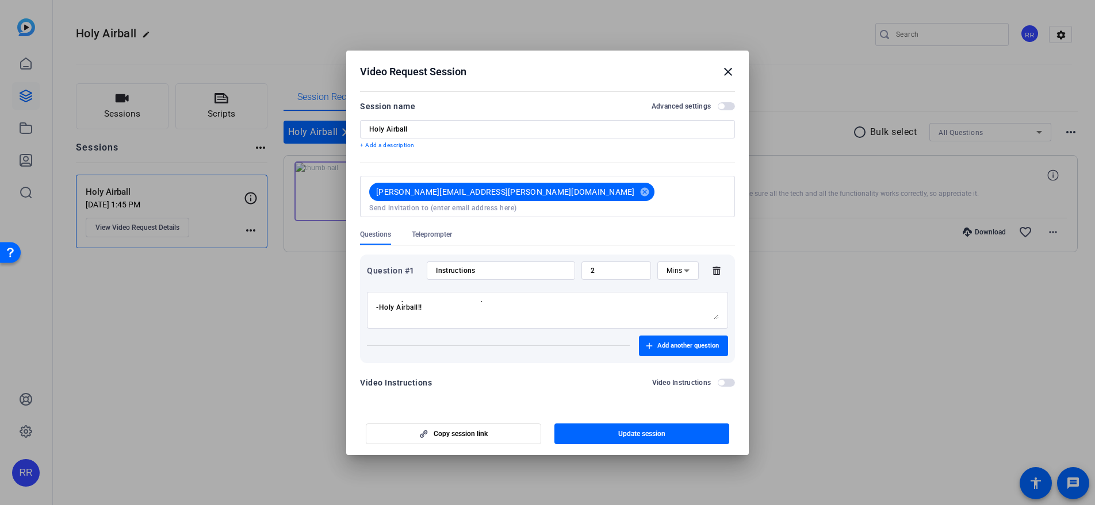
scroll to position [28, 0]
click at [731, 78] on mat-icon "close" at bounding box center [728, 72] width 14 height 14
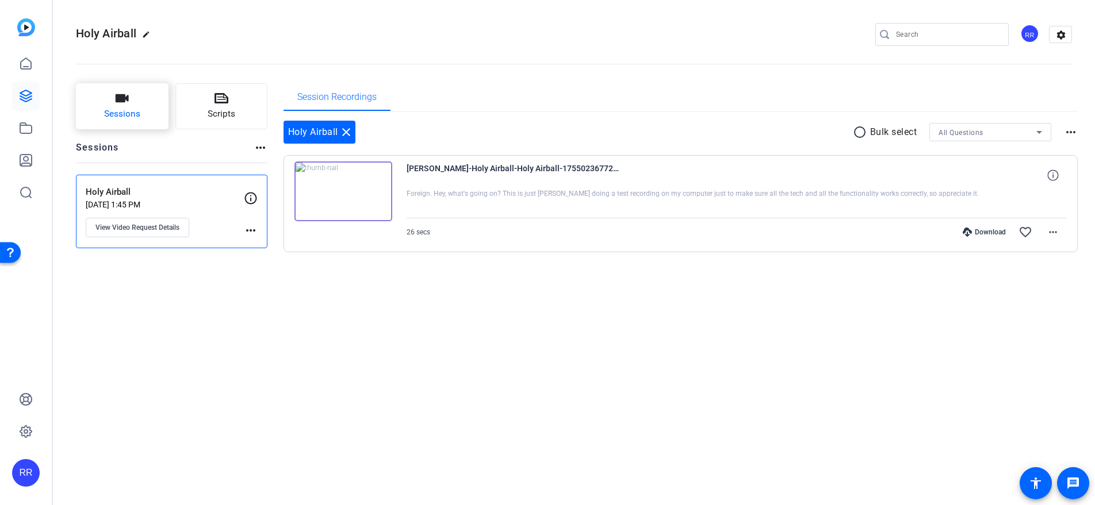
click at [140, 89] on button "Sessions" at bounding box center [122, 106] width 93 height 46
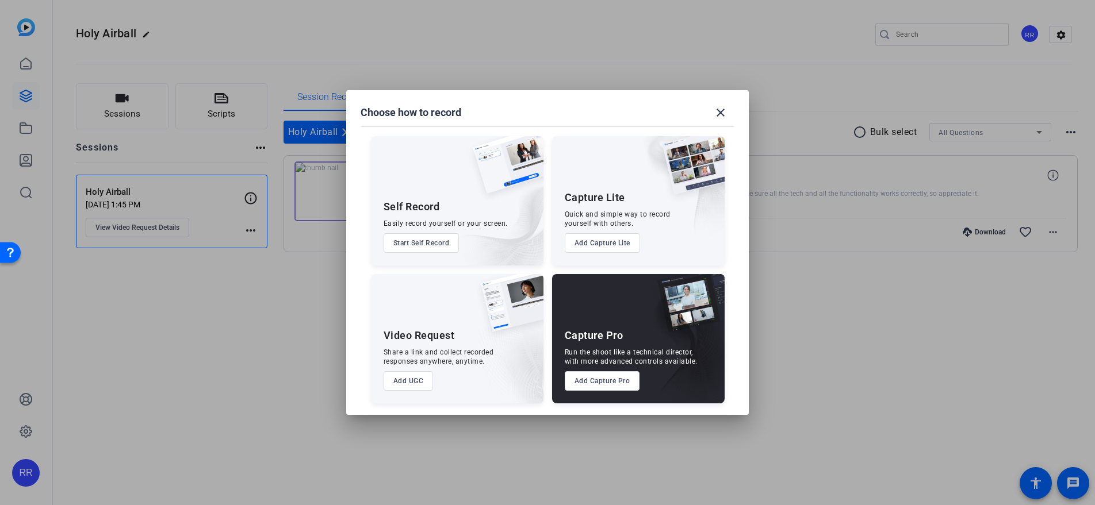
click at [404, 383] on button "Add UGC" at bounding box center [409, 381] width 50 height 20
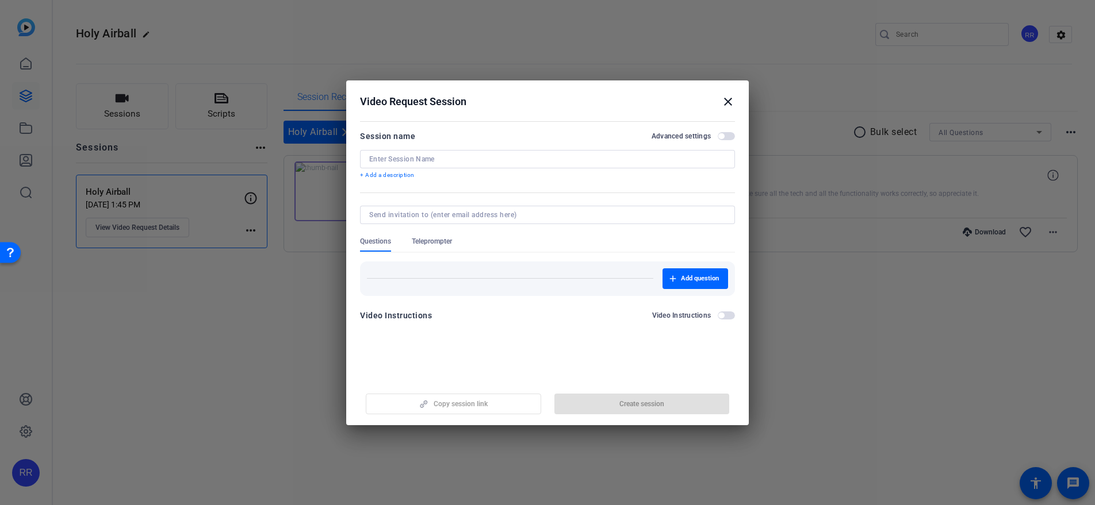
click at [407, 181] on form "Session name Advanced settings + Add a description Questions Teleprompter Add q…" at bounding box center [547, 229] width 375 height 200
click at [404, 178] on p "+ Add a description" at bounding box center [547, 175] width 375 height 9
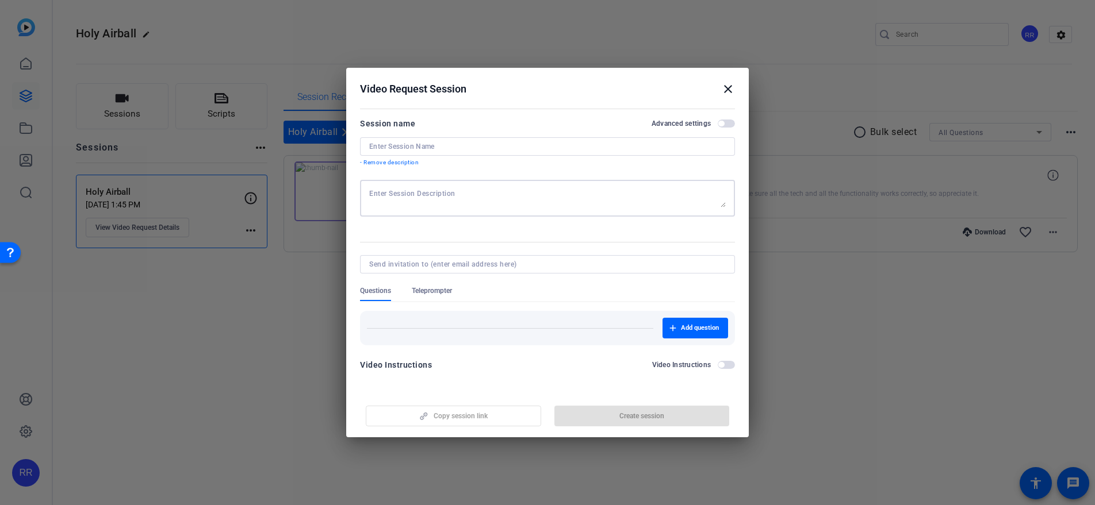
click at [404, 197] on textarea at bounding box center [547, 198] width 356 height 18
paste textarea "Your video should tell the story of your team getting hyped up to go out on the…"
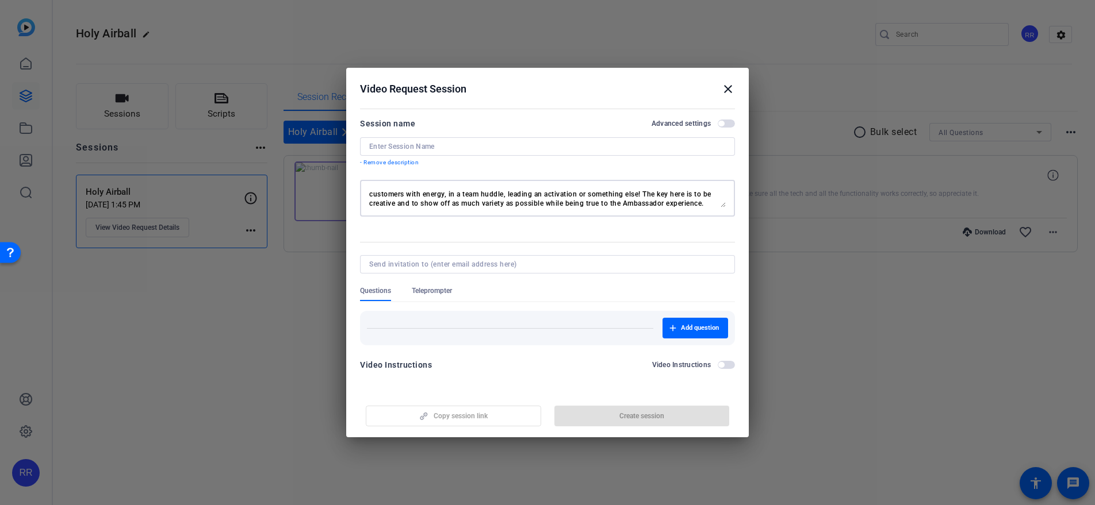
type textarea "Your video should tell the story of your team getting hyped up to go out on the…"
click at [424, 151] on input at bounding box center [547, 146] width 356 height 9
type input "Holy Airball Video Request"
click at [484, 291] on div "Questions Teleprompter" at bounding box center [547, 293] width 375 height 15
click at [503, 265] on input at bounding box center [545, 264] width 352 height 9
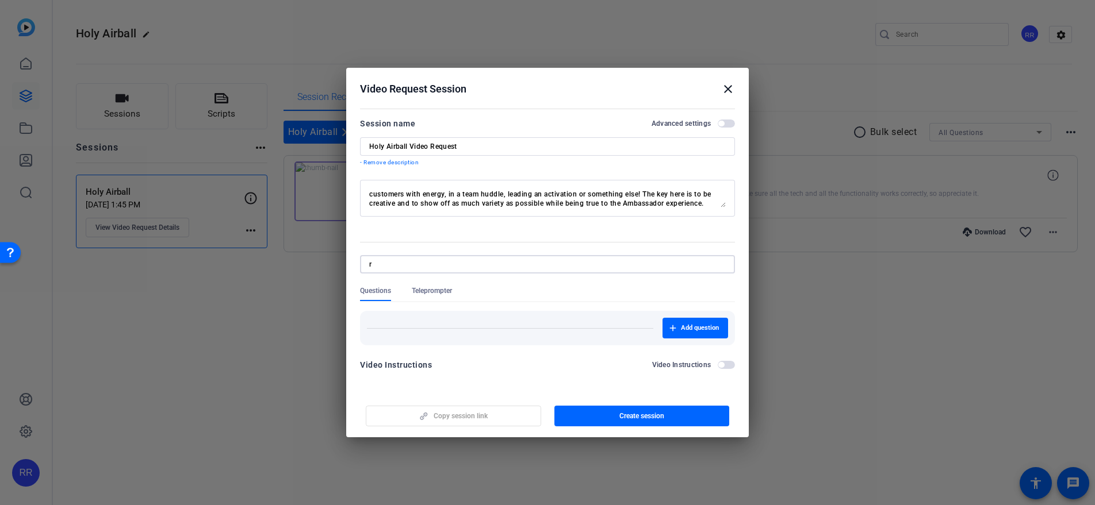
type input "rodney.ross@capitalone.com"
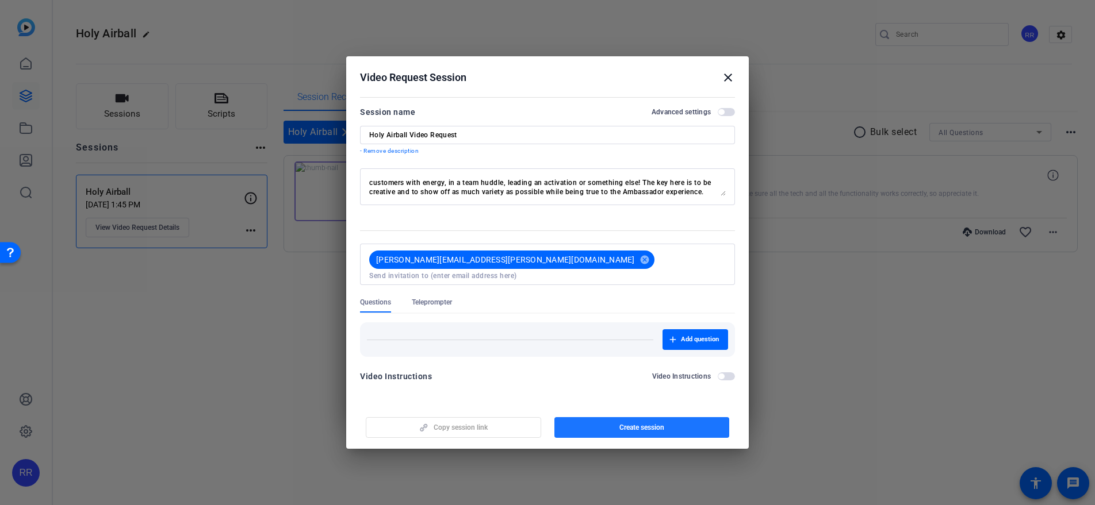
click at [658, 417] on button "Create session" at bounding box center [641, 427] width 175 height 21
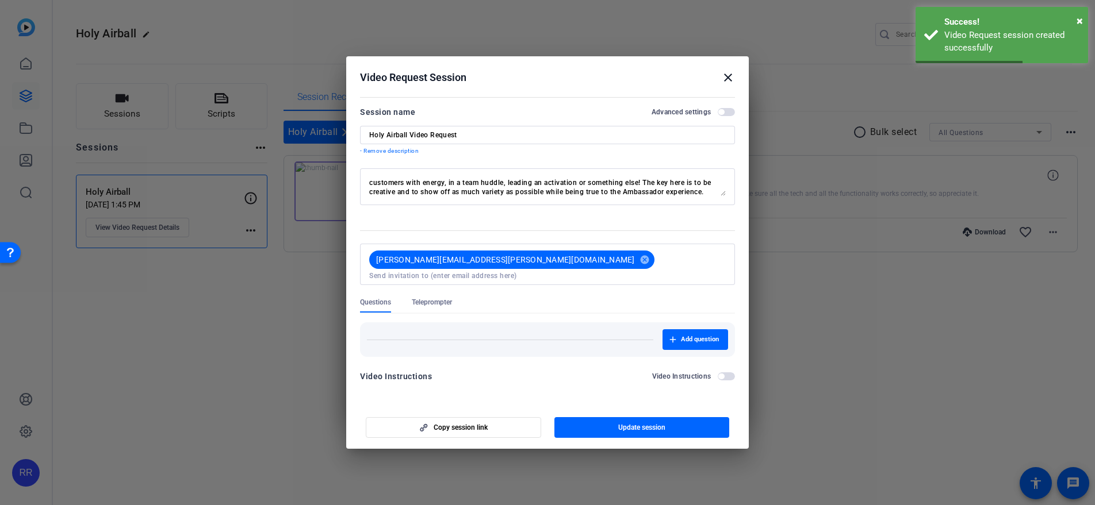
click at [728, 81] on mat-icon "close" at bounding box center [728, 78] width 14 height 14
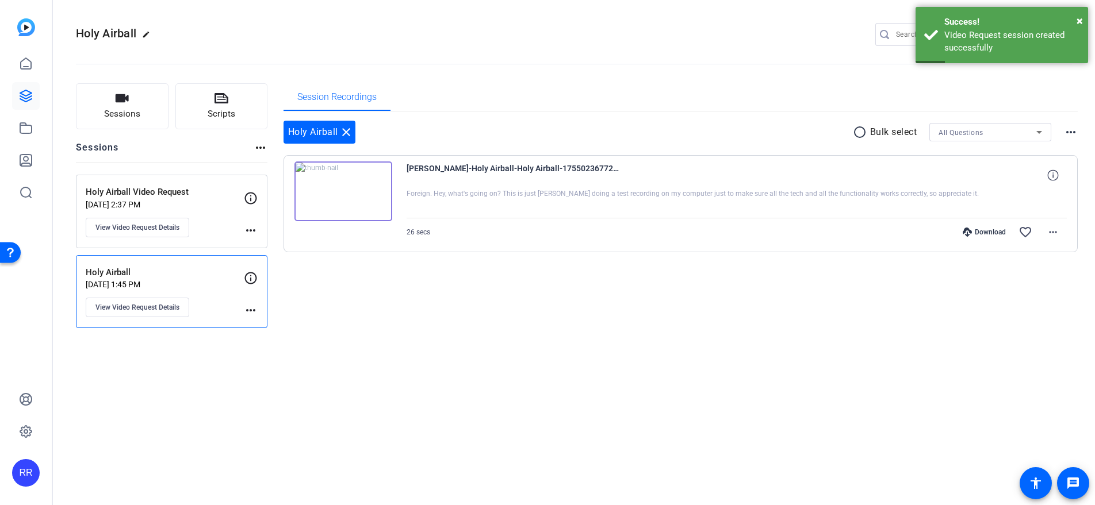
click at [252, 233] on mat-icon "more_horiz" at bounding box center [251, 231] width 14 height 14
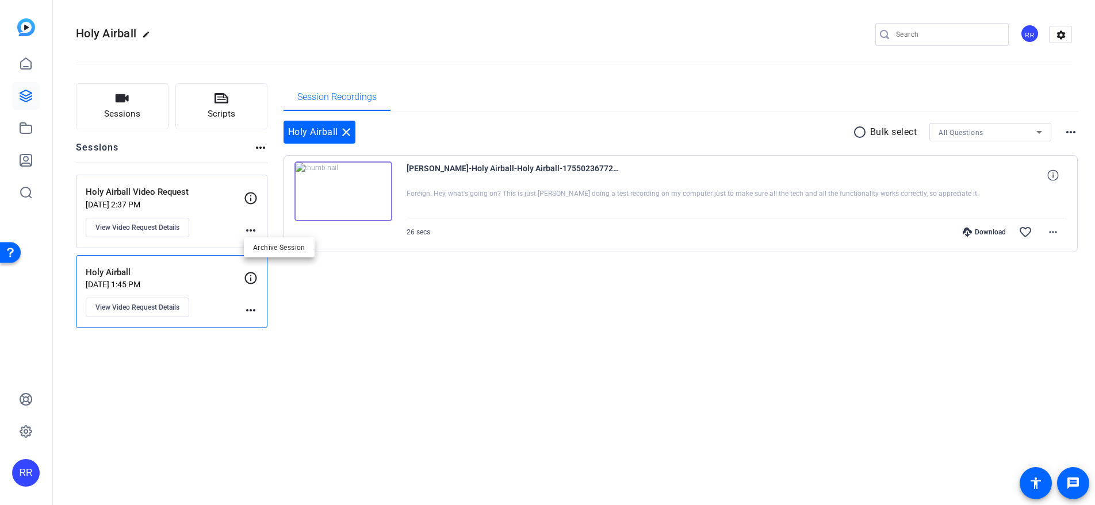
click at [209, 227] on div at bounding box center [547, 252] width 1095 height 505
click at [151, 224] on span "View Video Request Details" at bounding box center [137, 227] width 84 height 9
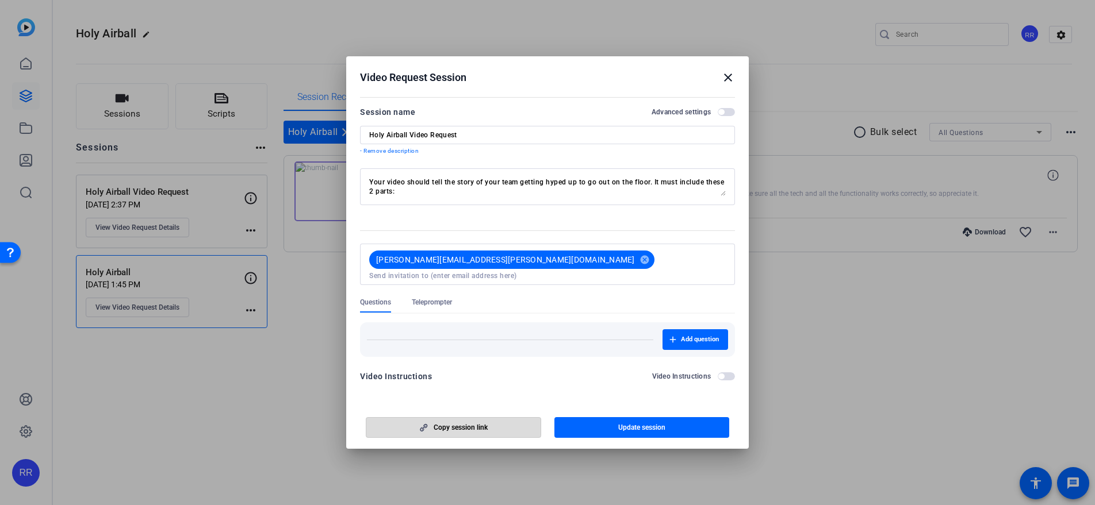
click at [457, 426] on span "Copy session link" at bounding box center [461, 427] width 54 height 9
click at [726, 78] on mat-icon "close" at bounding box center [728, 78] width 14 height 14
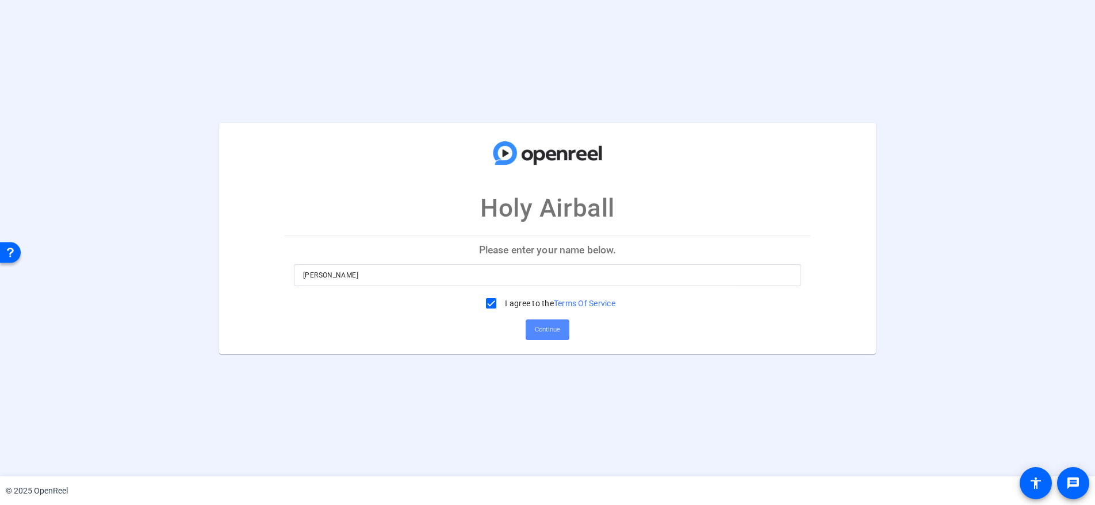
click at [544, 320] on span at bounding box center [548, 330] width 44 height 28
click at [543, 328] on span "Continue" at bounding box center [547, 329] width 25 height 17
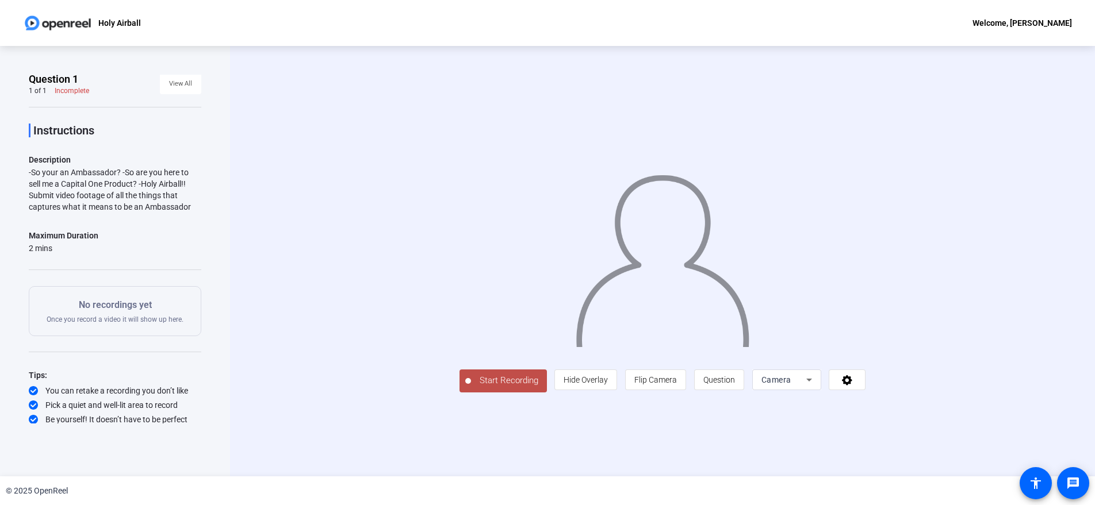
scroll to position [4, 0]
click at [735, 385] on span "Question" at bounding box center [719, 379] width 32 height 9
click at [723, 53] on div "close Question: Instructions" at bounding box center [662, 31] width 397 height 63
click at [471, 388] on span "Start Recording" at bounding box center [509, 380] width 76 height 13
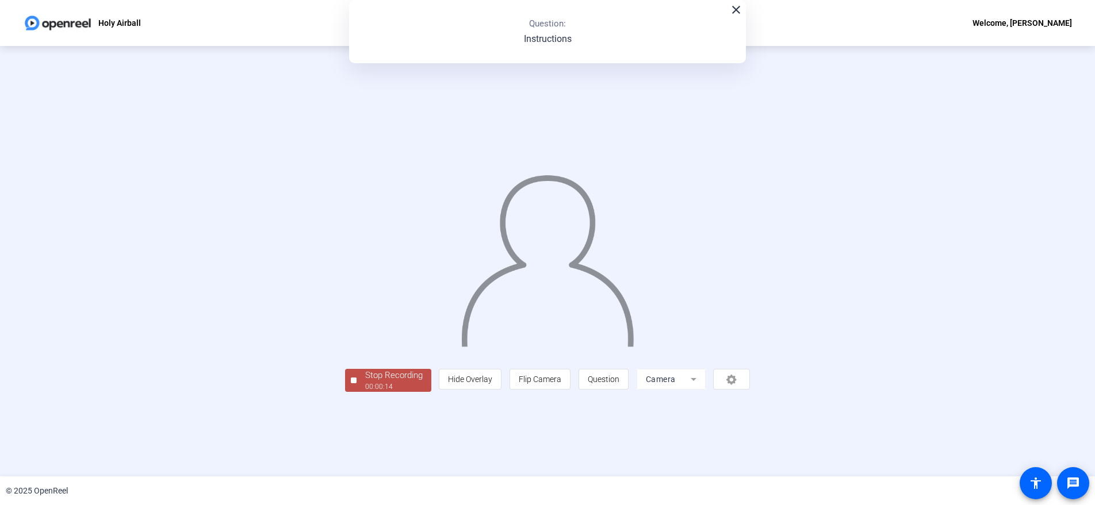
click at [365, 382] on div "Stop Recording" at bounding box center [393, 375] width 57 height 13
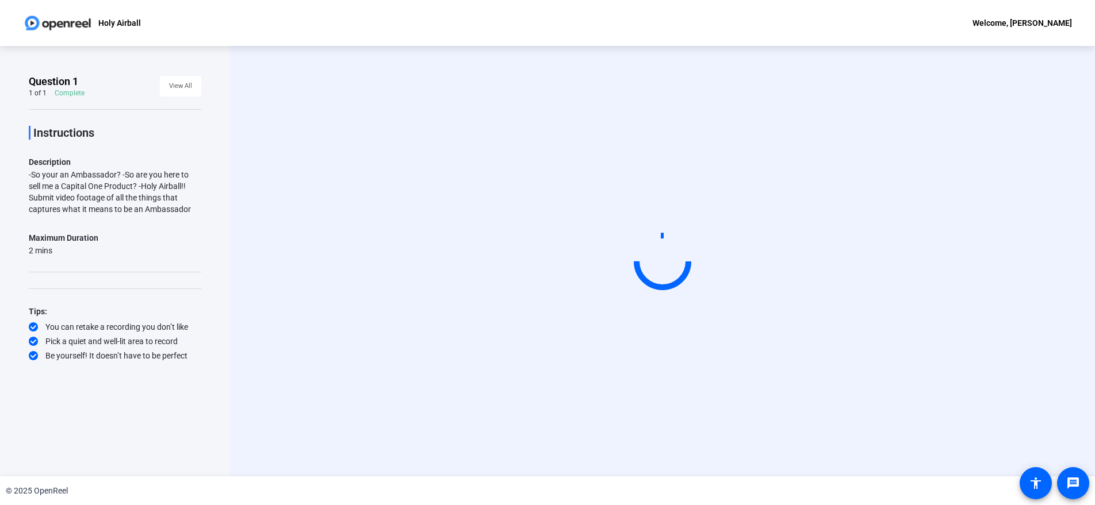
scroll to position [0, 0]
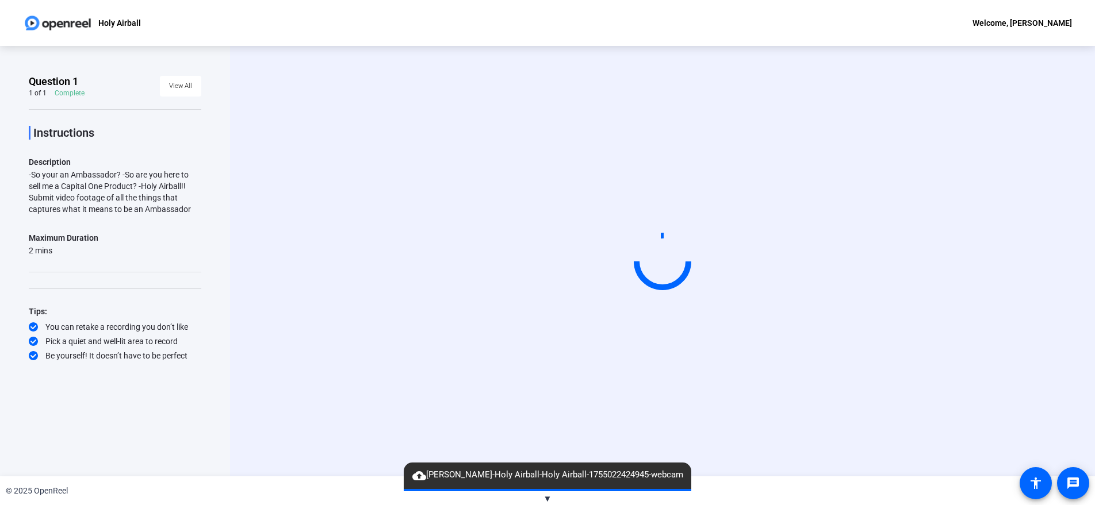
click at [545, 499] on span "▼" at bounding box center [547, 499] width 9 height 10
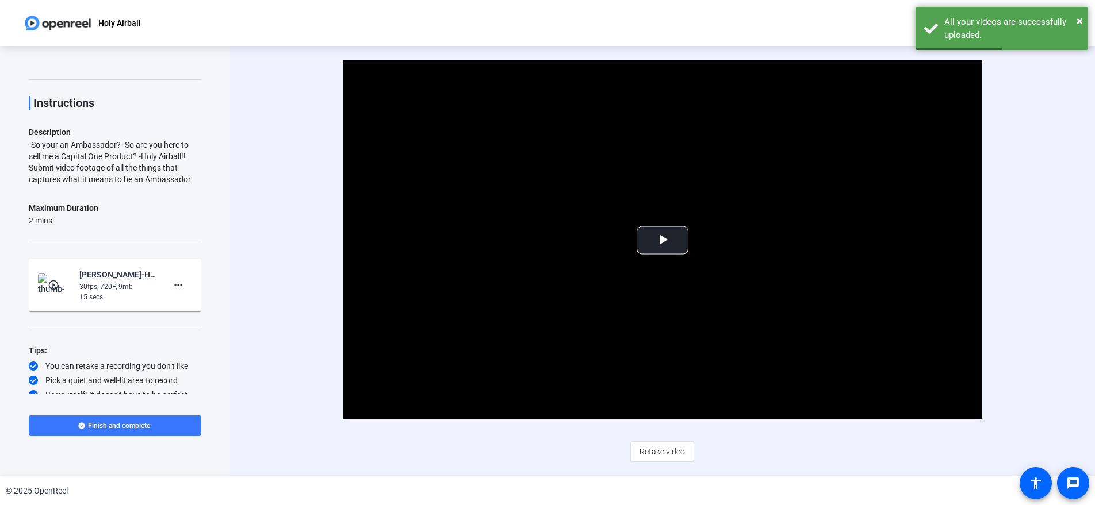
scroll to position [36, 0]
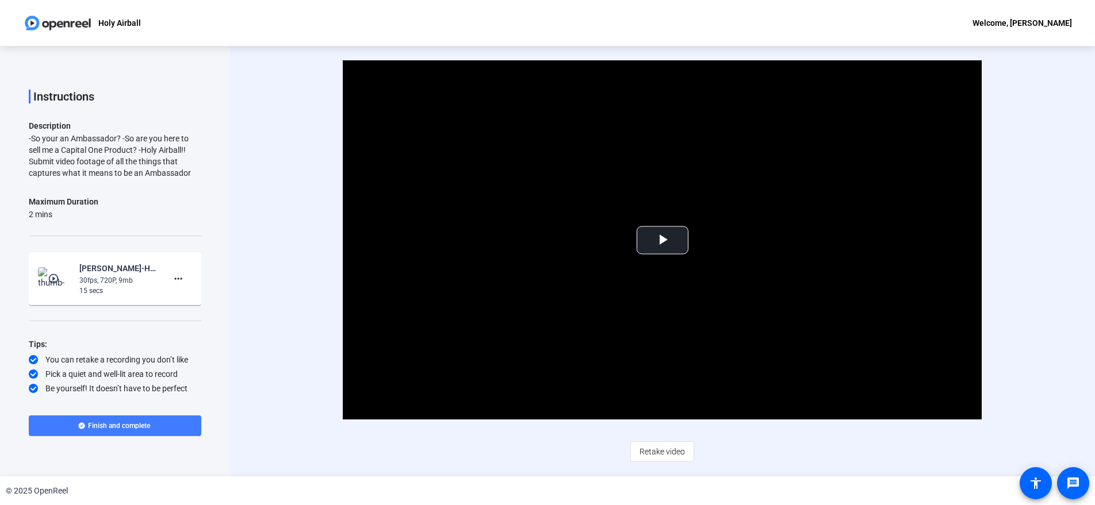
click at [159, 425] on span at bounding box center [115, 426] width 172 height 28
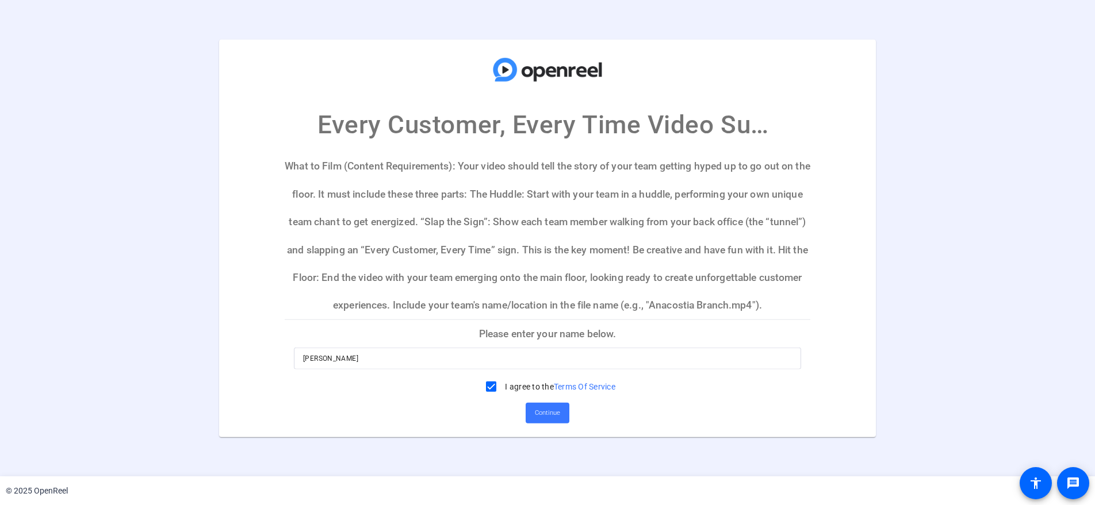
scroll to position [22, 0]
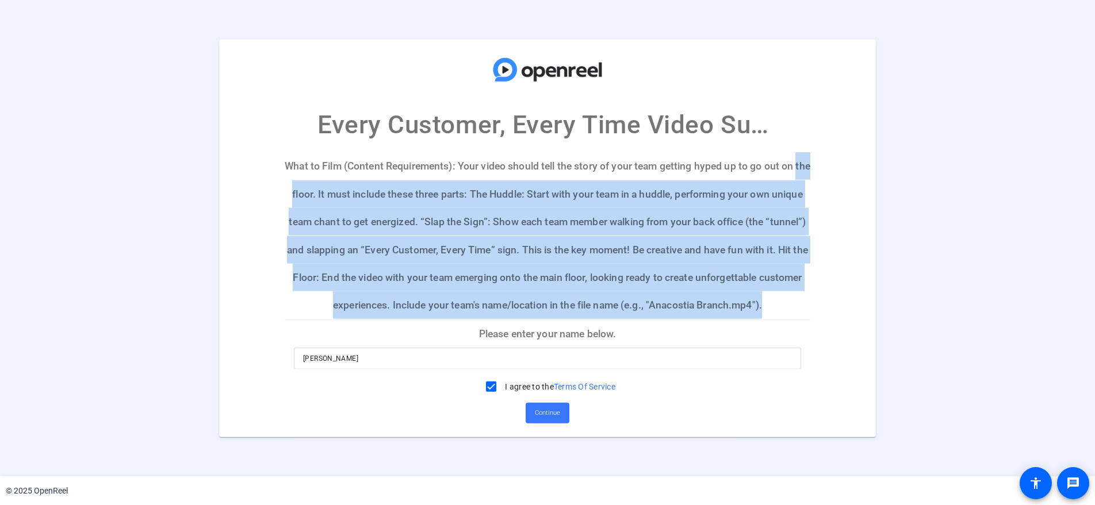
drag, startPoint x: 588, startPoint y: 305, endPoint x: 259, endPoint y: 170, distance: 355.0
click at [259, 170] on mat-card "Every Customer, Every Time Video Submission What to Film (Content Requirements)…" at bounding box center [547, 238] width 657 height 398
click at [588, 317] on p "What to Film (Content Requirements): Your video should tell the story of your t…" at bounding box center [548, 235] width 526 height 167
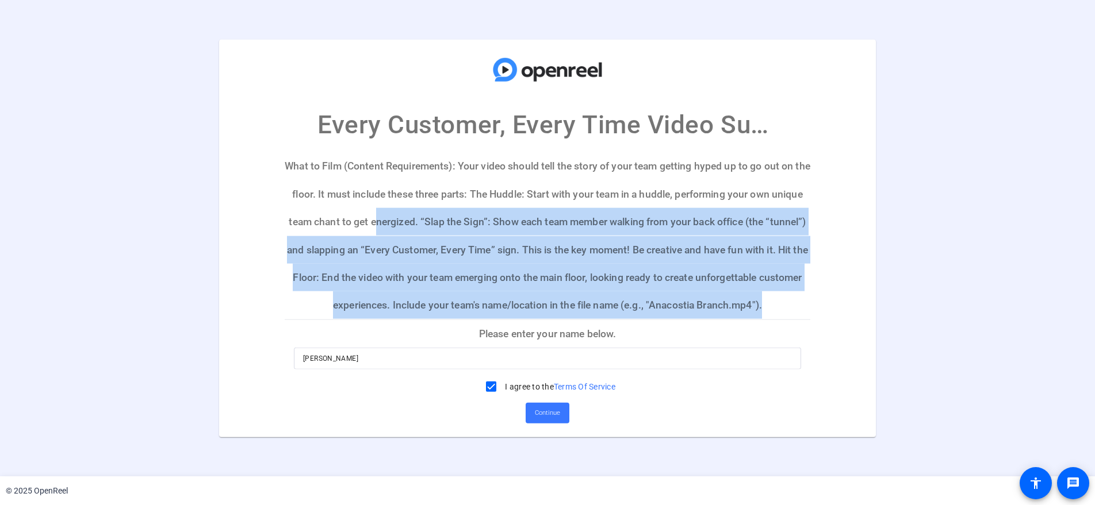
scroll to position [0, 0]
drag, startPoint x: 583, startPoint y: 309, endPoint x: 260, endPoint y: 151, distance: 359.0
click at [260, 151] on mat-card "Every Customer, Every Time Video Submission What to Film (Content Requirements)…" at bounding box center [547, 238] width 657 height 398
copy mat-card "What to Film (Content Requirements): Your video should tell the story of your t…"
click at [526, 411] on span at bounding box center [548, 414] width 44 height 28
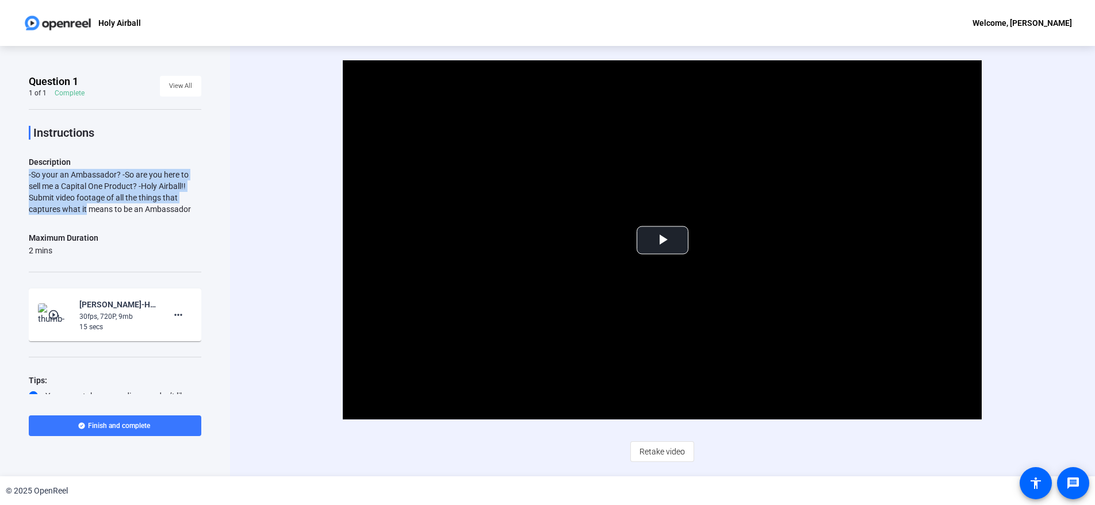
drag, startPoint x: 85, startPoint y: 199, endPoint x: 87, endPoint y: 162, distance: 37.4
click at [87, 162] on div "Description -So your an Ambassador? -So are you here to sell me a Capital One P…" at bounding box center [115, 185] width 172 height 60
drag, startPoint x: 87, startPoint y: 162, endPoint x: 82, endPoint y: 168, distance: 9.0
click at [87, 162] on p "Description" at bounding box center [115, 162] width 172 height 14
drag, startPoint x: 80, startPoint y: 174, endPoint x: 78, endPoint y: 214, distance: 40.3
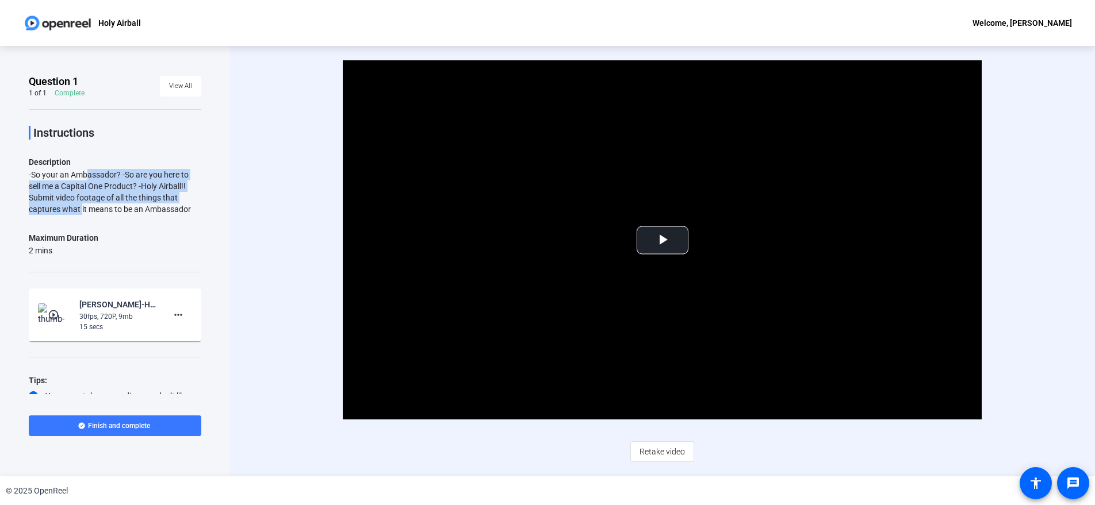
click at [79, 214] on div "-So your an Ambassador? -So are you here to sell me a Capital One Product? -Hol…" at bounding box center [115, 192] width 172 height 46
click at [78, 214] on div "-So your an Ambassador? -So are you here to sell me a Capital One Product? -Hol…" at bounding box center [115, 192] width 172 height 46
drag, startPoint x: 72, startPoint y: 246, endPoint x: 72, endPoint y: 270, distance: 23.6
click at [72, 270] on div "Instructions Description -So your an Ambassador? -So are you here to sell me a …" at bounding box center [115, 269] width 172 height 321
click at [71, 270] on div "Instructions Description -So your an Ambassador? -So are you here to sell me a …" at bounding box center [115, 269] width 172 height 321
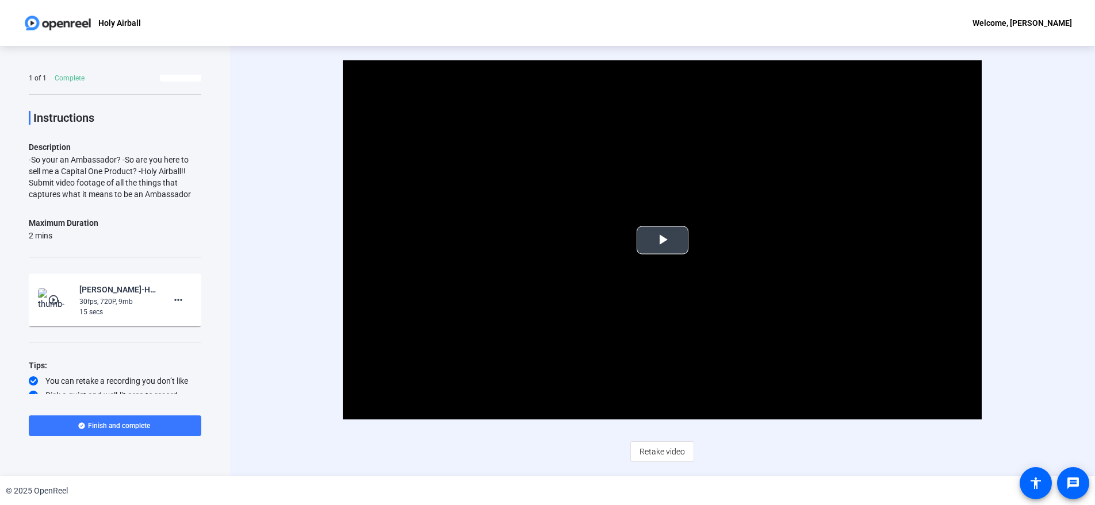
scroll to position [36, 0]
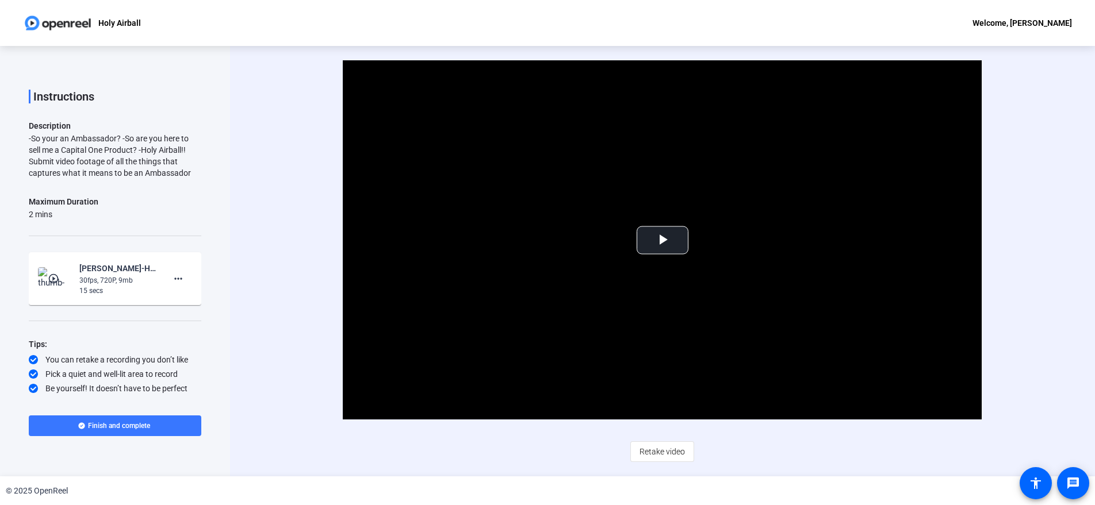
click at [303, 273] on div "Video Player is loading. Play Video Play Mute Current Time 0:00 / Duration 0:14…" at bounding box center [662, 239] width 735 height 359
click at [344, 211] on video "Video Player" at bounding box center [662, 239] width 639 height 359
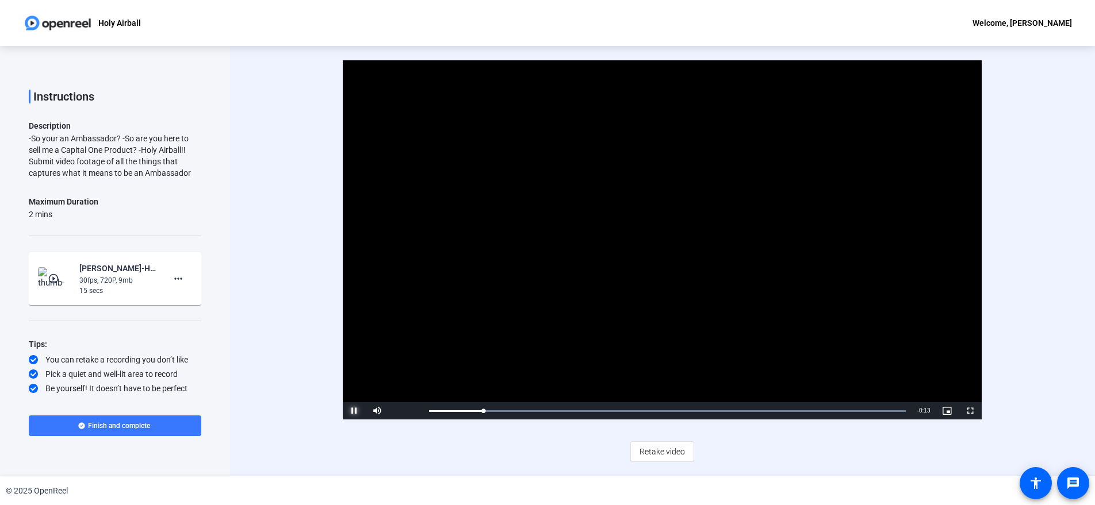
click at [361, 411] on span "Video Player" at bounding box center [354, 411] width 23 height 0
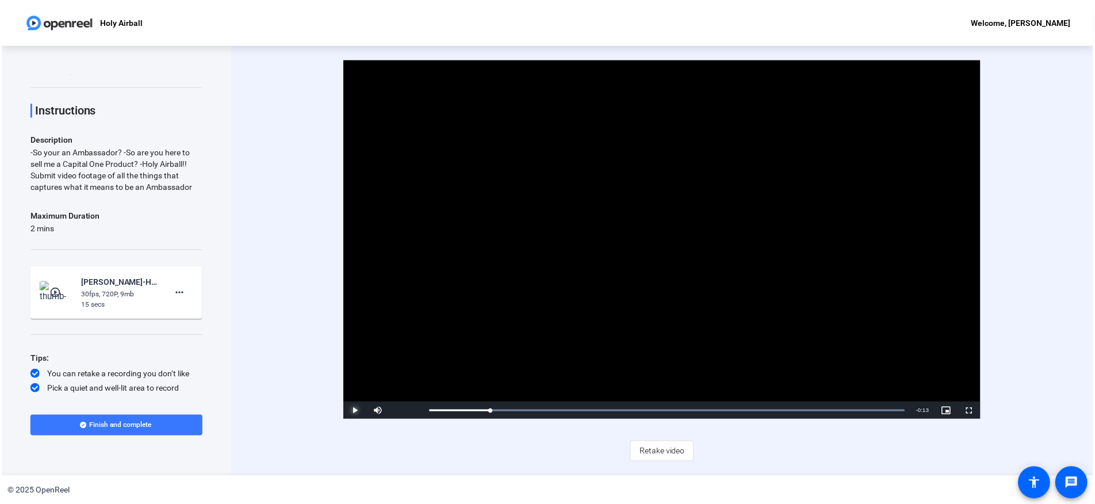
scroll to position [0, 0]
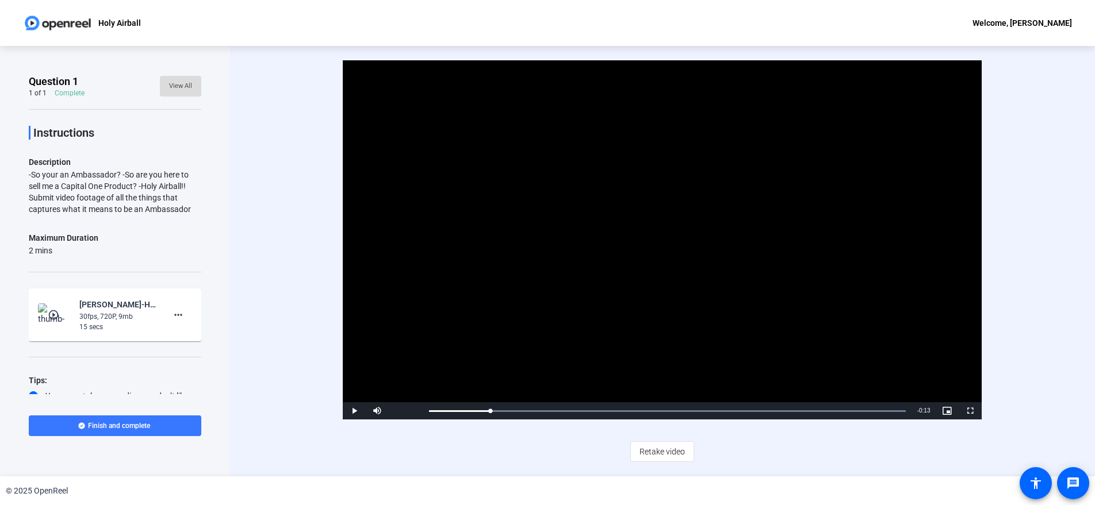
click at [175, 85] on span "View All" at bounding box center [180, 86] width 23 height 17
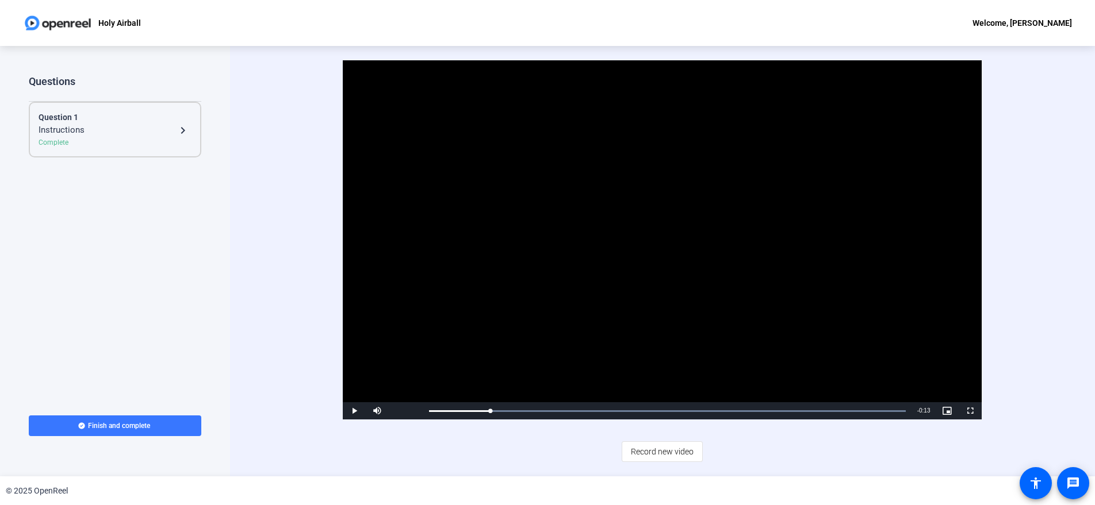
click at [182, 131] on mat-icon "navigate_next" at bounding box center [183, 131] width 14 height 14
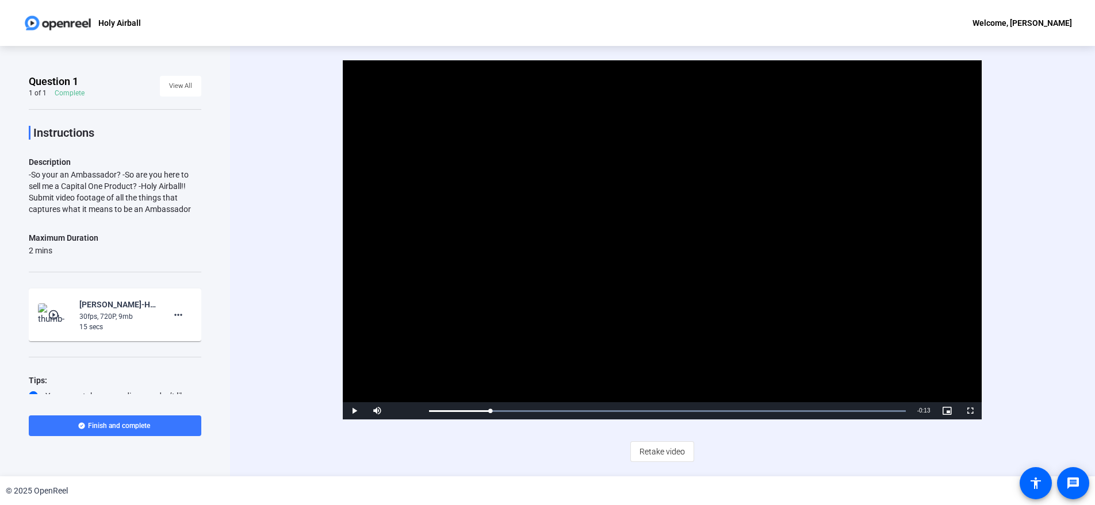
drag, startPoint x: 181, startPoint y: 92, endPoint x: 302, endPoint y: 150, distance: 134.5
click at [302, 150] on div "Question 1 1 of 1 Complete View All Instructions Description -So your an Ambass…" at bounding box center [547, 261] width 1095 height 431
click at [896, 211] on video "Video Player" at bounding box center [662, 239] width 639 height 359
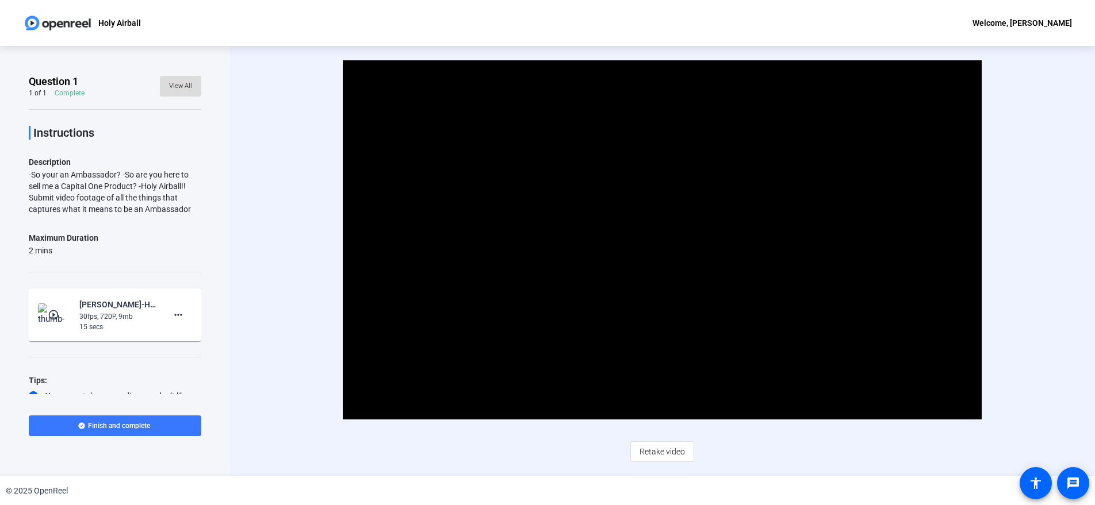
click at [164, 98] on span at bounding box center [180, 86] width 41 height 28
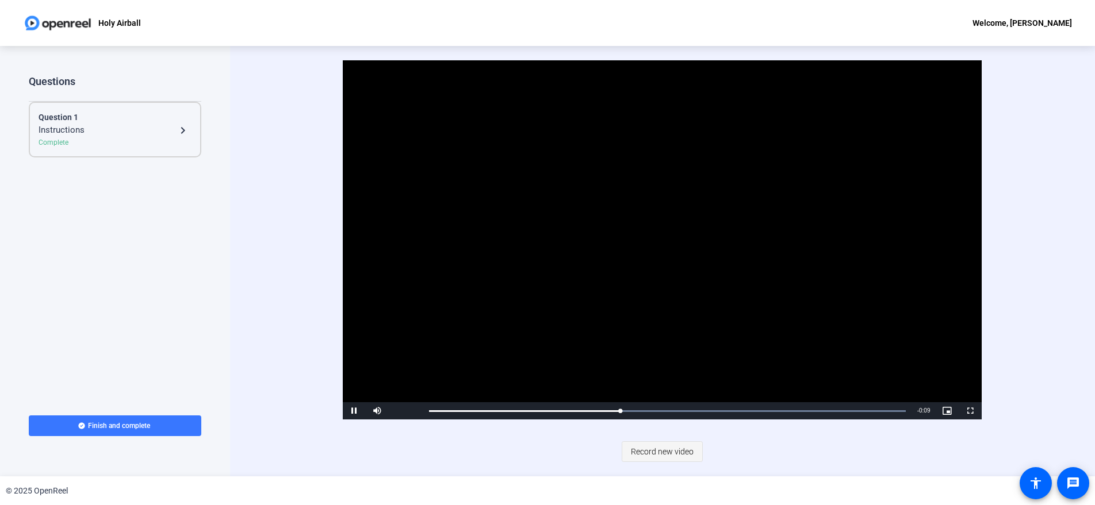
click at [650, 451] on span "Record new video" at bounding box center [662, 452] width 63 height 22
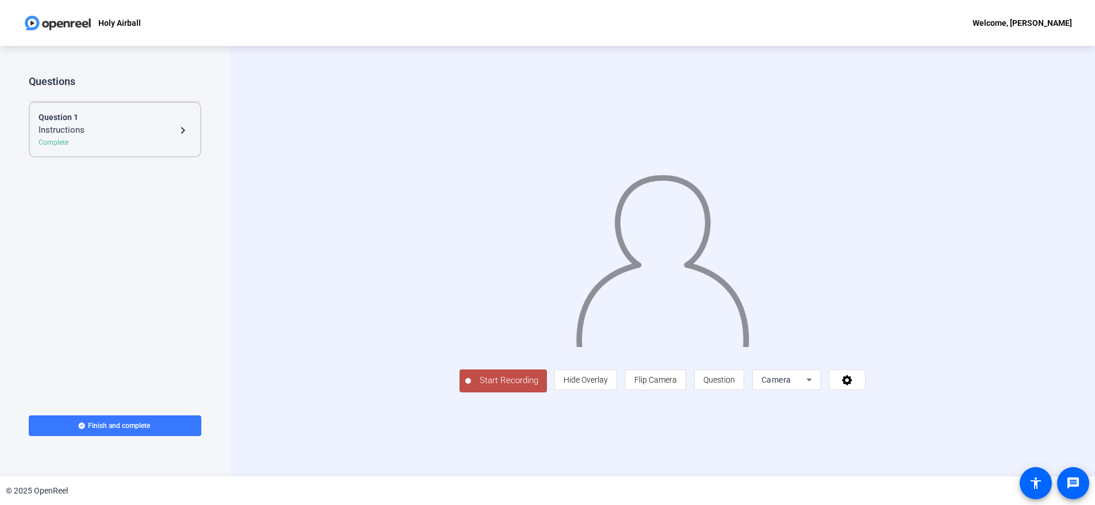
click at [187, 131] on mat-icon "navigate_next" at bounding box center [183, 131] width 14 height 14
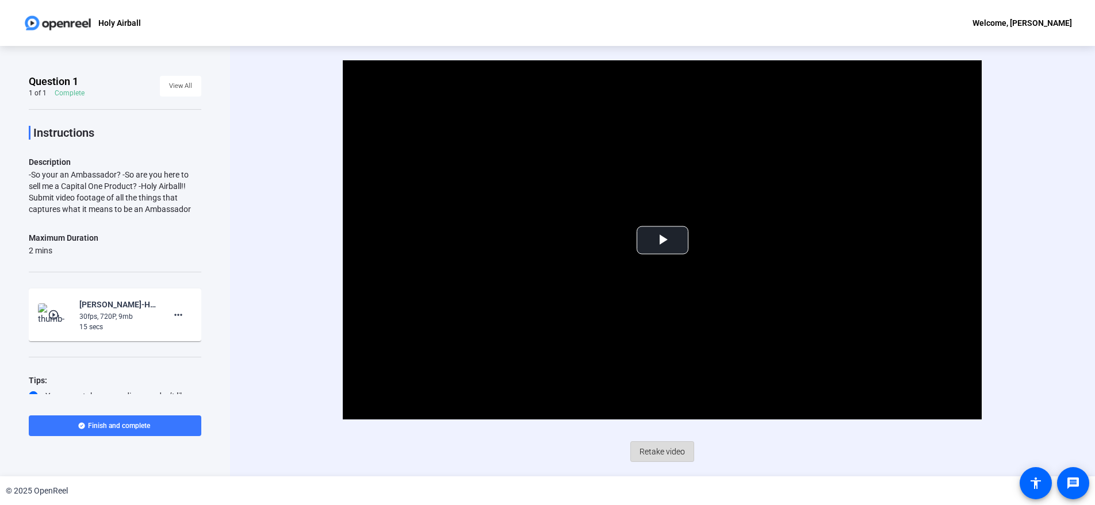
click at [680, 460] on span "Retake video" at bounding box center [661, 452] width 45 height 22
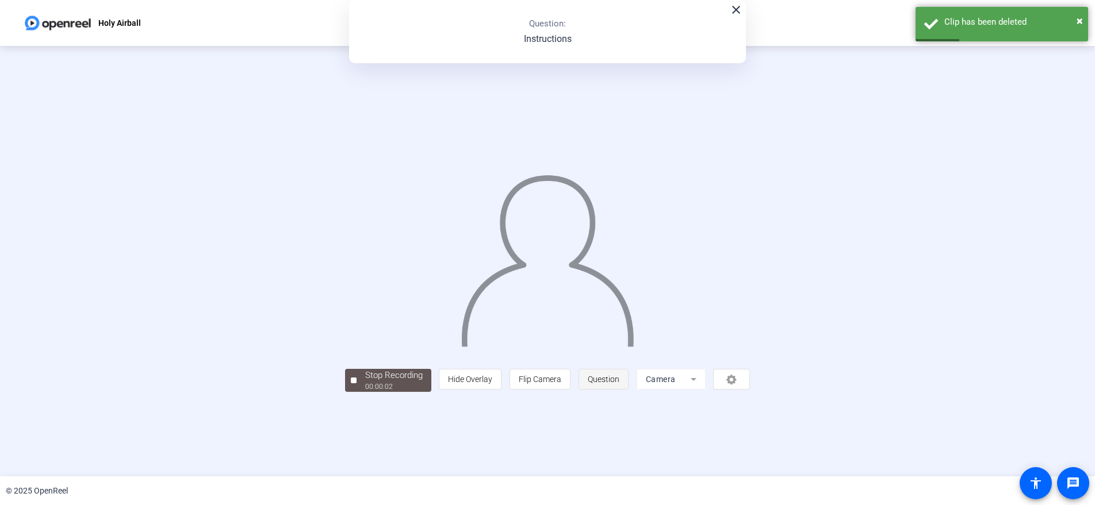
click at [619, 384] on span "Question" at bounding box center [604, 379] width 32 height 9
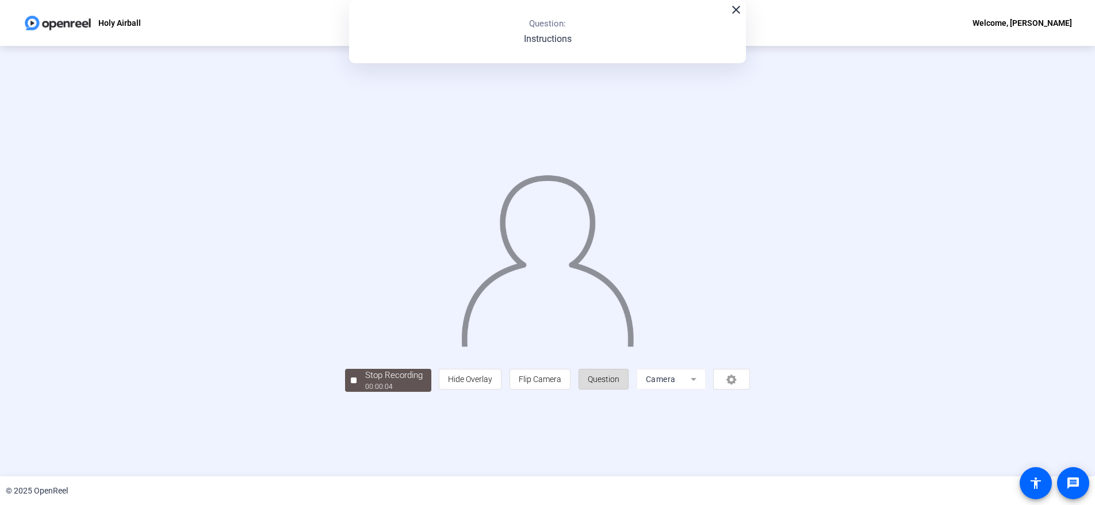
click at [619, 384] on span "Question" at bounding box center [604, 379] width 32 height 9
click at [706, 390] on mat-form-field "Camera" at bounding box center [671, 379] width 69 height 21
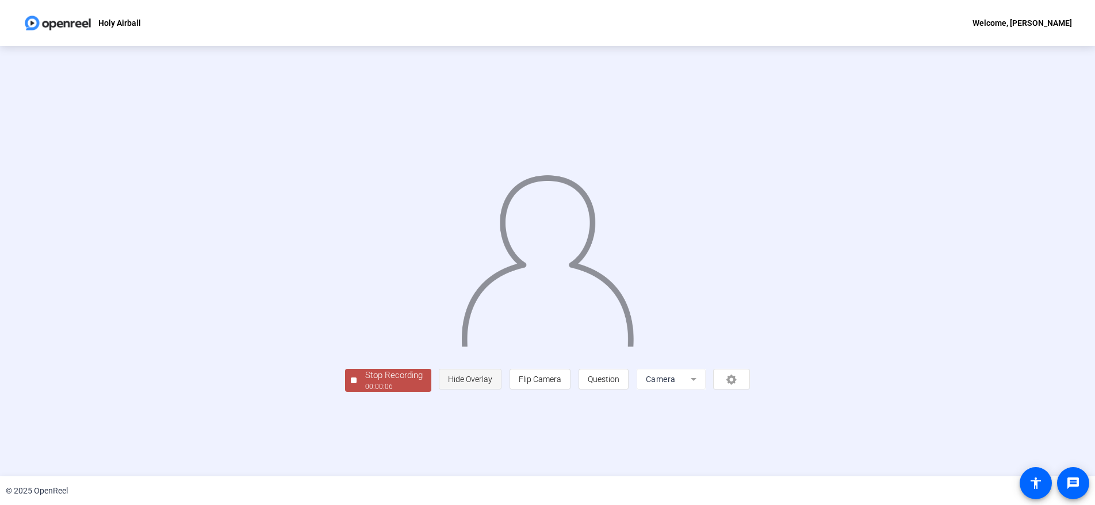
click at [492, 384] on span "Hide Overlay" at bounding box center [470, 379] width 44 height 9
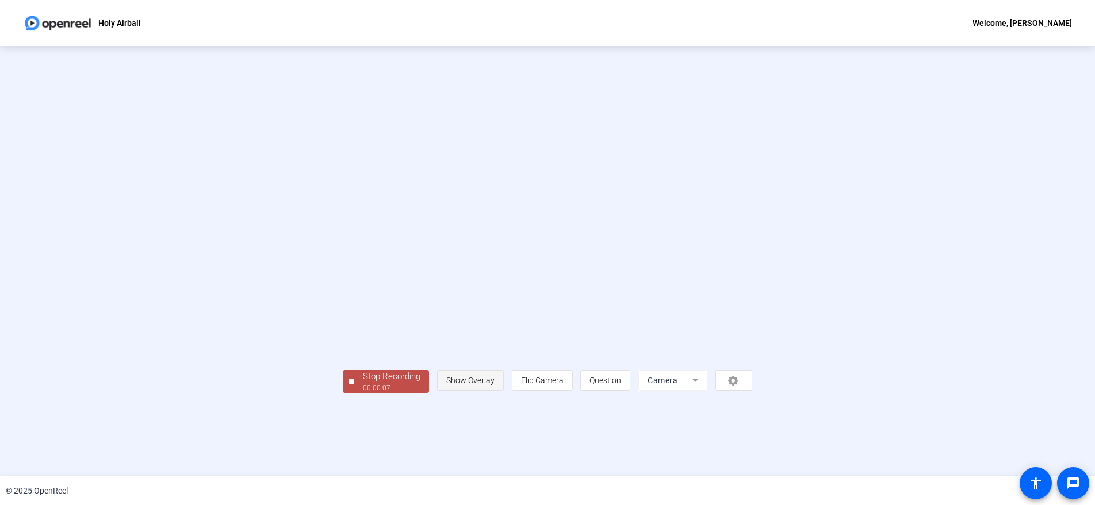
click at [494, 385] on span "Show Overlay" at bounding box center [470, 380] width 48 height 9
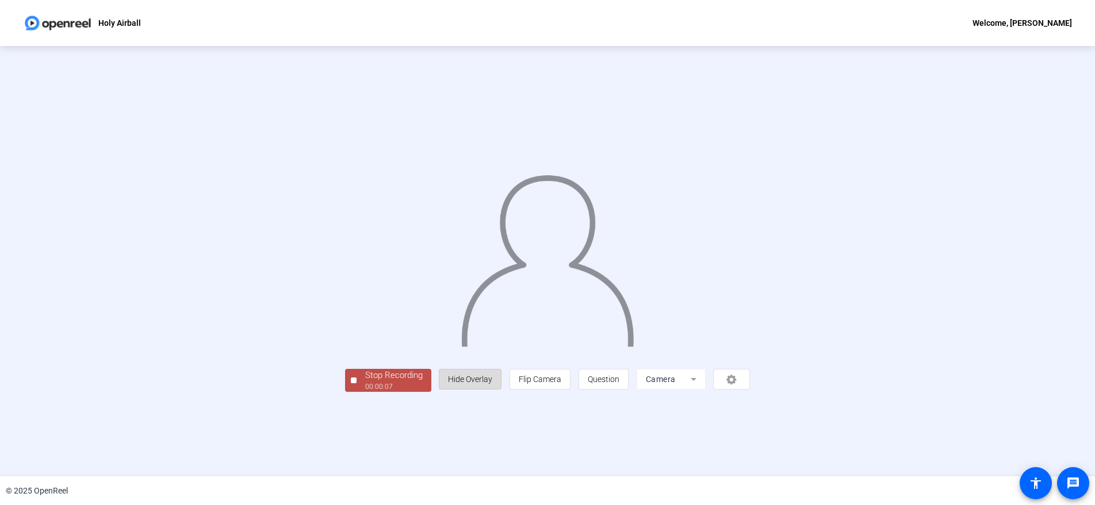
click at [492, 384] on span "Hide Overlay" at bounding box center [470, 379] width 44 height 9
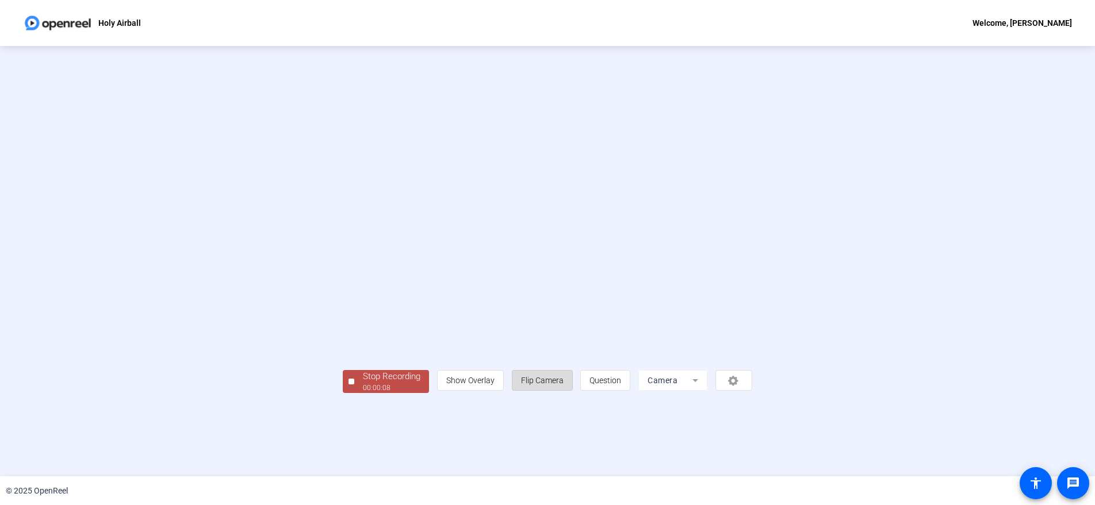
click at [563, 385] on span "Flip Camera" at bounding box center [542, 380] width 43 height 9
click at [253, 463] on div "Stop Recording 00:00:24 person Show Overlay flip Flip Camera question_mark Ques…" at bounding box center [547, 261] width 1095 height 431
click at [363, 384] on div "Stop Recording" at bounding box center [391, 376] width 57 height 13
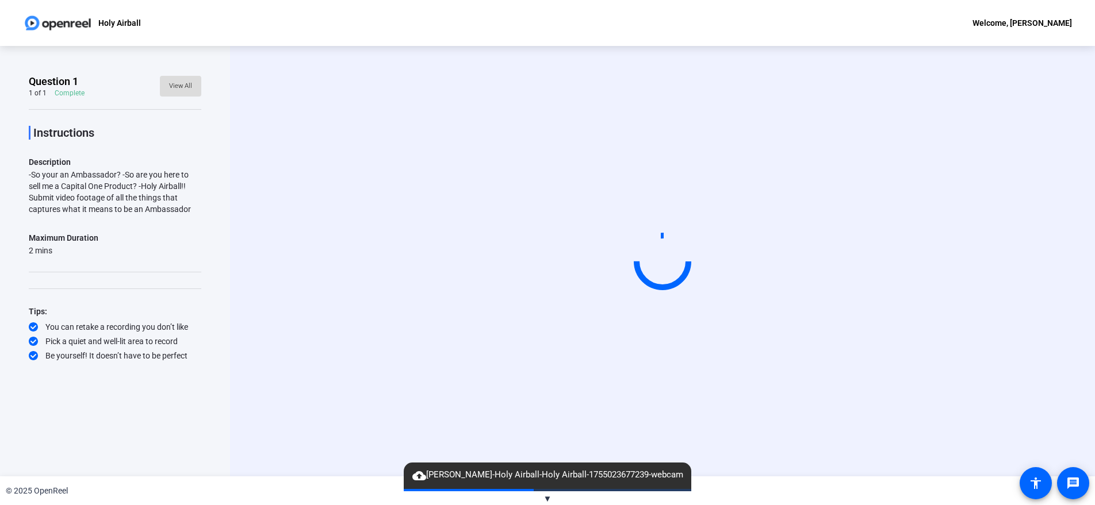
click at [175, 89] on span "View All" at bounding box center [180, 86] width 23 height 17
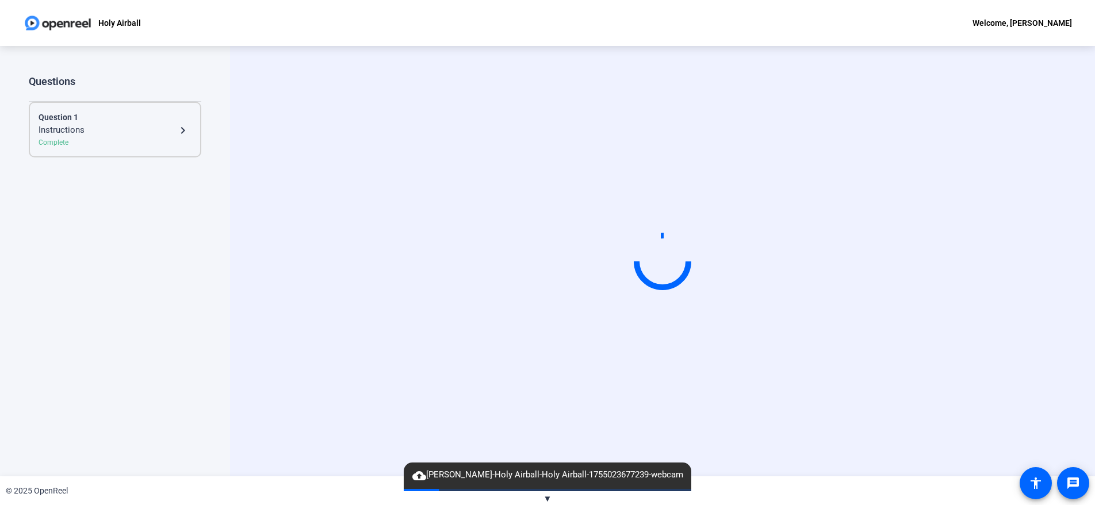
click at [161, 135] on div "Instructions" at bounding box center [107, 131] width 137 height 14
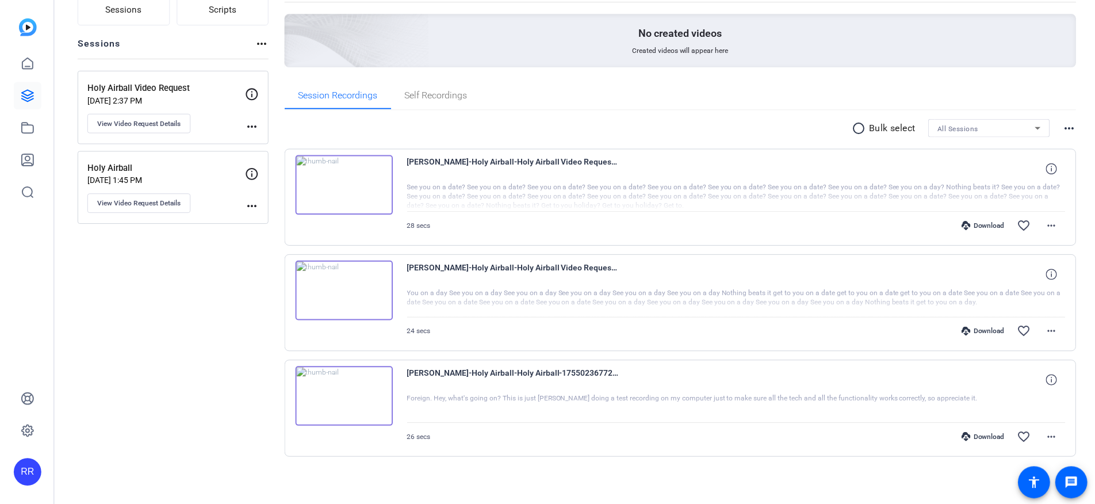
scroll to position [108, 0]
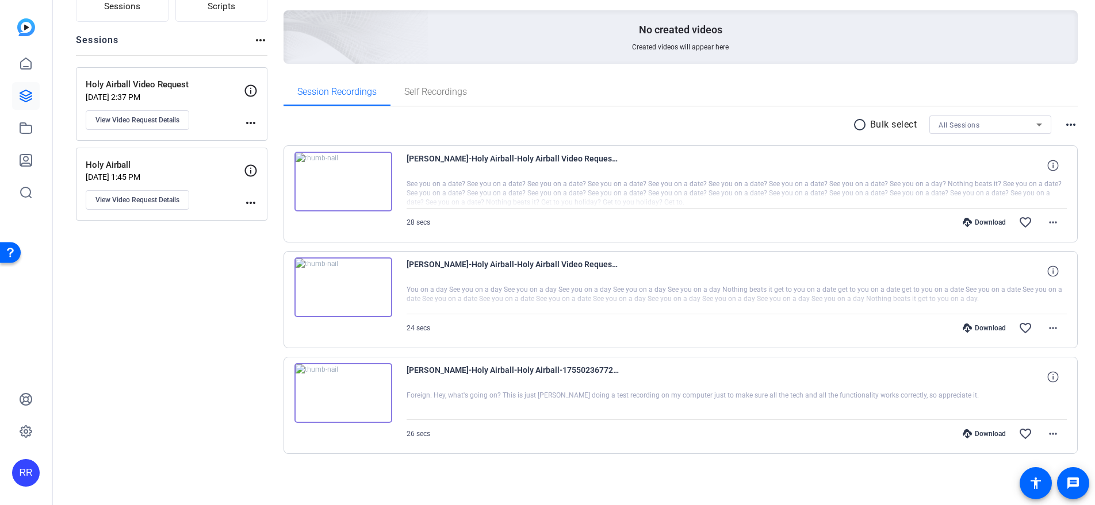
click at [341, 182] on img at bounding box center [343, 182] width 98 height 60
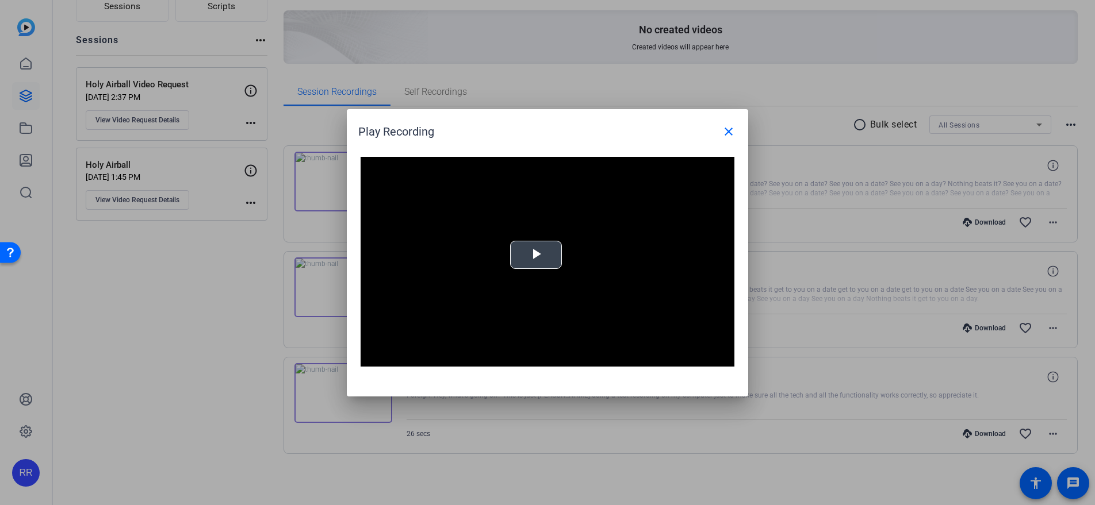
click at [536, 255] on span "Video Player" at bounding box center [536, 255] width 0 height 0
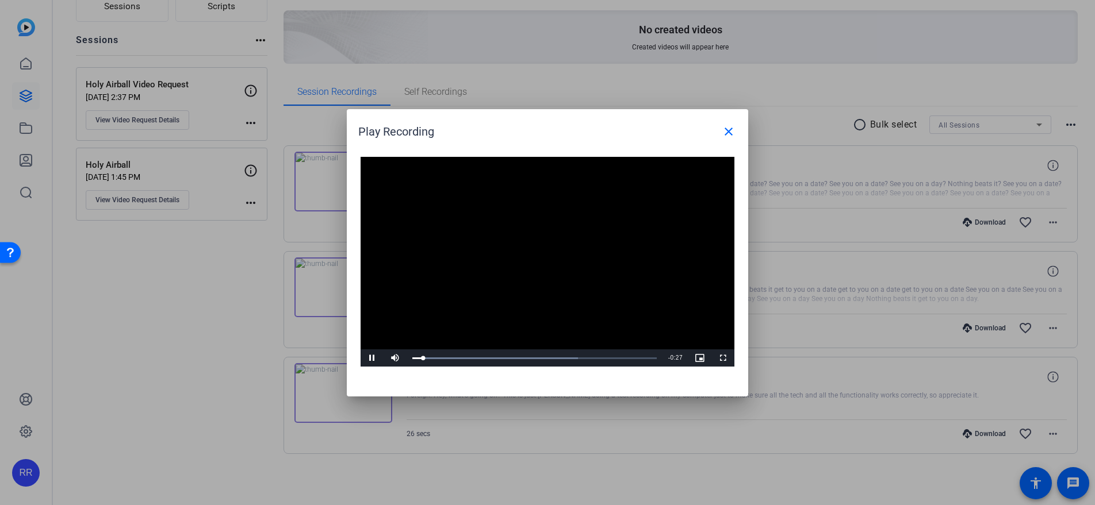
click at [861, 78] on div at bounding box center [547, 252] width 1095 height 505
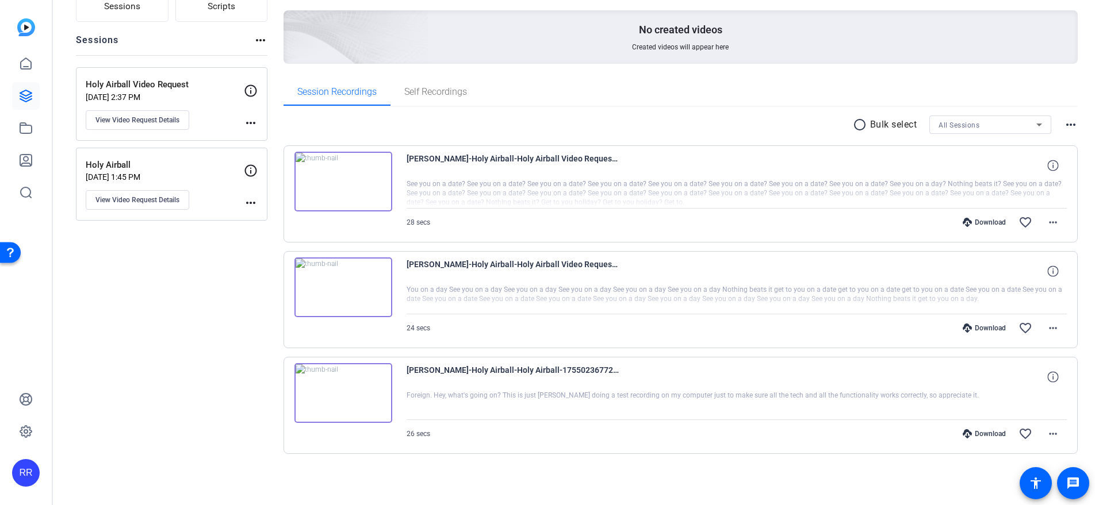
click at [337, 179] on img at bounding box center [343, 182] width 98 height 60
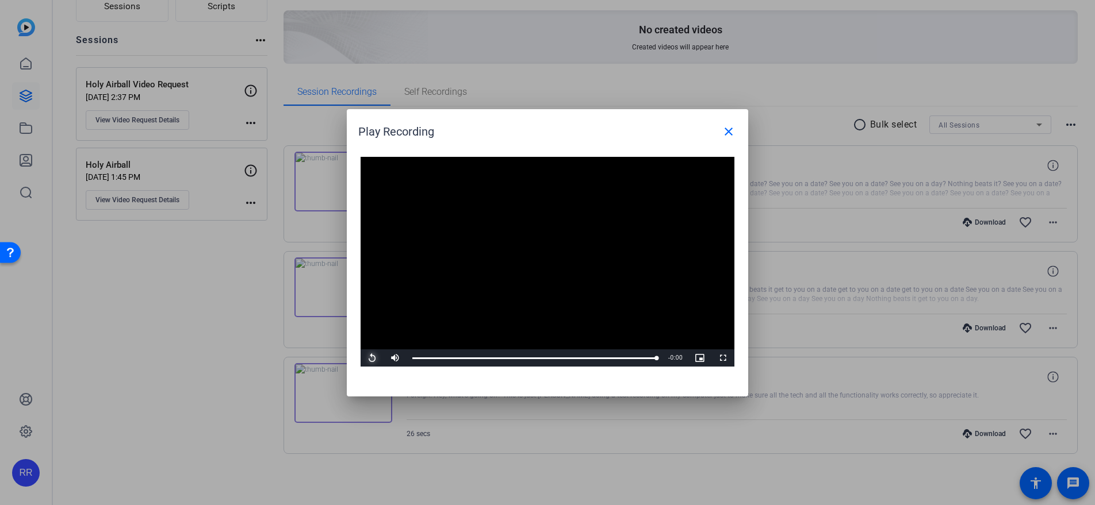
click at [374, 358] on span "Video Player" at bounding box center [372, 358] width 23 height 0
click at [381, 358] on span "Video Player" at bounding box center [372, 358] width 23 height 0
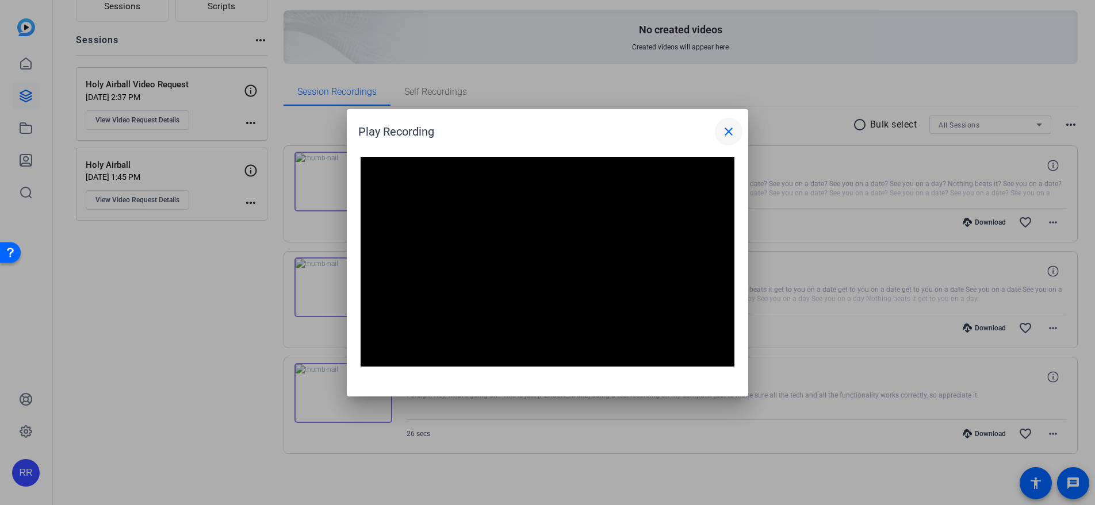
click at [735, 129] on span at bounding box center [729, 132] width 28 height 28
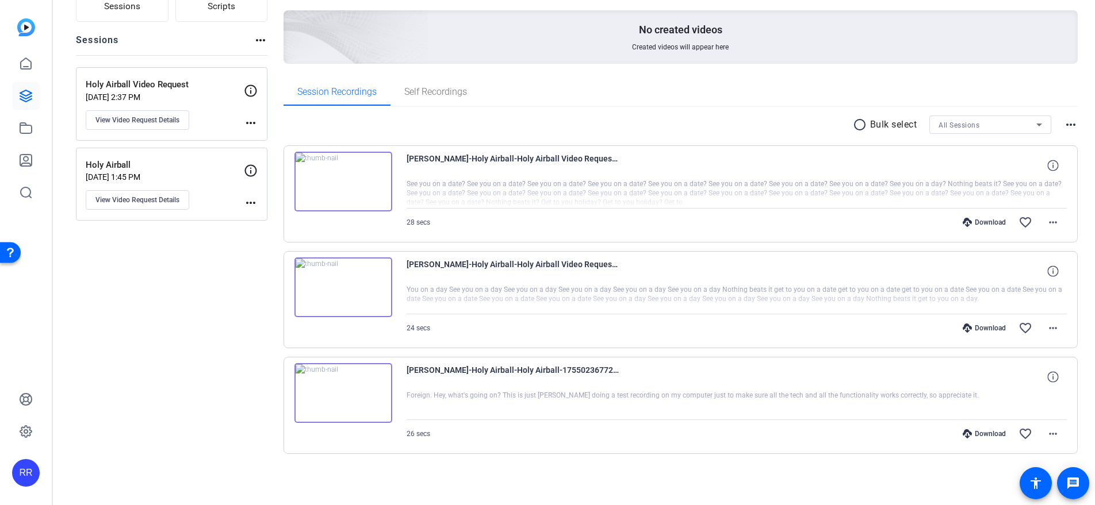
click at [330, 284] on img at bounding box center [343, 288] width 98 height 60
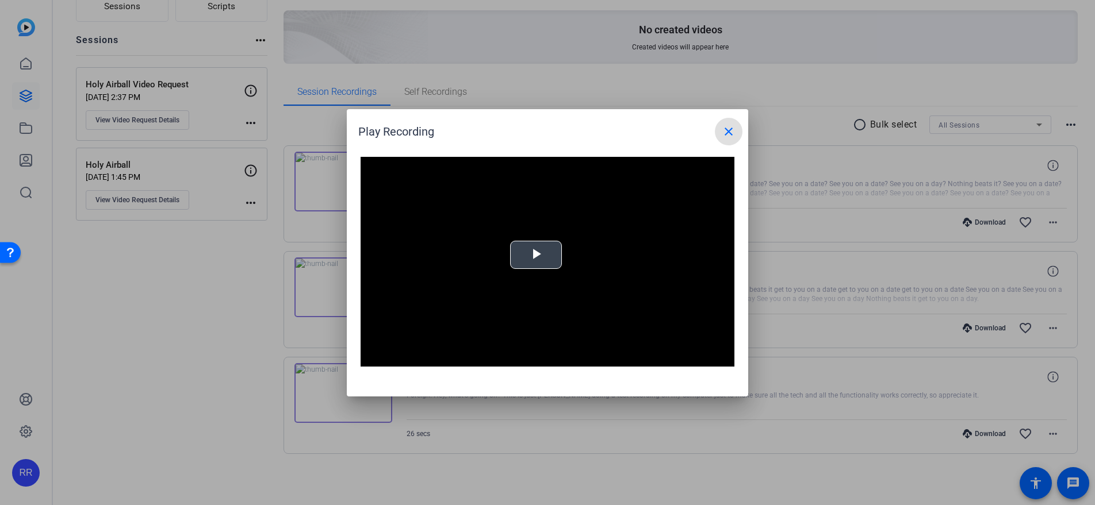
click at [536, 255] on span "Video Player" at bounding box center [536, 255] width 0 height 0
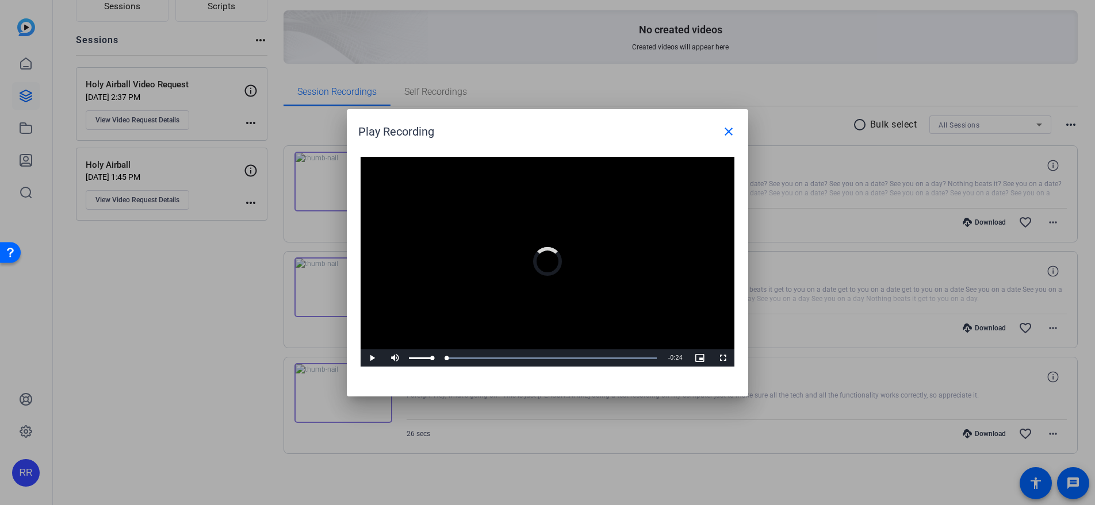
drag, startPoint x: 522, startPoint y: 354, endPoint x: 385, endPoint y: 357, distance: 136.9
click at [385, 357] on div "Play Mute Current Time 0:00 / Duration 0:24 Loaded : 100.00% 0:00 0:00 Stream T…" at bounding box center [548, 358] width 374 height 17
drag, startPoint x: 432, startPoint y: 357, endPoint x: 385, endPoint y: 359, distance: 46.6
click at [385, 359] on div "Unmute 0%" at bounding box center [412, 358] width 57 height 17
drag, startPoint x: 406, startPoint y: 356, endPoint x: 476, endPoint y: 354, distance: 69.6
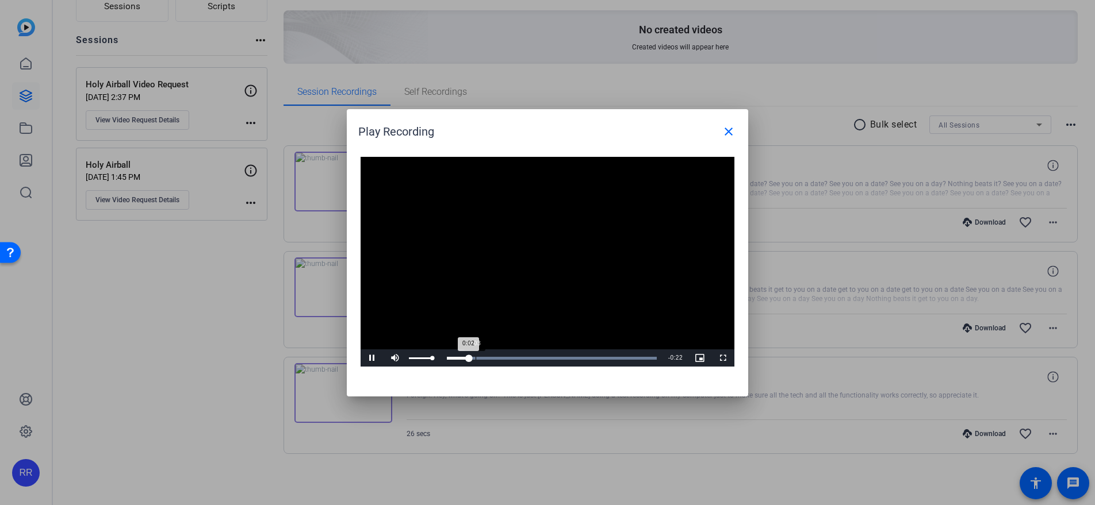
click at [476, 354] on div "Pause Mute 100% Current Time 0:02 / Duration 0:24 Loaded : 100.00% 0:03 0:02 St…" at bounding box center [548, 358] width 374 height 17
drag, startPoint x: 451, startPoint y: 353, endPoint x: 387, endPoint y: 356, distance: 64.5
click at [387, 356] on div "Play Mute 100% Current Time 0:00 / Duration 0:24 Loaded : 100.00% 0:01 0:00 Str…" at bounding box center [548, 358] width 374 height 17
drag, startPoint x: 420, startPoint y: 356, endPoint x: 385, endPoint y: 357, distance: 35.7
click at [385, 357] on div "Play Mute 100% Current Time 0:00 / Duration 0:24 Loaded : 100.00% 0:00 0:00 Str…" at bounding box center [548, 358] width 374 height 17
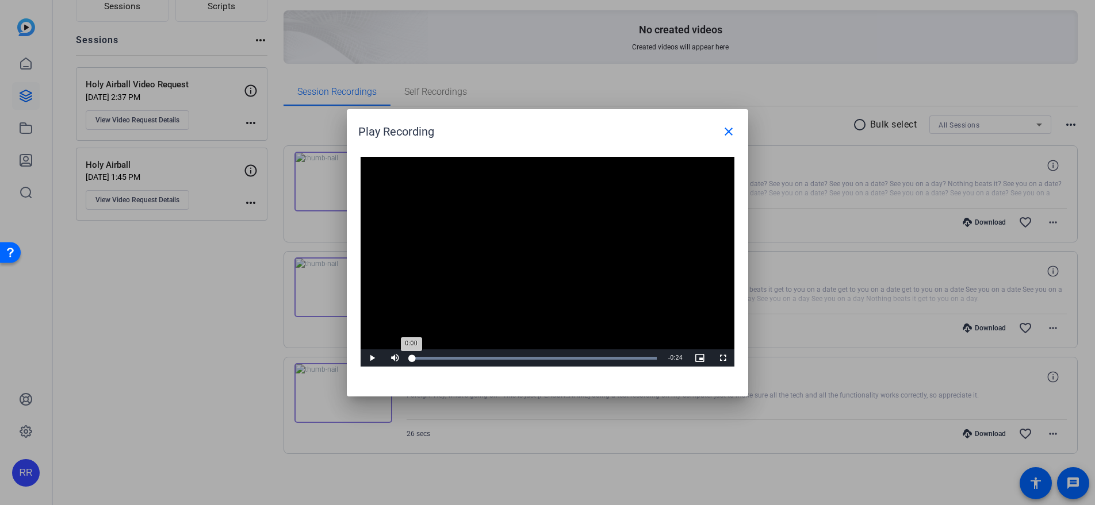
drag, startPoint x: 436, startPoint y: 359, endPoint x: 443, endPoint y: 360, distance: 6.4
click at [443, 360] on div "Play Mute 98% Current Time 0:00 / Duration 0:24 Loaded : 100.00% 0:00 0:00 Stre…" at bounding box center [548, 358] width 374 height 17
click at [374, 358] on span "Video Player" at bounding box center [372, 358] width 23 height 0
click at [527, 361] on div "Loaded : 100.00% 0:11 0:11" at bounding box center [535, 358] width 256 height 17
drag, startPoint x: 513, startPoint y: 361, endPoint x: 488, endPoint y: 360, distance: 25.3
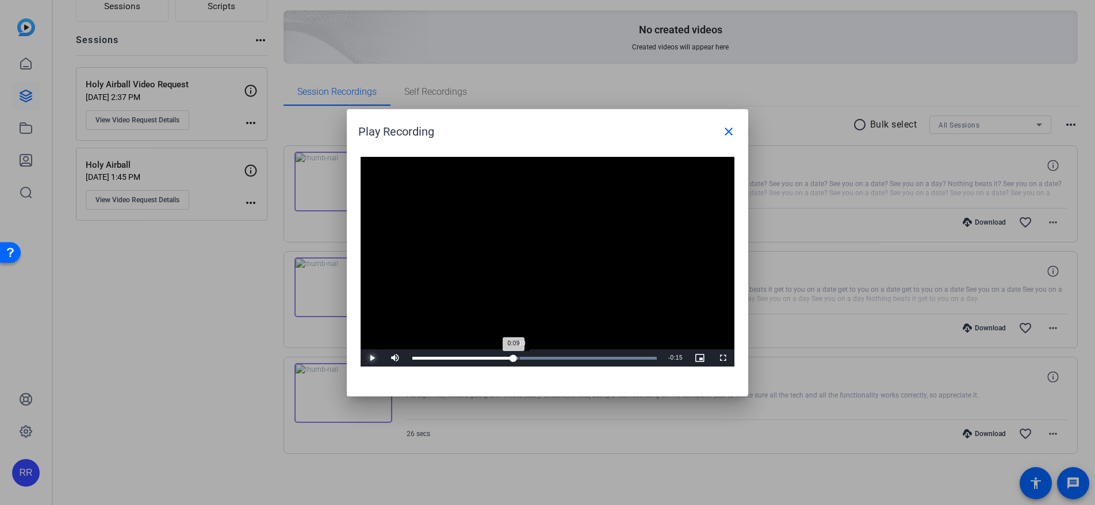
click at [488, 360] on div "Loaded : 100.00% 0:10 0:09" at bounding box center [535, 358] width 256 height 17
drag, startPoint x: 510, startPoint y: 355, endPoint x: 427, endPoint y: 354, distance: 83.4
click at [427, 354] on div "Loaded : 100.00% 0:01 0:01" at bounding box center [535, 358] width 256 height 17
drag, startPoint x: 447, startPoint y: 352, endPoint x: 405, endPoint y: 353, distance: 42.0
click at [405, 353] on div "Play Mute 11% Current Time 0:00 / Duration 0:24 Loaded : 100.00% 0:00 0:03 Stre…" at bounding box center [548, 358] width 374 height 17
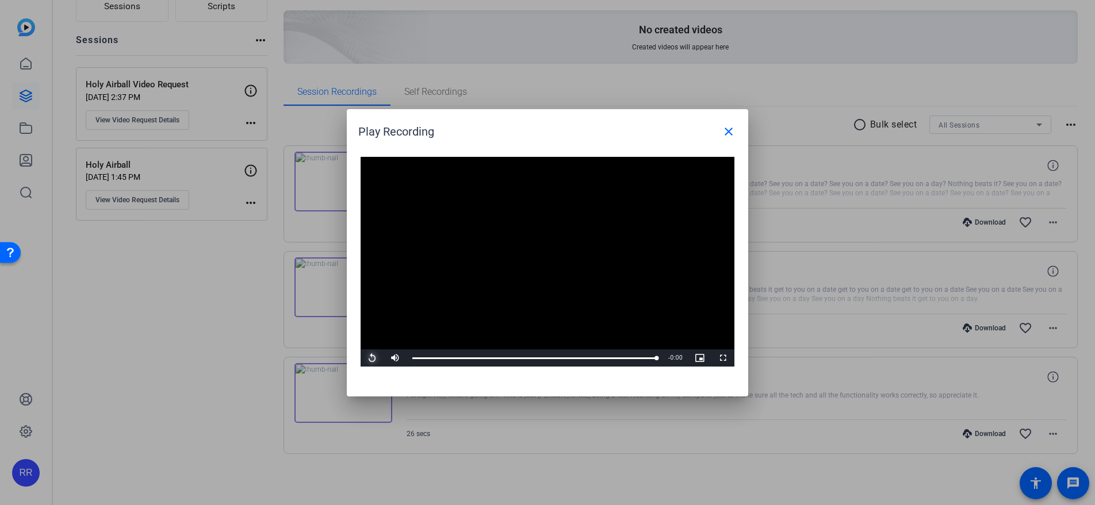
click at [372, 358] on span "Video Player" at bounding box center [372, 358] width 23 height 0
click at [366, 358] on span "Video Player" at bounding box center [372, 358] width 23 height 0
click at [363, 358] on span "Video Player" at bounding box center [372, 358] width 23 height 0
drag, startPoint x: 386, startPoint y: 361, endPoint x: 375, endPoint y: 355, distance: 11.6
click at [375, 355] on div "Replay Mute 0% Current Time 0:24 / Duration 0:24 Loaded : 100.00% 0:00 0:24 Str…" at bounding box center [548, 358] width 374 height 17
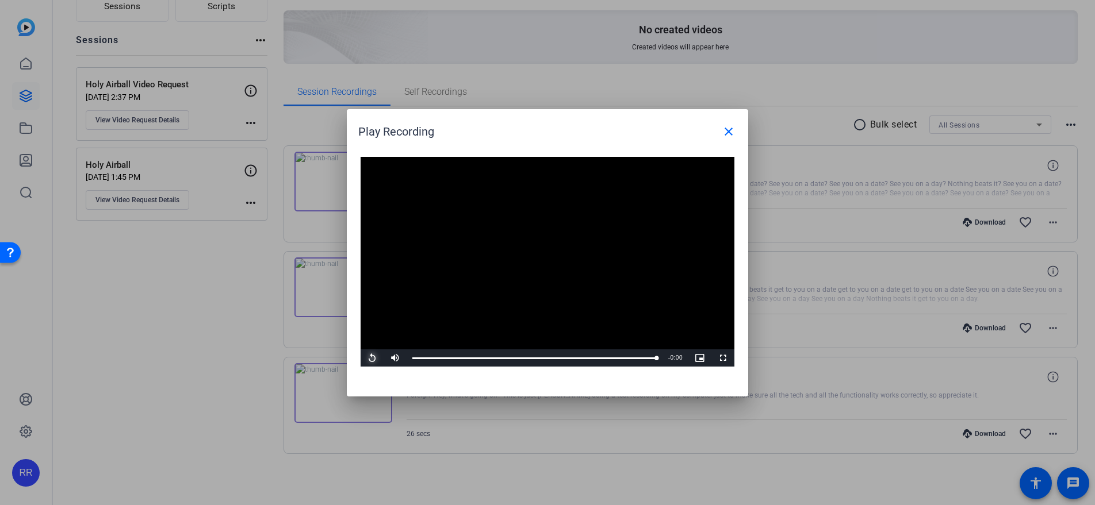
click at [375, 358] on span "Video Player" at bounding box center [372, 358] width 23 height 0
click at [185, 377] on div at bounding box center [547, 252] width 1095 height 505
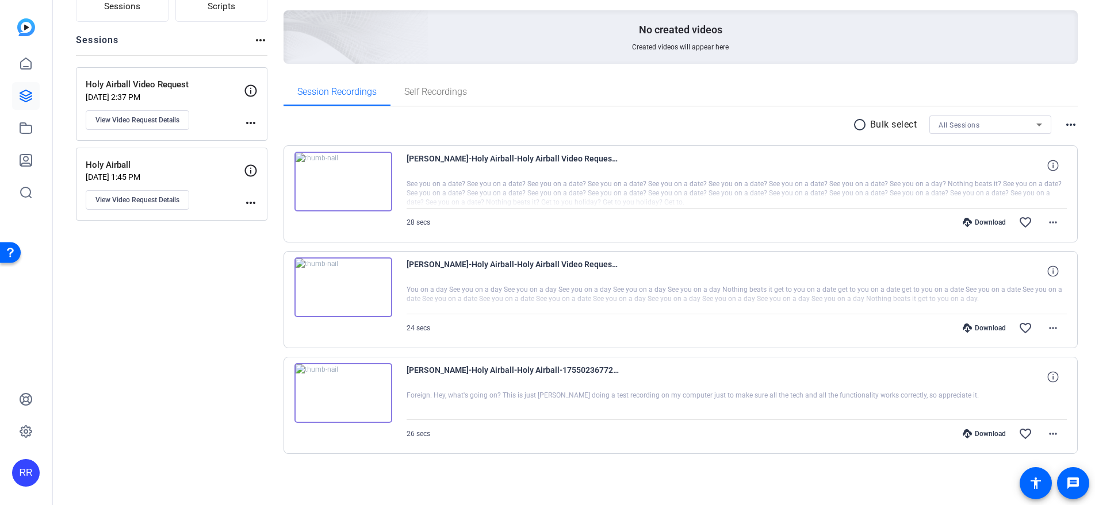
click at [975, 323] on div "Download favorite_border more_horiz" at bounding box center [835, 329] width 462 height 28
click at [975, 327] on div "Download" at bounding box center [984, 328] width 55 height 9
click at [1046, 227] on mat-icon "more_horiz" at bounding box center [1053, 223] width 14 height 14
click at [769, 302] on div at bounding box center [547, 252] width 1095 height 504
click at [1054, 333] on span at bounding box center [1053, 329] width 28 height 28
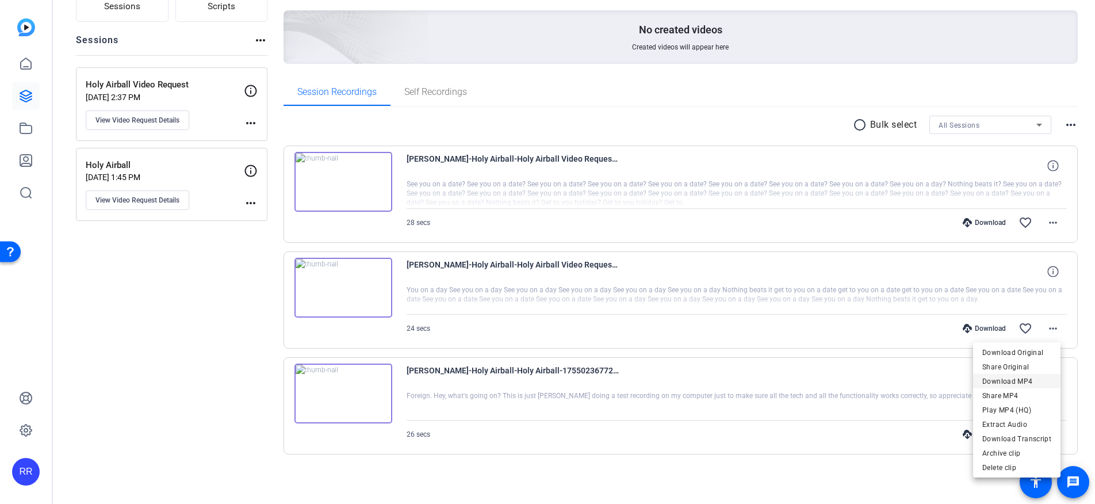
click at [1013, 379] on span "Download MP4" at bounding box center [1016, 381] width 69 height 14
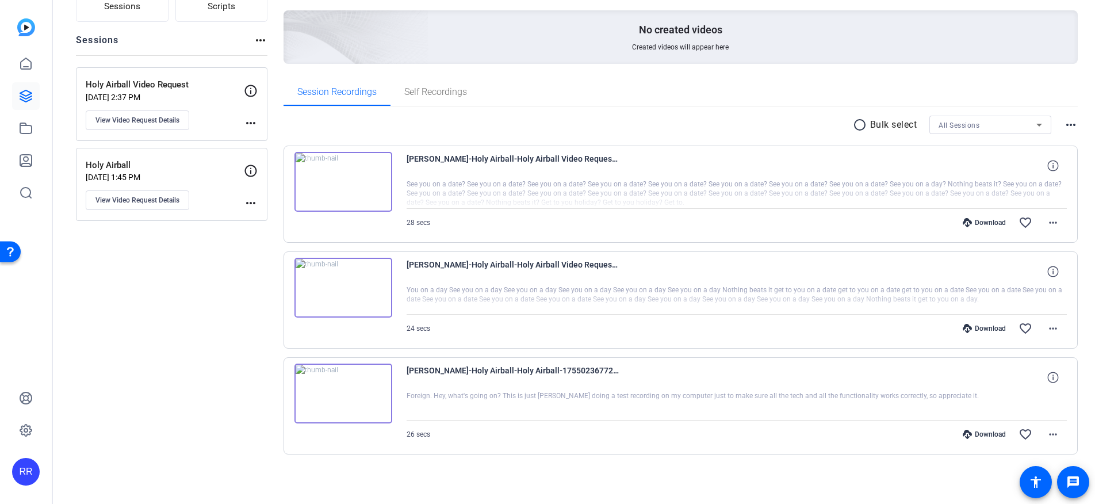
click at [236, 319] on div "Sessions Scripts Sessions more_horiz Holy Airball Video Request Aug 12, 2025 @ …" at bounding box center [171, 233] width 191 height 515
